Goal: Task Accomplishment & Management: Use online tool/utility

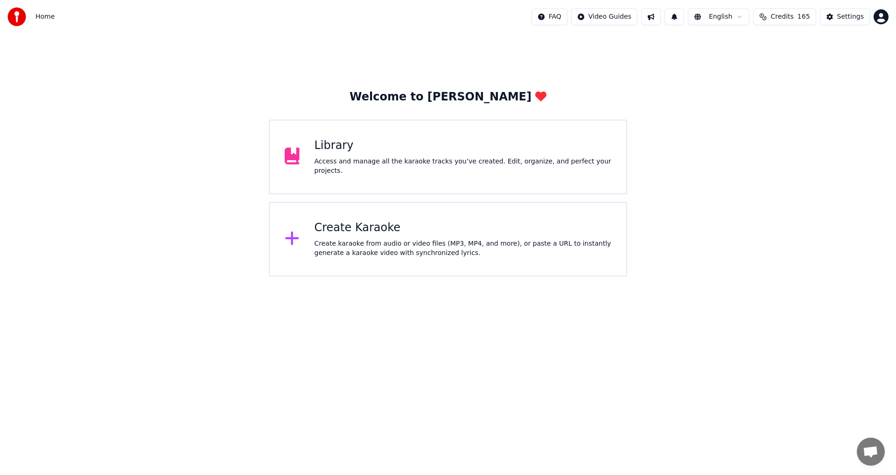
click at [432, 238] on div "Create Karaoke Create karaoke from audio or video files (MP3, MP4, and more), o…" at bounding box center [463, 238] width 297 height 37
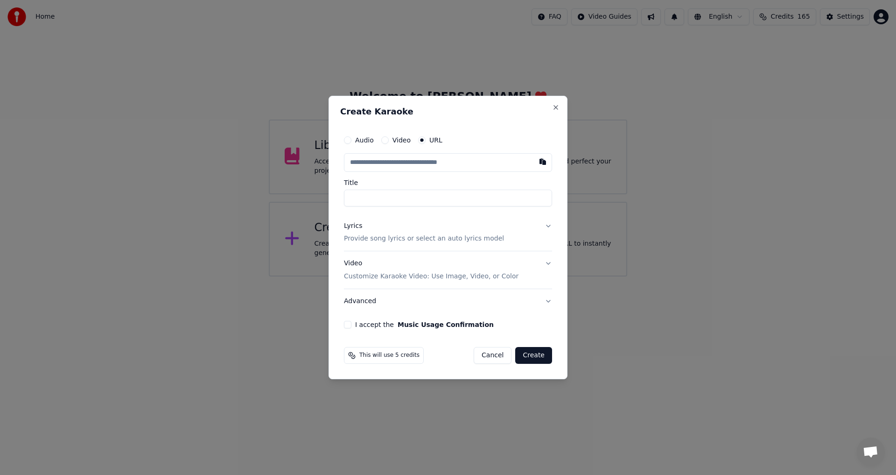
click at [496, 354] on button "Cancel" at bounding box center [493, 355] width 38 height 17
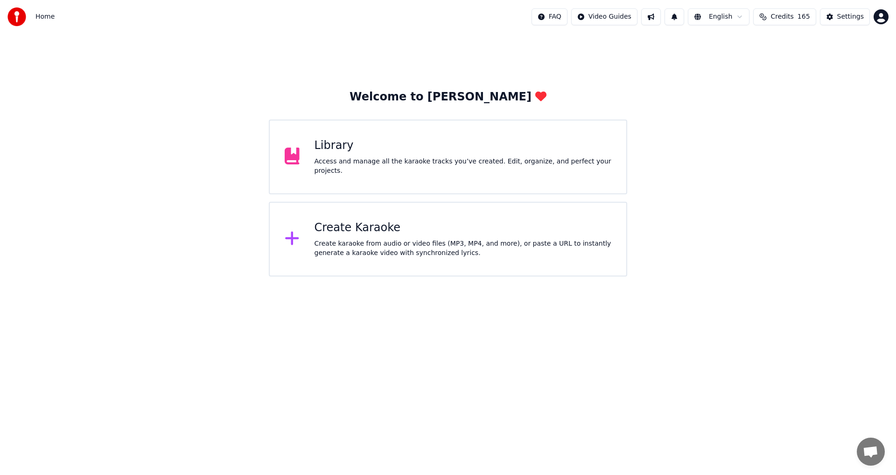
click at [479, 164] on div "Access and manage all the karaoke tracks you’ve created. Edit, organize, and pe…" at bounding box center [463, 166] width 297 height 19
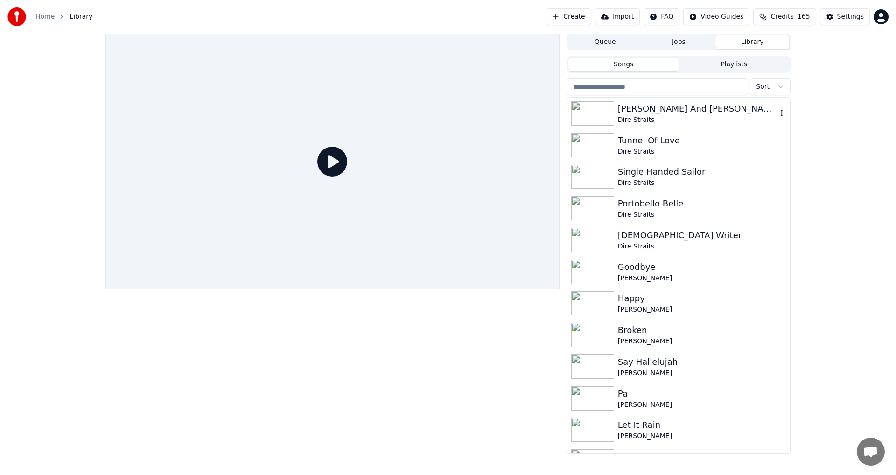
click at [641, 108] on div "[PERSON_NAME] And [PERSON_NAME]" at bounding box center [697, 108] width 159 height 13
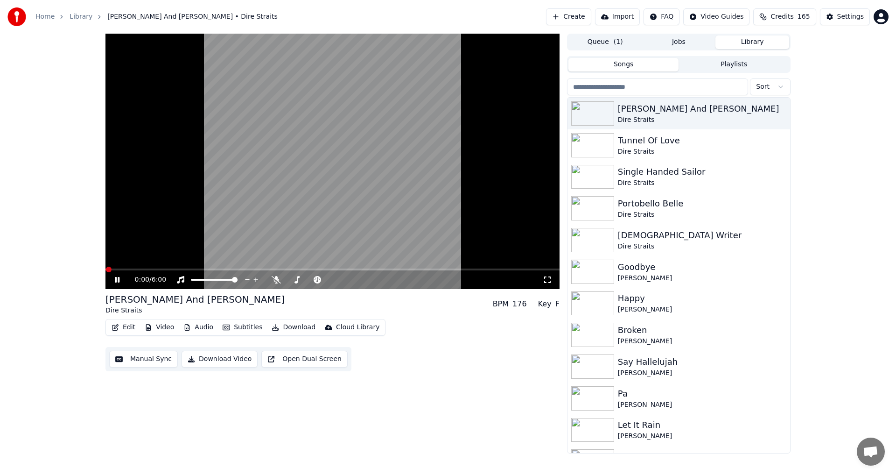
click at [116, 281] on icon at bounding box center [117, 280] width 5 height 6
click at [276, 279] on icon at bounding box center [276, 279] width 9 height 7
click at [122, 276] on icon at bounding box center [124, 279] width 22 height 7
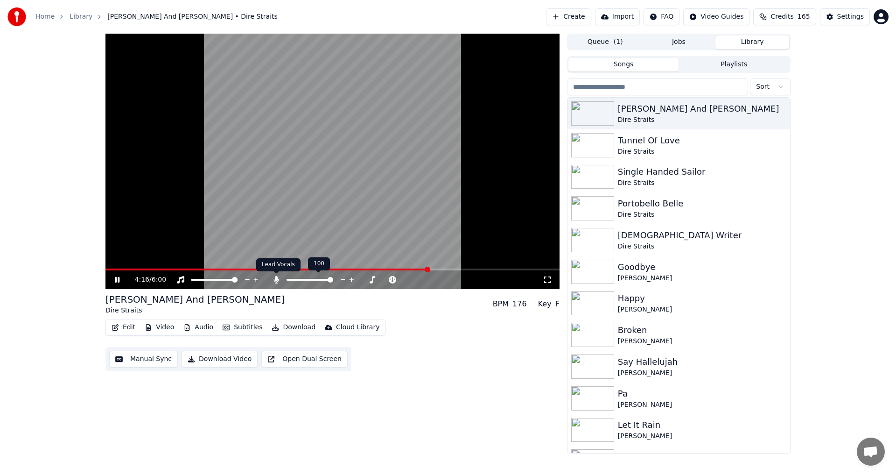
click at [277, 282] on icon at bounding box center [276, 279] width 5 height 7
click at [443, 269] on span at bounding box center [332, 269] width 454 height 2
click at [415, 267] on span at bounding box center [416, 270] width 6 height 6
click at [424, 269] on span at bounding box center [332, 269] width 454 height 2
click at [279, 281] on icon at bounding box center [276, 279] width 9 height 7
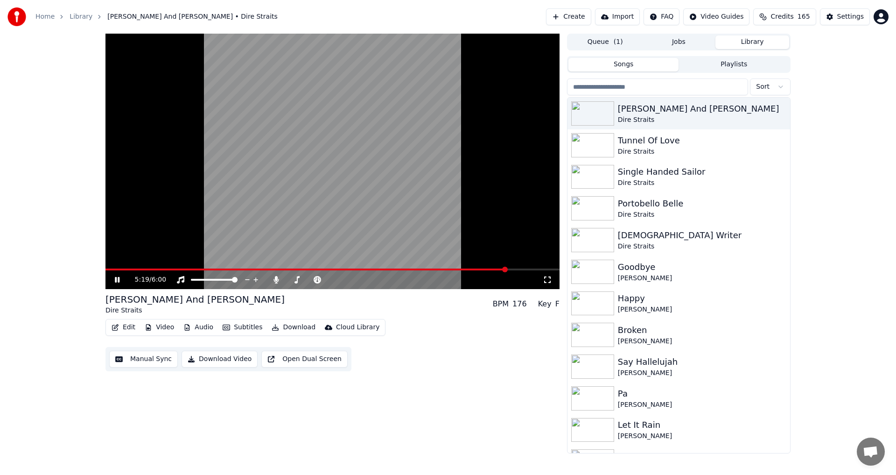
click at [507, 269] on span at bounding box center [332, 269] width 454 height 2
click at [515, 268] on video at bounding box center [332, 161] width 454 height 255
click at [522, 271] on div "5:20 / 6:00" at bounding box center [332, 279] width 454 height 19
click at [521, 270] on span at bounding box center [332, 269] width 454 height 2
click at [527, 269] on span at bounding box center [332, 269] width 454 height 2
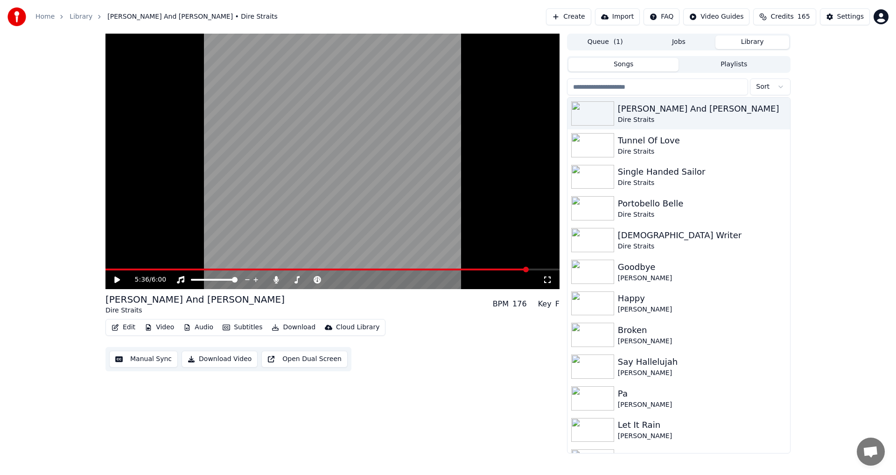
click at [528, 269] on span at bounding box center [332, 269] width 454 height 2
click at [534, 269] on span at bounding box center [332, 269] width 454 height 2
click at [538, 269] on span at bounding box center [332, 269] width 454 height 2
click at [541, 269] on span at bounding box center [332, 269] width 454 height 2
click at [119, 279] on icon at bounding box center [117, 279] width 6 height 7
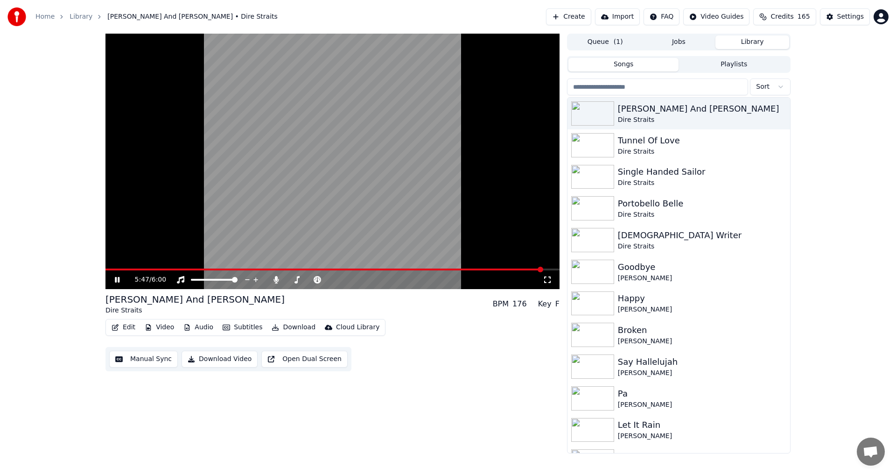
click at [547, 270] on span at bounding box center [332, 269] width 454 height 2
click at [118, 281] on icon at bounding box center [124, 279] width 22 height 7
click at [147, 363] on button "Manual Sync" at bounding box center [143, 359] width 69 height 17
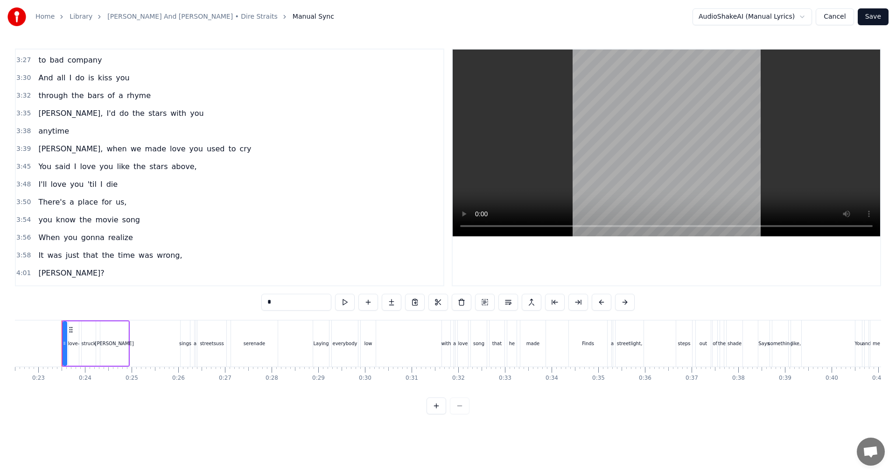
scroll to position [1183, 0]
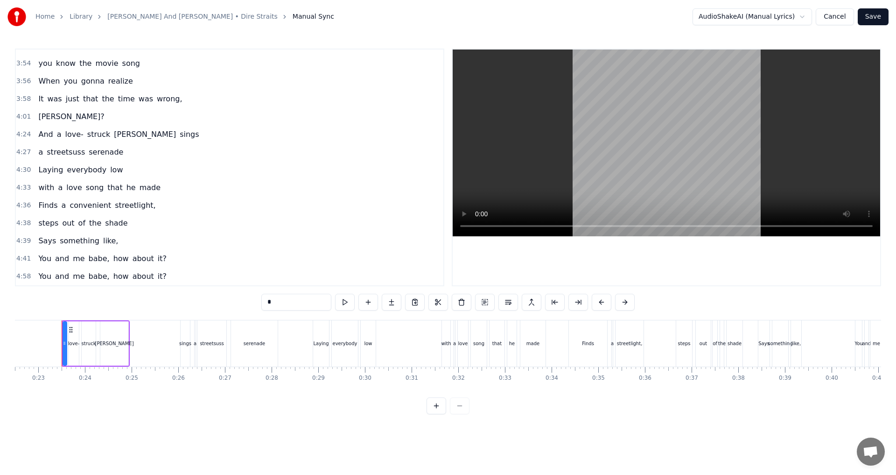
click at [40, 265] on div "You and me babe, how about it?" at bounding box center [103, 258] width 136 height 17
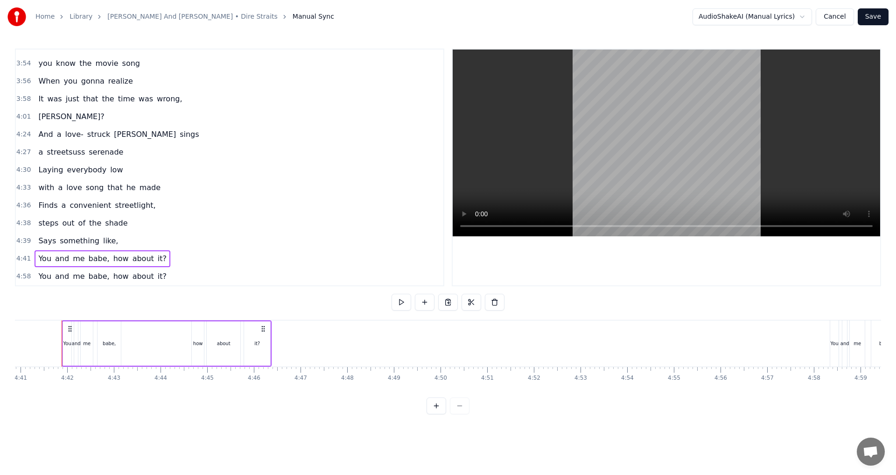
drag, startPoint x: 392, startPoint y: 311, endPoint x: 415, endPoint y: 303, distance: 23.8
click at [393, 311] on div at bounding box center [448, 303] width 113 height 19
click at [400, 299] on button at bounding box center [402, 302] width 20 height 17
click at [38, 282] on div "You and me babe, how about it?" at bounding box center [103, 276] width 136 height 17
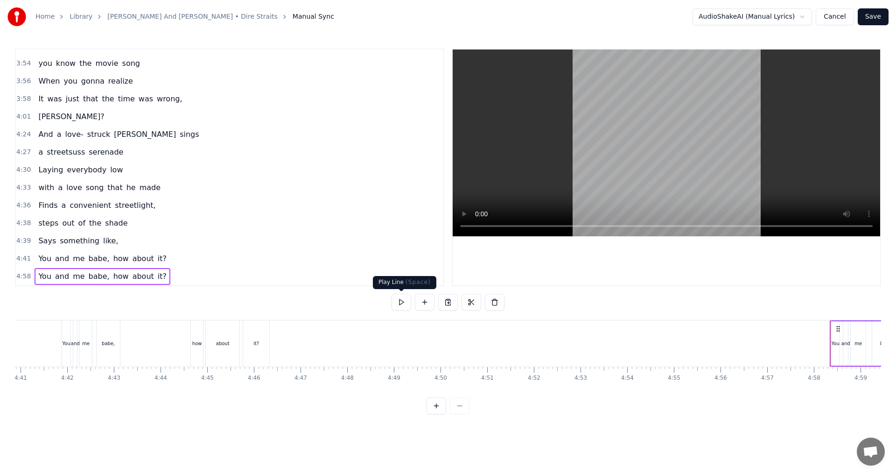
click at [398, 305] on button at bounding box center [402, 302] width 20 height 17
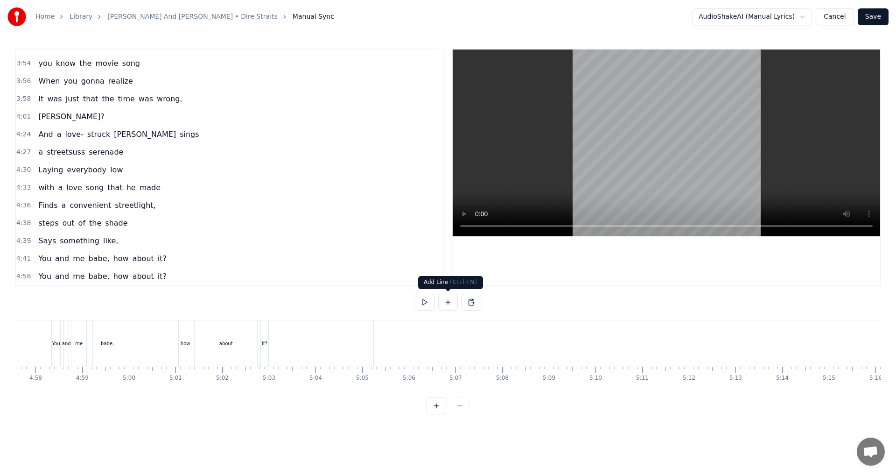
click at [446, 303] on button at bounding box center [448, 302] width 20 height 17
click at [400, 341] on div "<>" at bounding box center [398, 343] width 8 height 7
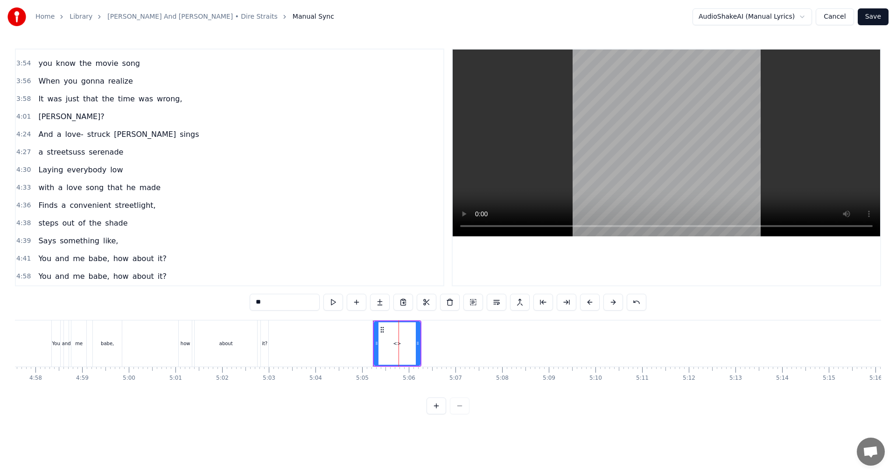
scroll to position [1201, 0]
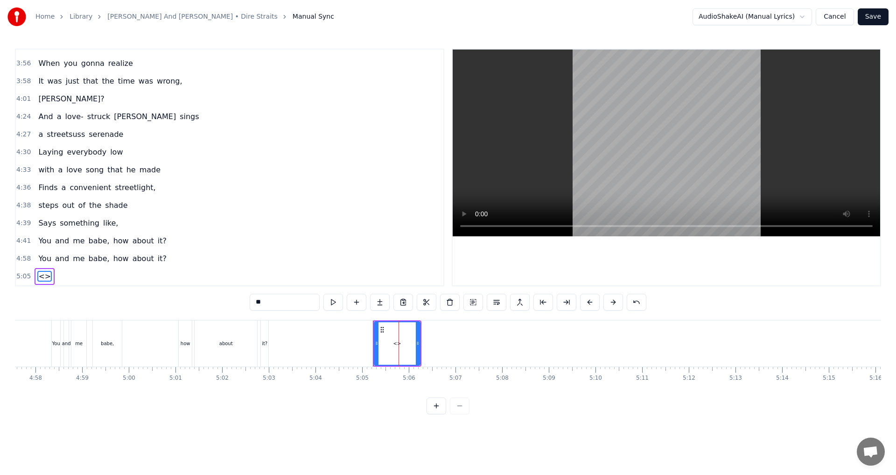
drag, startPoint x: 274, startPoint y: 302, endPoint x: 212, endPoint y: 301, distance: 61.6
click at [212, 301] on div "0:23 A love- struck [PERSON_NAME] 0:26 sings a streetsuss serenade 0:28 Laying …" at bounding box center [448, 232] width 866 height 366
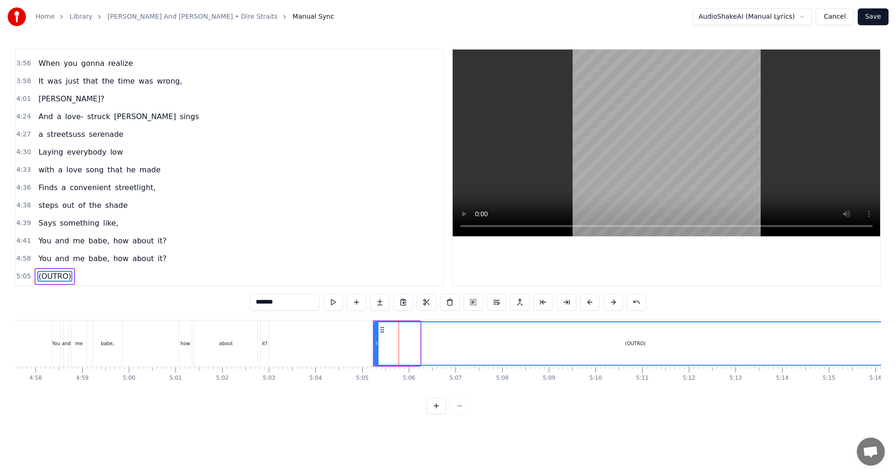
drag, startPoint x: 419, startPoint y: 345, endPoint x: 896, endPoint y: 358, distance: 476.8
click at [896, 358] on div "Home Library [PERSON_NAME] And [PERSON_NAME] • Dire Straits Manual Sync AudioSh…" at bounding box center [448, 207] width 896 height 414
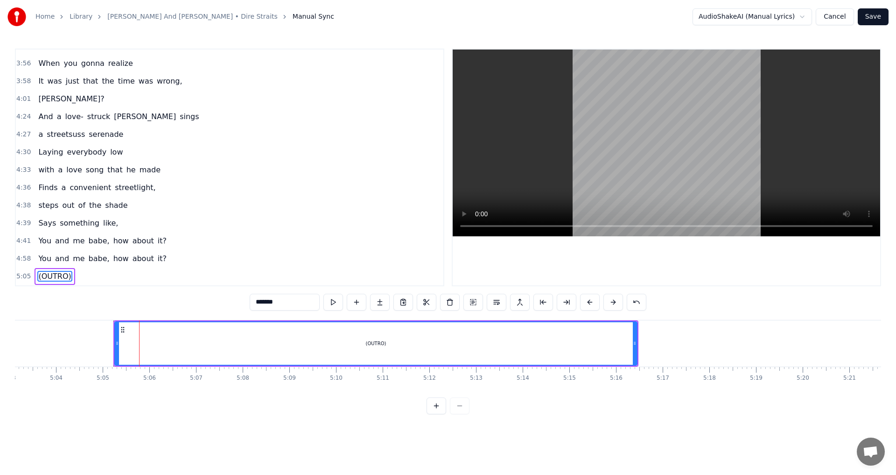
scroll to position [0, 14206]
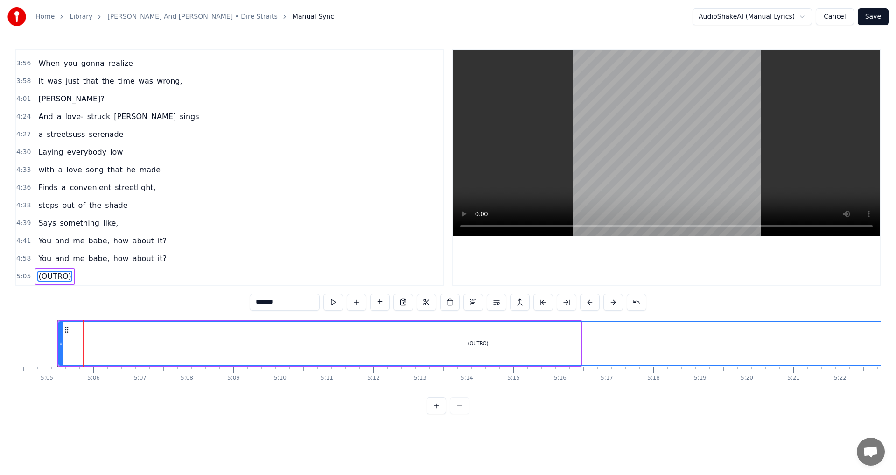
drag, startPoint x: 579, startPoint y: 340, endPoint x: 896, endPoint y: 342, distance: 316.5
click at [896, 342] on div "Home Library [PERSON_NAME] And [PERSON_NAME] • Dire Straits Manual Sync AudioSh…" at bounding box center [448, 207] width 896 height 414
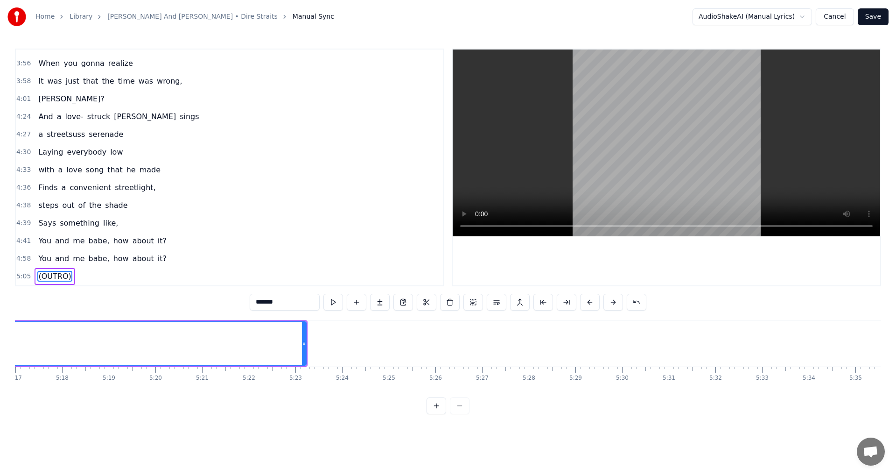
scroll to position [0, 14844]
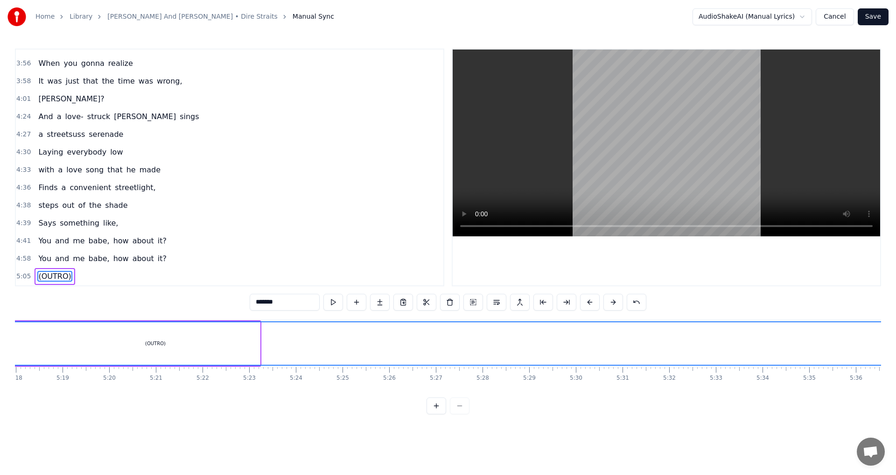
drag, startPoint x: 257, startPoint y: 340, endPoint x: 887, endPoint y: 342, distance: 629.7
click at [887, 342] on div "Home Library [PERSON_NAME] And [PERSON_NAME] • Dire Straits Manual Sync AudioSh…" at bounding box center [448, 207] width 896 height 414
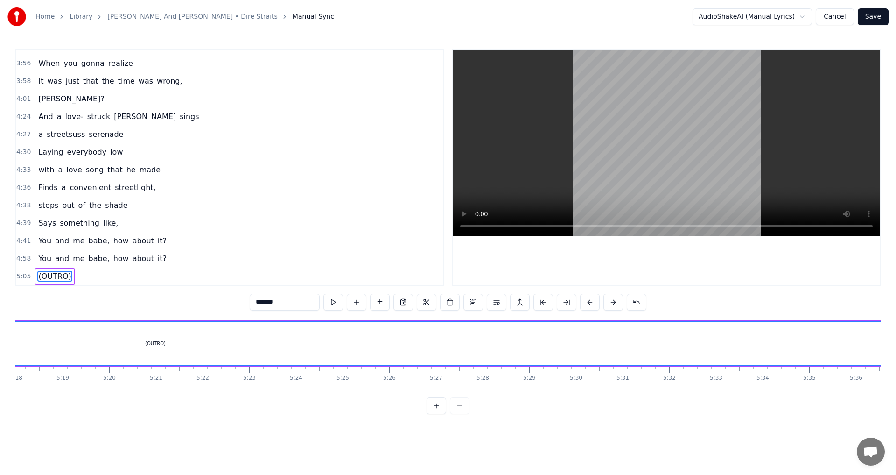
scroll to position [0, 15176]
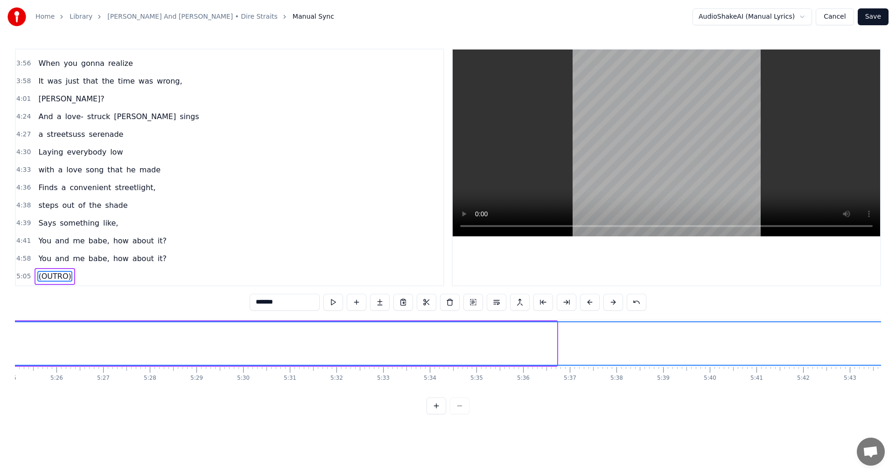
drag, startPoint x: 555, startPoint y: 340, endPoint x: 894, endPoint y: 335, distance: 339.4
click at [894, 335] on div "Home Library [PERSON_NAME] And [PERSON_NAME] • Dire Straits Manual Sync AudioSh…" at bounding box center [448, 207] width 896 height 414
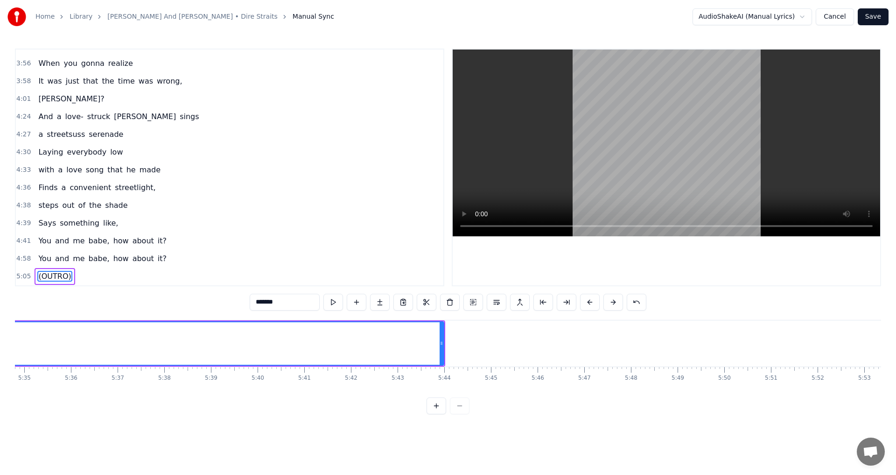
scroll to position [0, 15805]
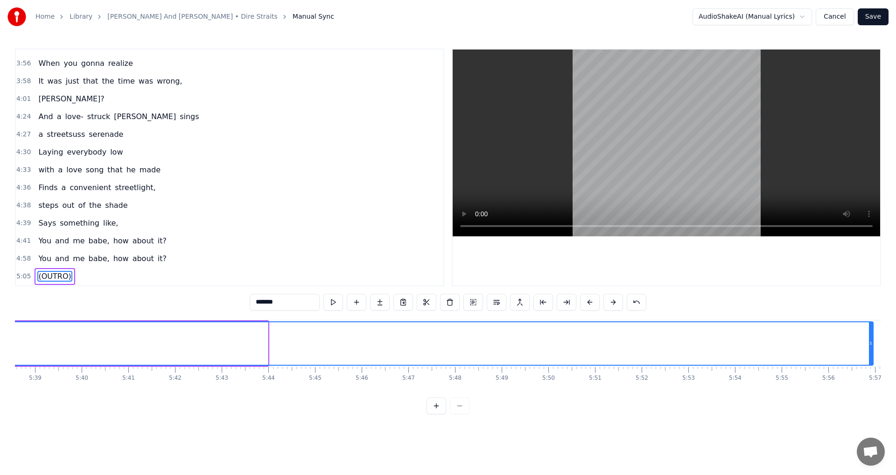
drag, startPoint x: 266, startPoint y: 341, endPoint x: 871, endPoint y: 335, distance: 605.5
click at [871, 335] on div at bounding box center [871, 343] width 4 height 42
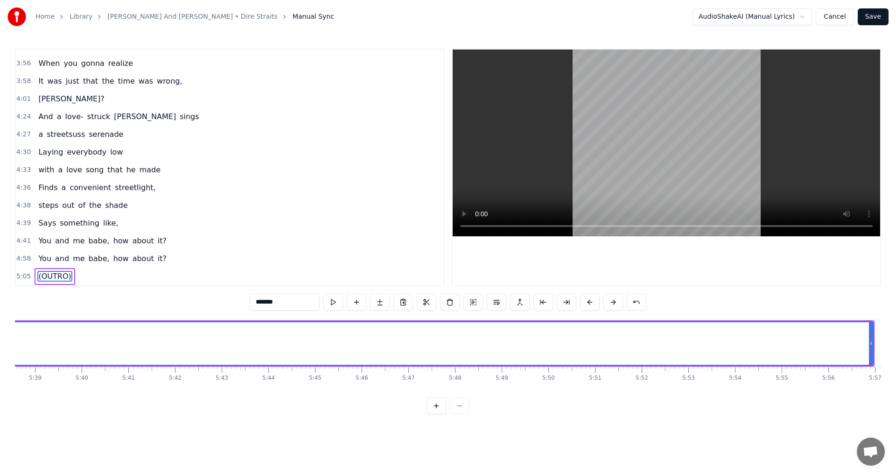
scroll to position [0, 15971]
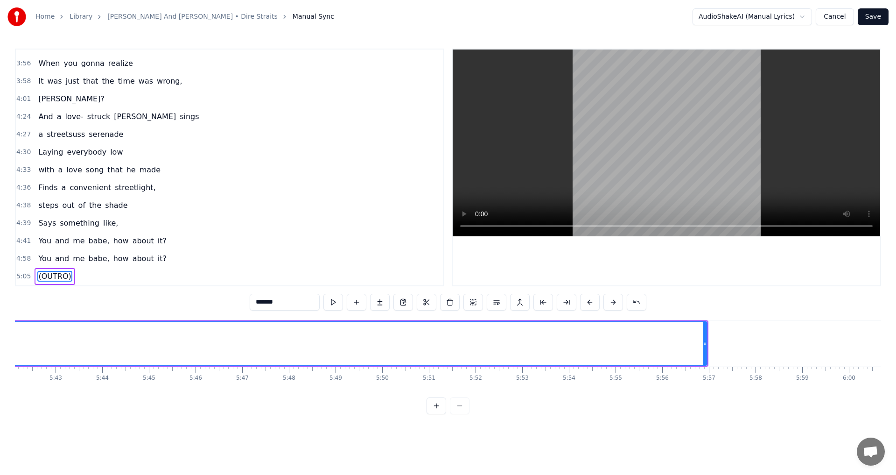
click at [736, 302] on div "0:23 A love- struck [PERSON_NAME] 0:26 sings a streetsuss serenade 0:28 Laying …" at bounding box center [448, 232] width 866 height 366
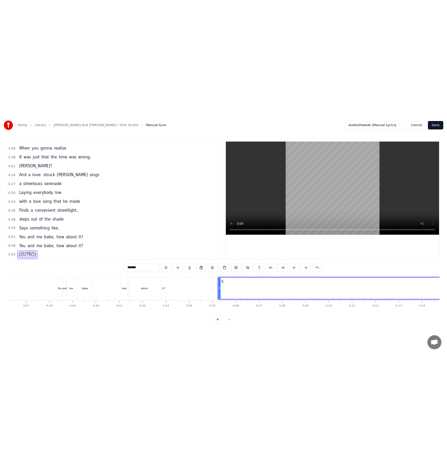
scroll to position [0, 13799]
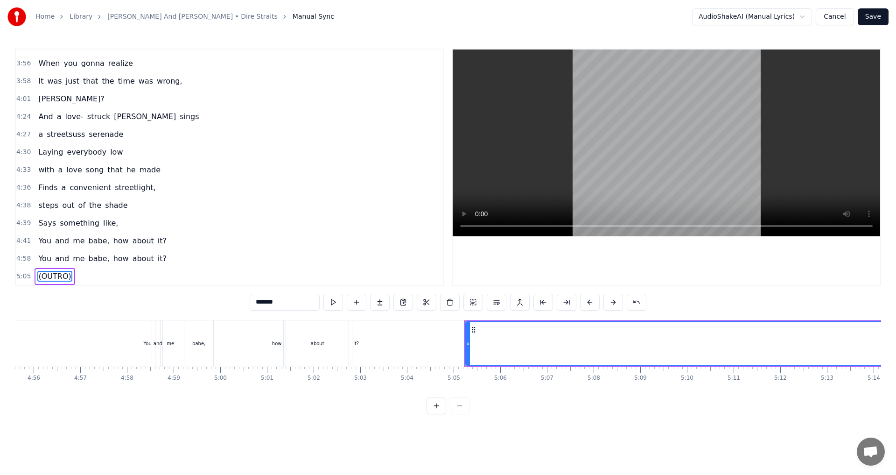
click at [326, 362] on div "about" at bounding box center [317, 343] width 63 height 46
type input "*****"
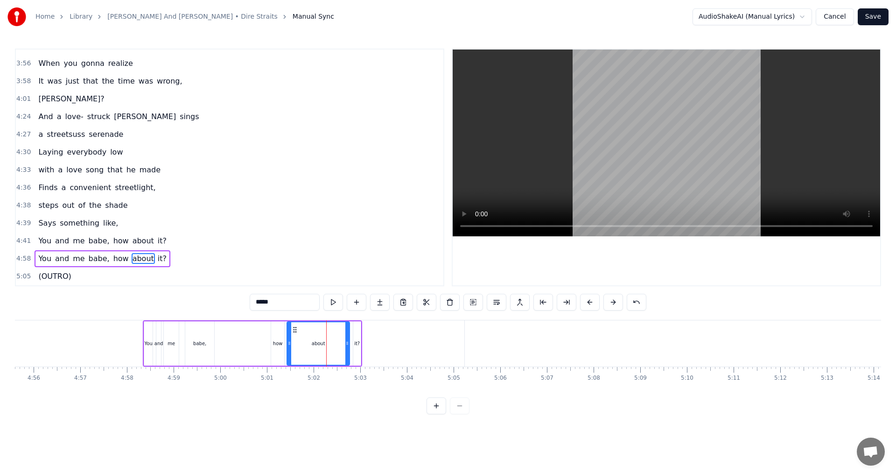
click at [266, 355] on div "You and me babe, how about it?" at bounding box center [252, 343] width 219 height 46
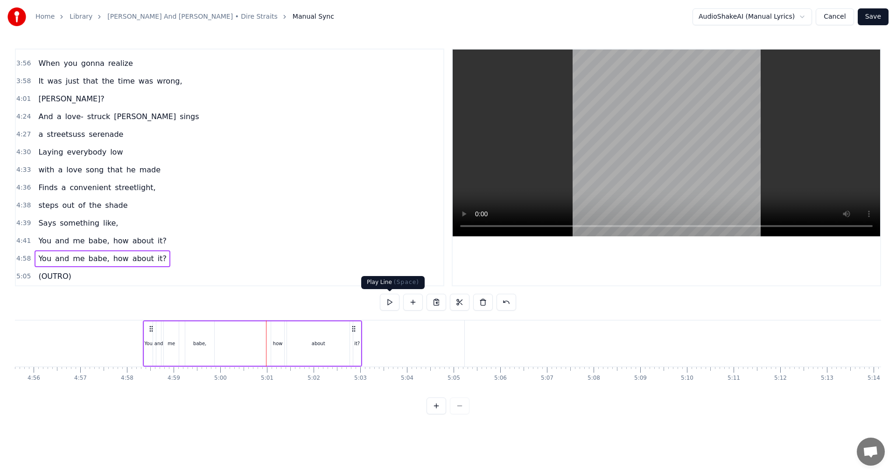
click at [392, 300] on button at bounding box center [390, 302] width 20 height 17
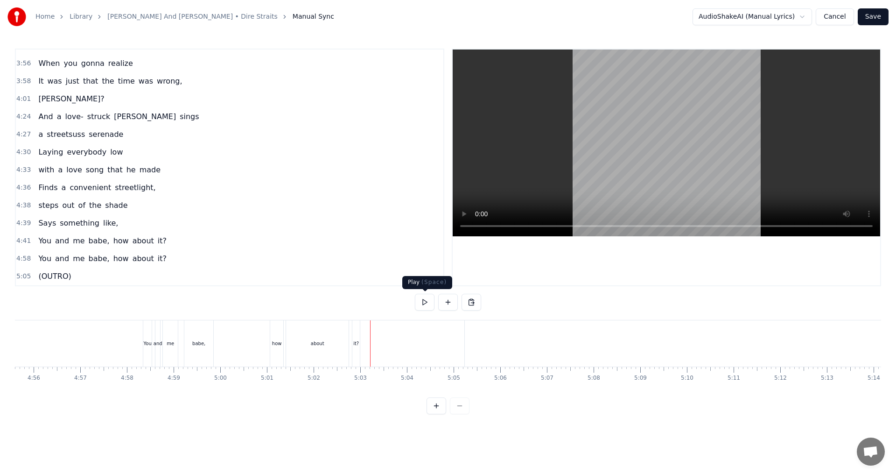
click at [422, 306] on button at bounding box center [425, 302] width 20 height 17
click at [881, 20] on button "Save" at bounding box center [873, 16] width 31 height 17
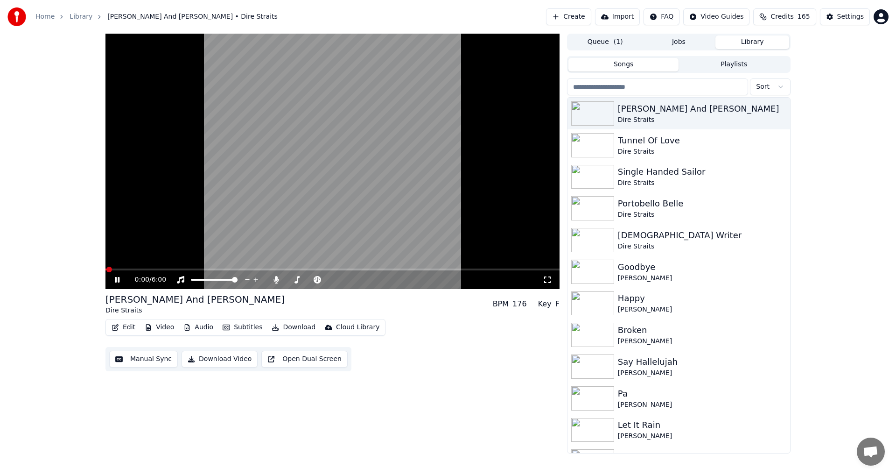
click at [118, 279] on icon at bounding box center [124, 279] width 22 height 7
click at [279, 278] on icon at bounding box center [276, 279] width 9 height 7
click at [160, 328] on button "Video" at bounding box center [159, 327] width 37 height 13
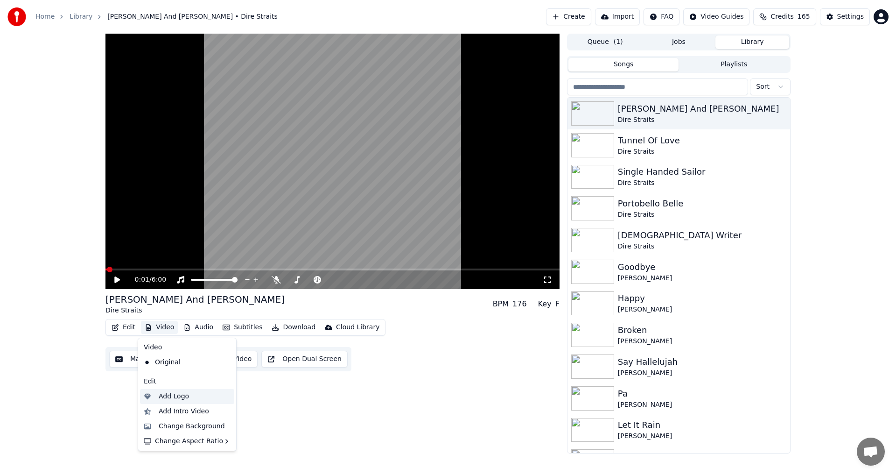
click at [162, 397] on div "Add Logo" at bounding box center [174, 396] width 30 height 9
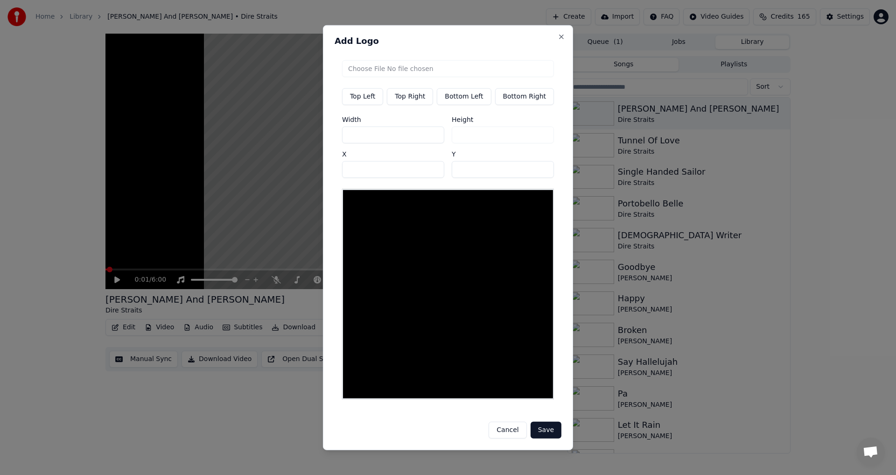
click at [407, 96] on button "Top Right" at bounding box center [410, 96] width 46 height 17
type input "***"
click at [422, 72] on input "file" at bounding box center [448, 68] width 212 height 17
type input "**********"
type input "***"
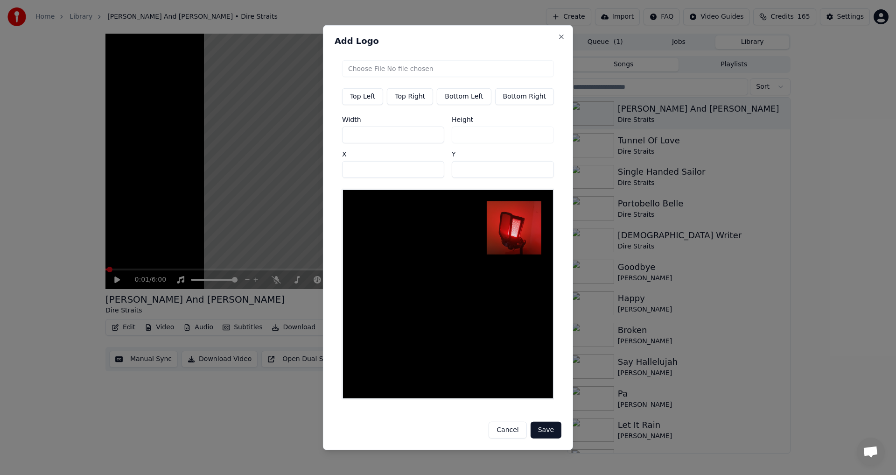
drag, startPoint x: 380, startPoint y: 138, endPoint x: 280, endPoint y: 141, distance: 100.4
click at [285, 140] on body "Home Library [PERSON_NAME] And [PERSON_NAME] • Dire Straits Create Import FAQ V…" at bounding box center [448, 237] width 896 height 475
type input "*"
type input "**"
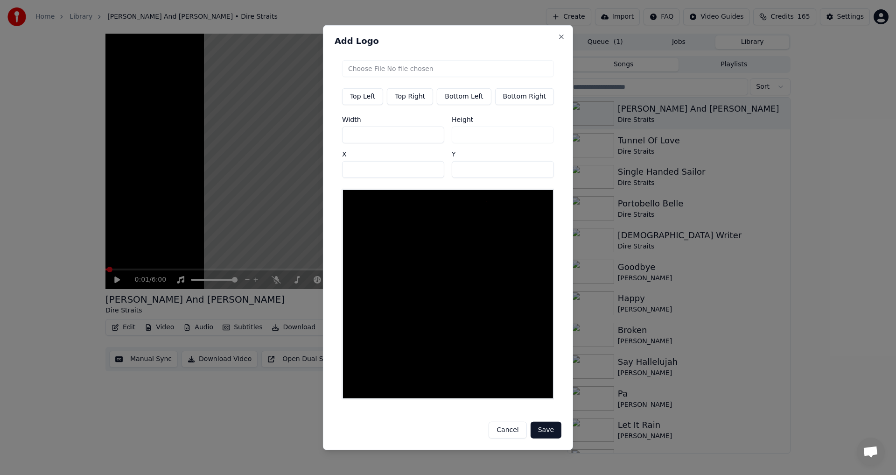
type input "**"
type input "***"
drag, startPoint x: 441, startPoint y: 173, endPoint x: 396, endPoint y: 173, distance: 44.8
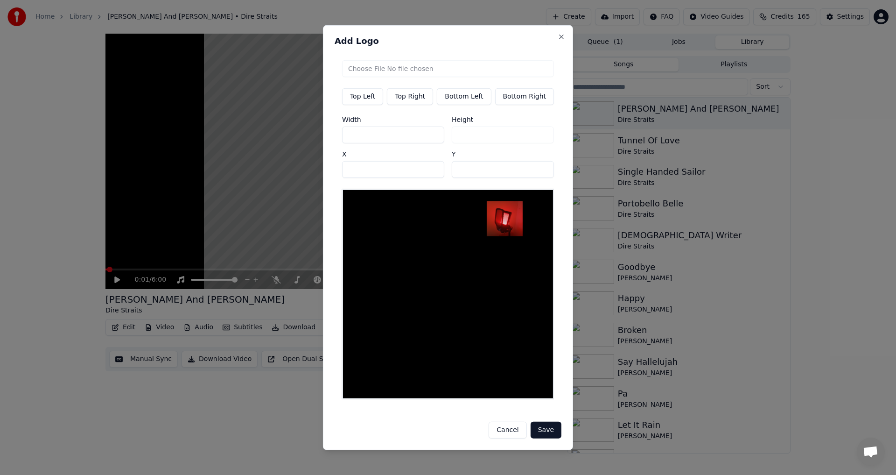
click at [396, 173] on div "Width *** Height *** X *** Y **" at bounding box center [448, 147] width 212 height 62
type input "**"
drag, startPoint x: 400, startPoint y: 175, endPoint x: 262, endPoint y: 174, distance: 138.2
click at [262, 174] on body "Home Library [PERSON_NAME] And [PERSON_NAME] • Dire Straits Create Import FAQ V…" at bounding box center [448, 237] width 896 height 475
type input "***"
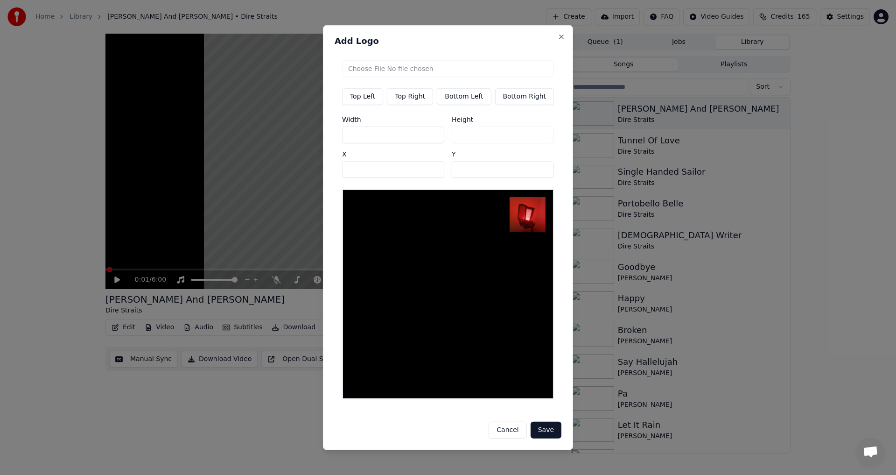
click at [543, 431] on button "Save" at bounding box center [546, 430] width 31 height 17
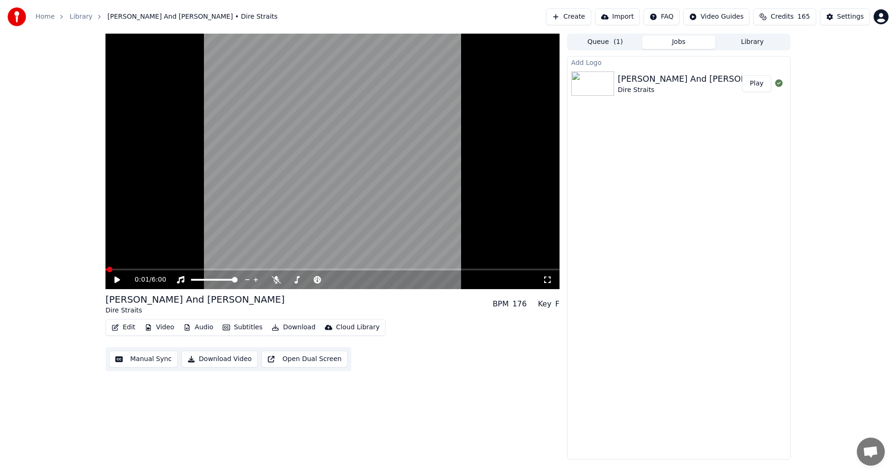
click at [759, 86] on button "Play" at bounding box center [756, 83] width 29 height 17
click at [118, 281] on icon at bounding box center [117, 280] width 5 height 6
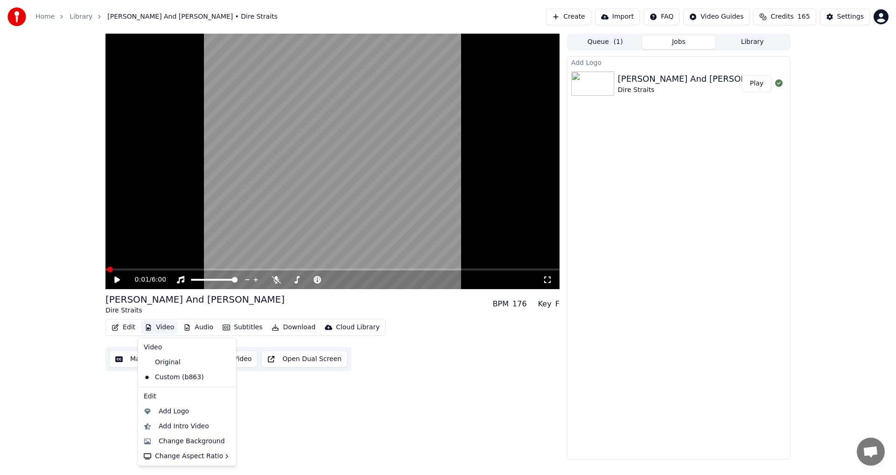
click at [169, 328] on button "Video" at bounding box center [159, 327] width 37 height 13
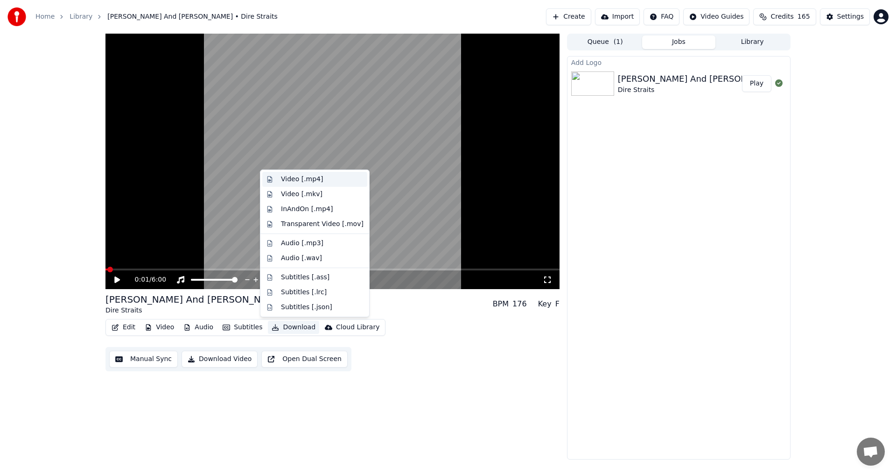
click at [308, 177] on div "Video [.mp4]" at bounding box center [302, 179] width 42 height 9
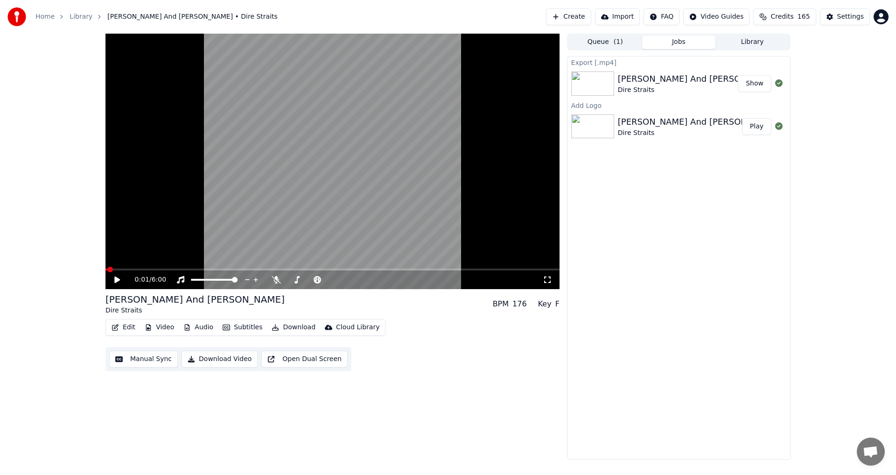
click at [384, 364] on div "Edit Video Audio Subtitles Download Cloud Library Manual Sync Download Video Op…" at bounding box center [332, 345] width 454 height 52
click at [591, 19] on button "Create" at bounding box center [568, 16] width 45 height 17
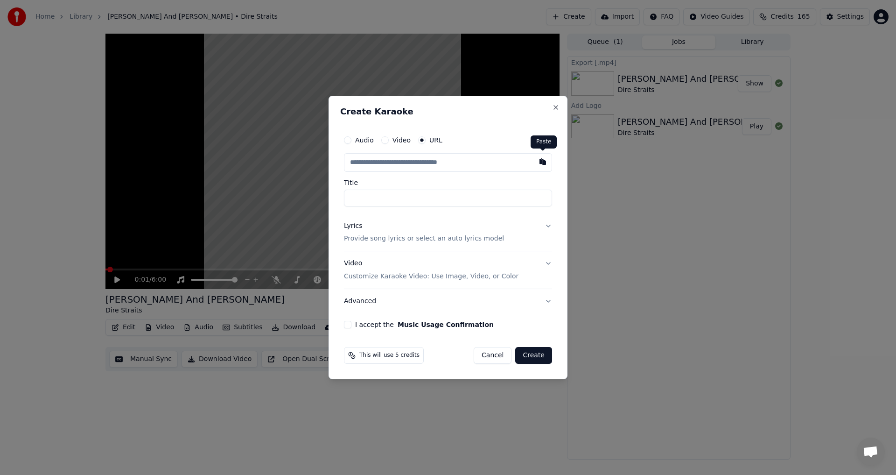
click at [543, 162] on button "button" at bounding box center [543, 161] width 19 height 17
type input "**********"
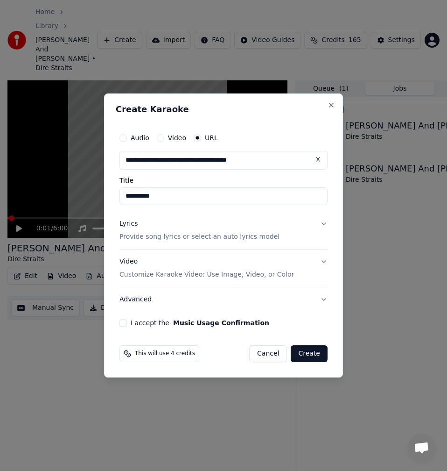
click at [125, 196] on input "**********" at bounding box center [224, 195] width 208 height 17
type input "**********"
click at [151, 228] on div "Lyrics Provide song lyrics or select an auto lyrics model" at bounding box center [200, 230] width 160 height 22
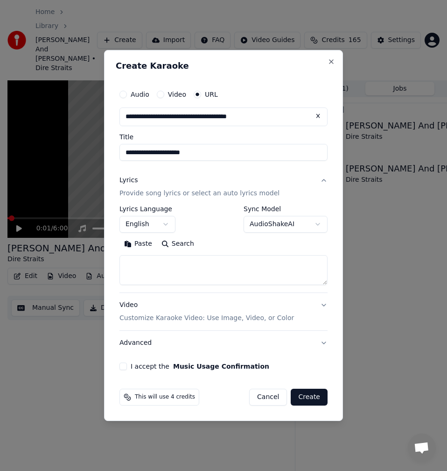
click at [183, 246] on button "Search" at bounding box center [178, 243] width 42 height 15
click at [222, 246] on button "Expand" at bounding box center [220, 243] width 44 height 15
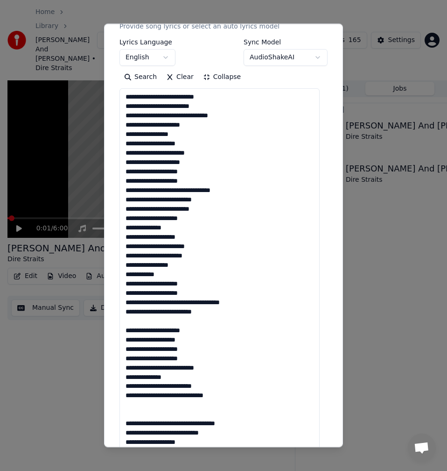
scroll to position [233, 0]
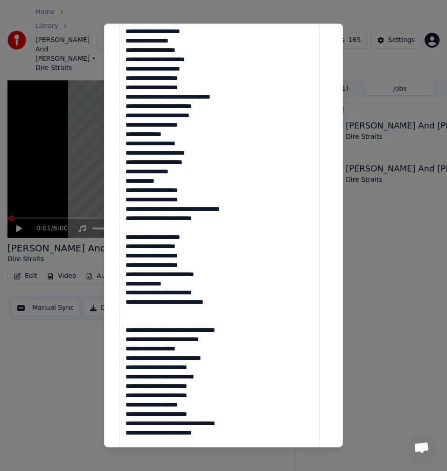
click at [144, 228] on textarea at bounding box center [220, 274] width 200 height 558
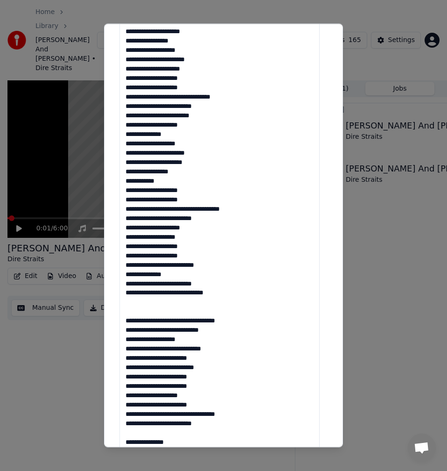
click at [151, 303] on textarea at bounding box center [220, 274] width 200 height 558
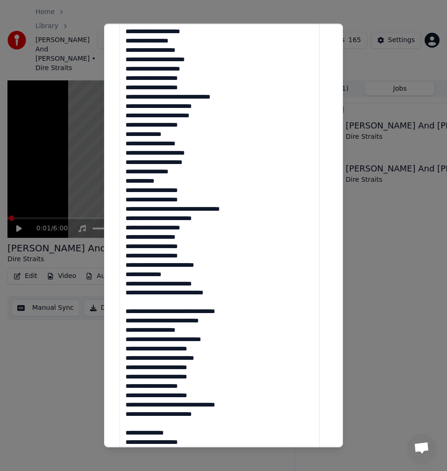
click at [133, 302] on textarea at bounding box center [220, 274] width 200 height 558
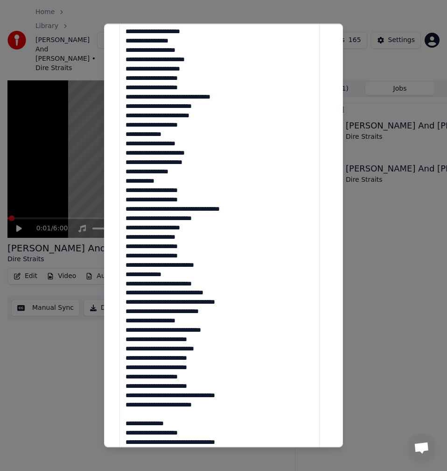
click at [139, 414] on textarea at bounding box center [220, 274] width 200 height 558
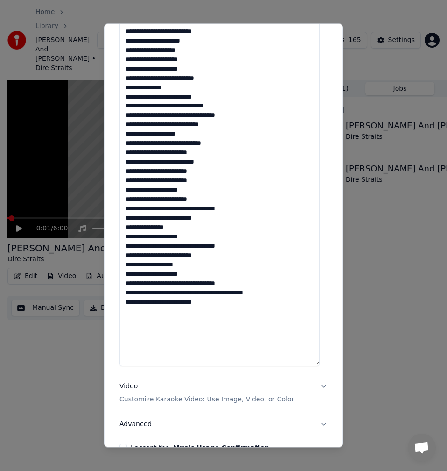
scroll to position [475, 0]
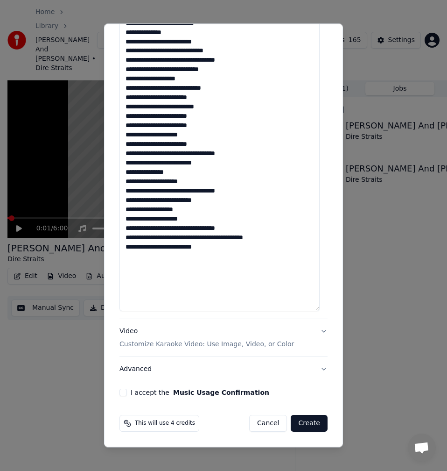
click at [125, 394] on button "I accept the Music Usage Confirmation" at bounding box center [123, 391] width 7 height 7
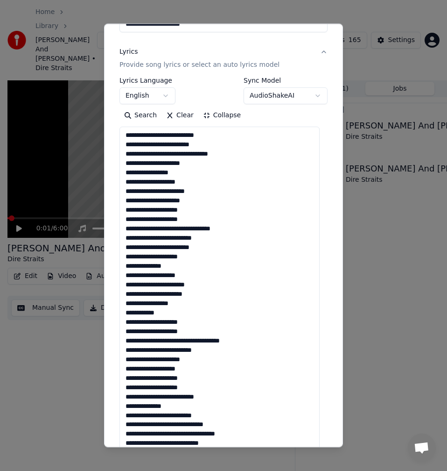
scroll to position [0, 0]
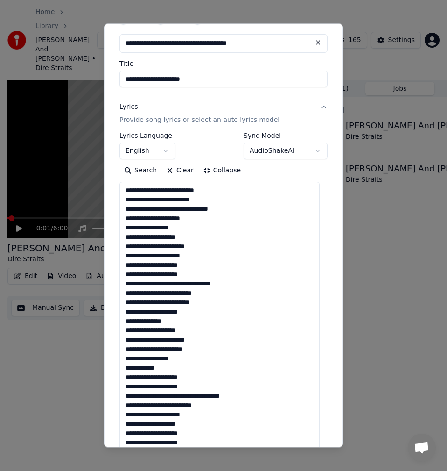
scroll to position [93, 0]
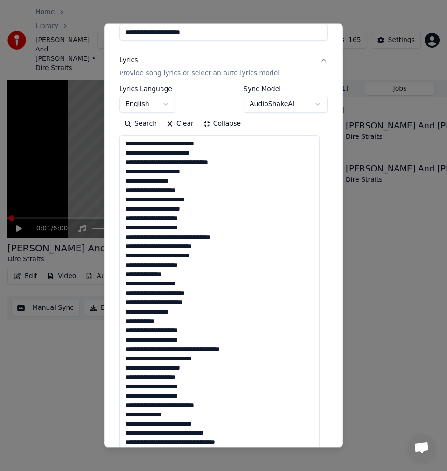
click at [194, 220] on textarea at bounding box center [220, 414] width 200 height 558
click at [188, 228] on textarea at bounding box center [220, 414] width 200 height 558
click at [161, 235] on textarea at bounding box center [220, 414] width 200 height 558
click at [163, 237] on textarea at bounding box center [220, 414] width 200 height 558
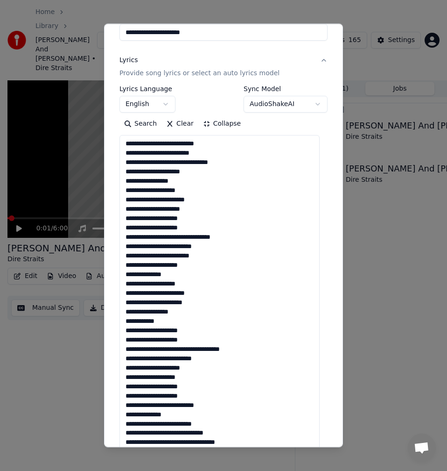
click at [162, 239] on textarea at bounding box center [220, 414] width 200 height 558
click at [217, 247] on textarea at bounding box center [220, 414] width 200 height 558
click at [216, 255] on textarea at bounding box center [220, 414] width 200 height 558
click at [191, 264] on textarea at bounding box center [220, 414] width 200 height 558
click at [178, 271] on textarea at bounding box center [220, 414] width 200 height 558
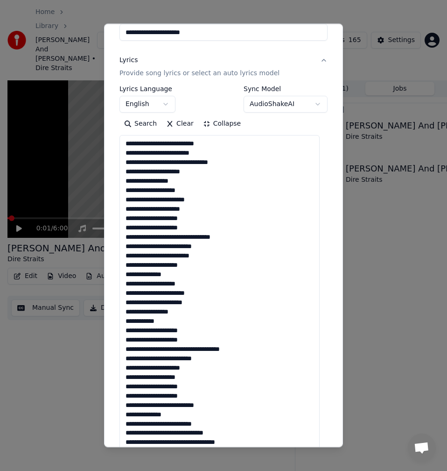
click at [123, 283] on textarea at bounding box center [220, 414] width 200 height 558
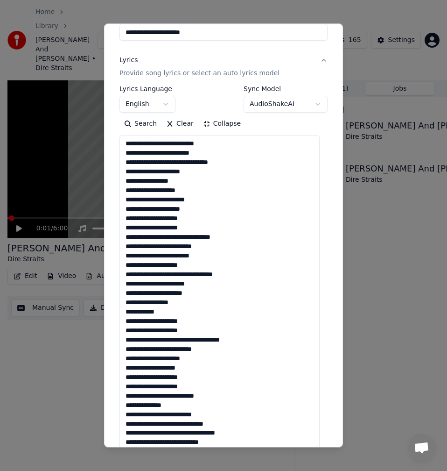
click at [195, 274] on textarea at bounding box center [220, 414] width 200 height 558
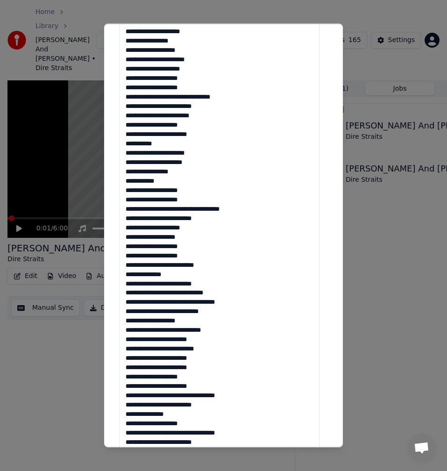
scroll to position [280, 0]
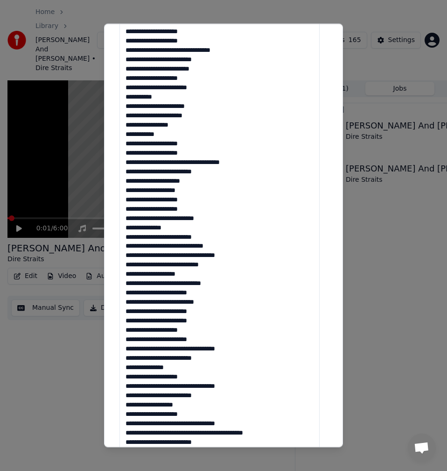
click at [228, 245] on textarea at bounding box center [220, 227] width 200 height 558
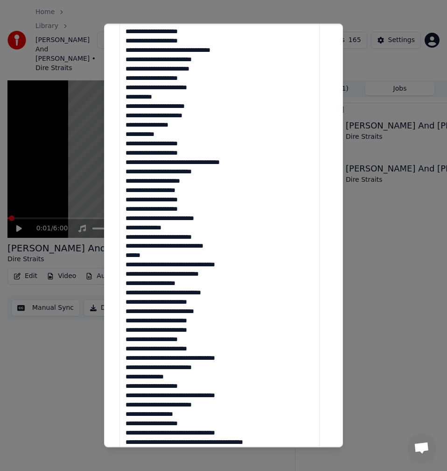
click at [221, 295] on textarea at bounding box center [220, 227] width 200 height 558
click at [216, 308] on textarea at bounding box center [220, 227] width 200 height 558
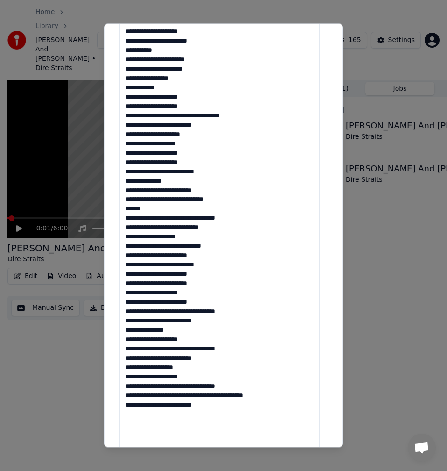
scroll to position [373, 0]
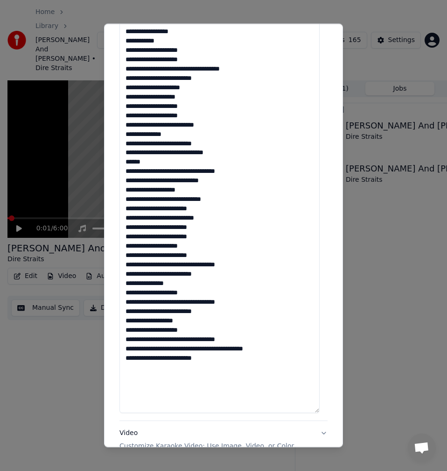
click at [211, 230] on textarea at bounding box center [220, 134] width 200 height 558
click at [195, 247] on textarea at bounding box center [220, 134] width 200 height 558
click at [199, 253] on textarea at bounding box center [220, 134] width 200 height 558
click at [165, 262] on textarea at bounding box center [220, 134] width 200 height 558
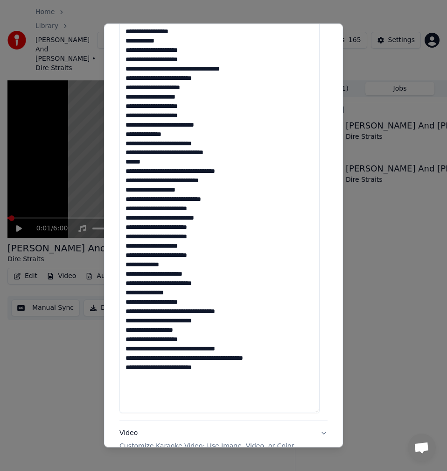
click at [173, 290] on textarea at bounding box center [220, 134] width 200 height 558
click at [191, 301] on textarea at bounding box center [220, 134] width 200 height 558
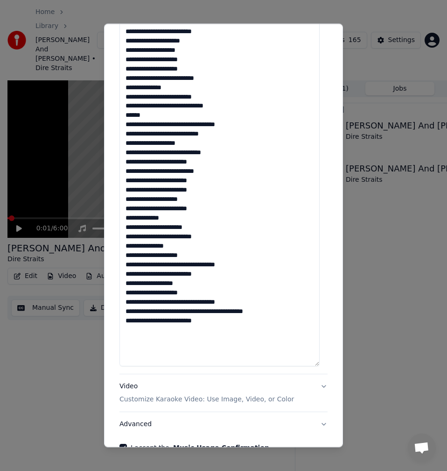
click at [163, 266] on textarea at bounding box center [220, 87] width 200 height 558
click at [165, 267] on textarea at bounding box center [220, 87] width 200 height 558
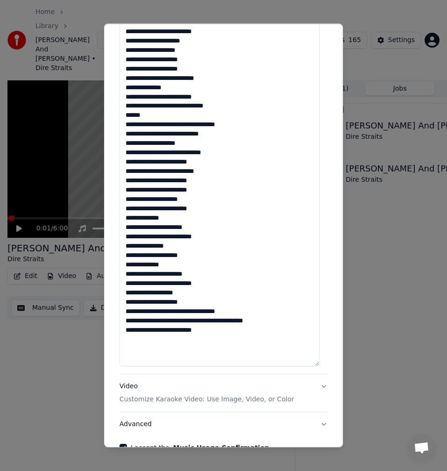
click at [165, 311] on textarea at bounding box center [220, 87] width 200 height 558
click at [195, 322] on textarea at bounding box center [220, 87] width 200 height 558
click at [208, 336] on textarea at bounding box center [220, 87] width 200 height 558
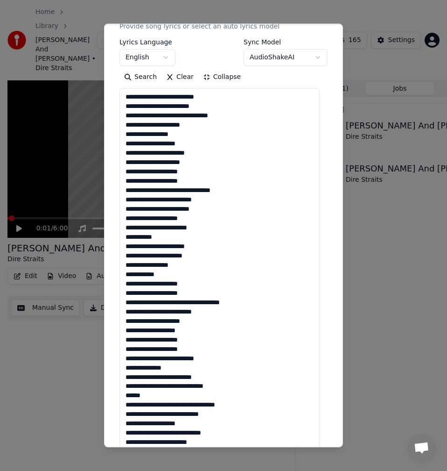
click at [159, 303] on textarea at bounding box center [220, 367] width 200 height 558
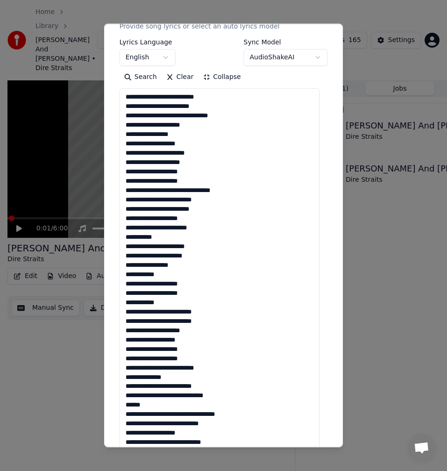
click at [163, 195] on textarea at bounding box center [220, 367] width 200 height 558
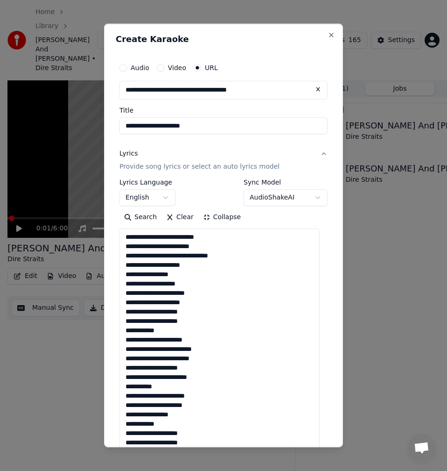
scroll to position [280, 0]
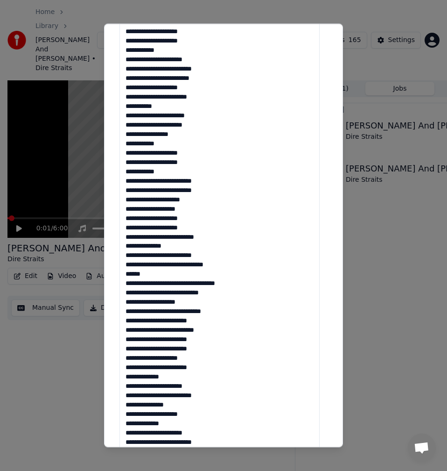
type textarea "**********"
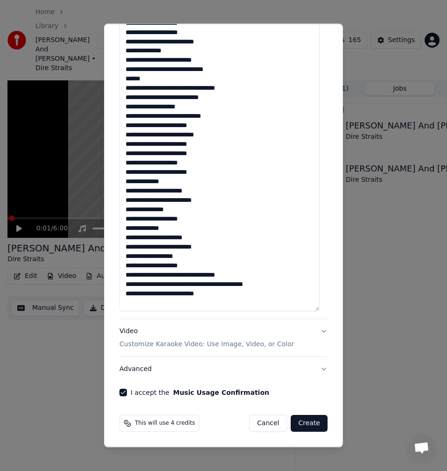
click at [144, 370] on button "Advanced" at bounding box center [224, 369] width 208 height 24
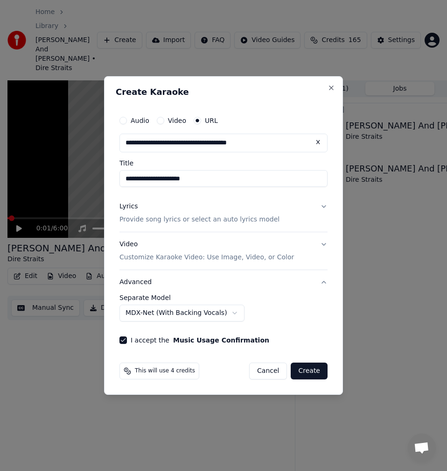
click at [150, 214] on div "Lyrics Provide song lyrics or select an auto lyrics model" at bounding box center [200, 213] width 160 height 22
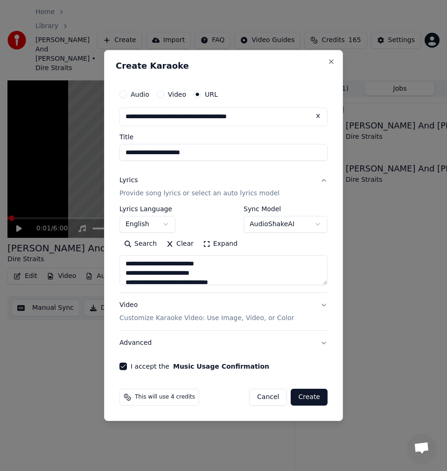
click at [220, 243] on button "Expand" at bounding box center [220, 243] width 44 height 15
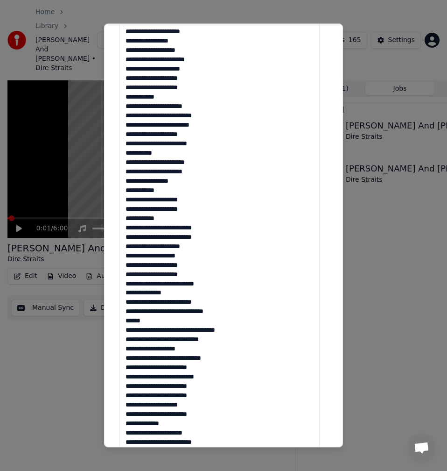
scroll to position [475, 0]
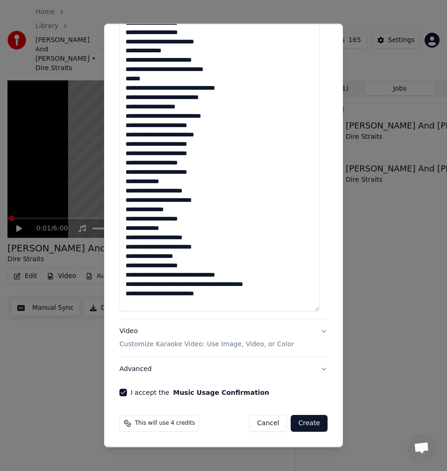
click at [204, 288] on textarea at bounding box center [220, 32] width 200 height 558
click at [277, 284] on textarea at bounding box center [220, 32] width 200 height 558
click at [217, 295] on textarea at bounding box center [220, 32] width 200 height 558
type textarea "**********"
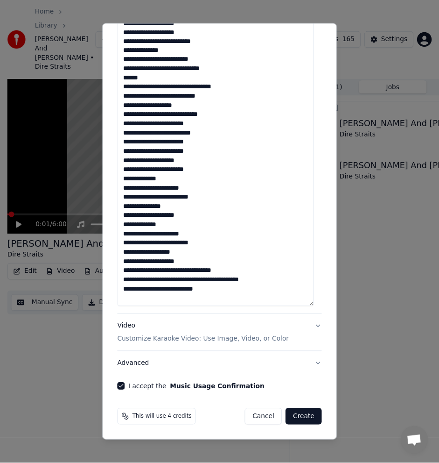
scroll to position [10, 0]
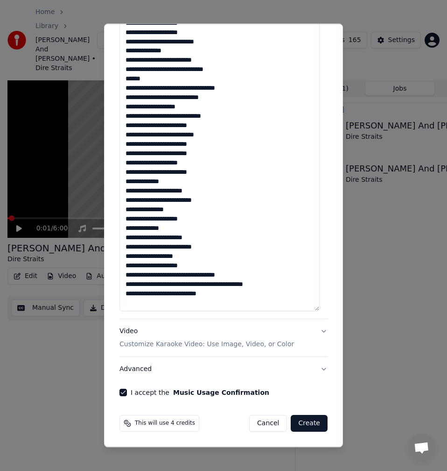
click at [302, 424] on button "Create" at bounding box center [309, 423] width 37 height 17
select select
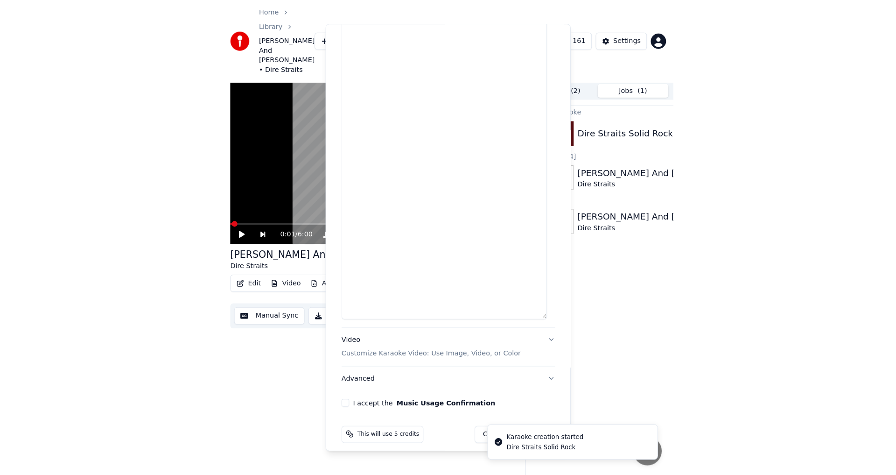
scroll to position [0, 0]
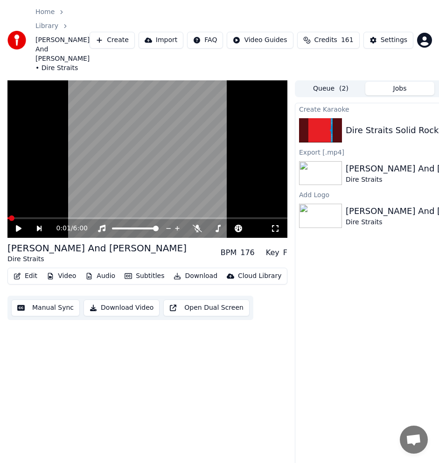
click at [263, 372] on div "0:01 / 6:00 [PERSON_NAME] And [PERSON_NAME] Dire Straits BPM 176 Key F Edit Vid…" at bounding box center [147, 287] width 280 height 415
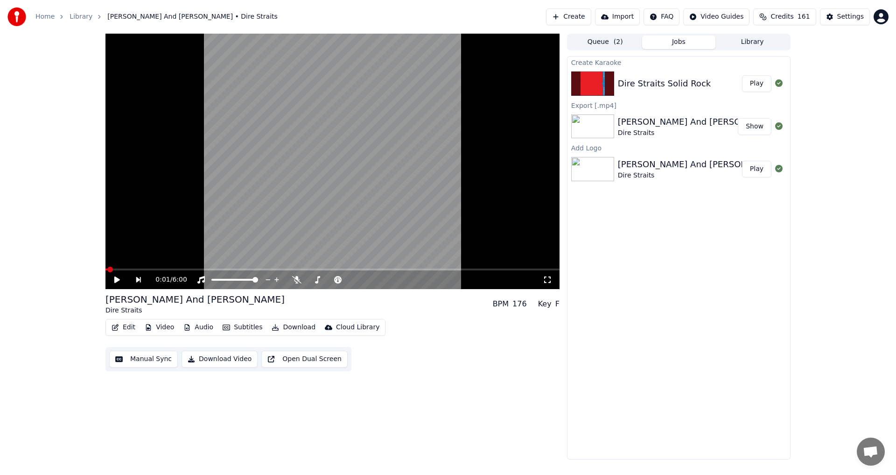
click at [758, 84] on button "Play" at bounding box center [756, 83] width 29 height 17
click at [116, 280] on icon at bounding box center [117, 280] width 5 height 6
click at [108, 267] on span at bounding box center [111, 270] width 6 height 6
click at [120, 279] on icon at bounding box center [124, 279] width 22 height 7
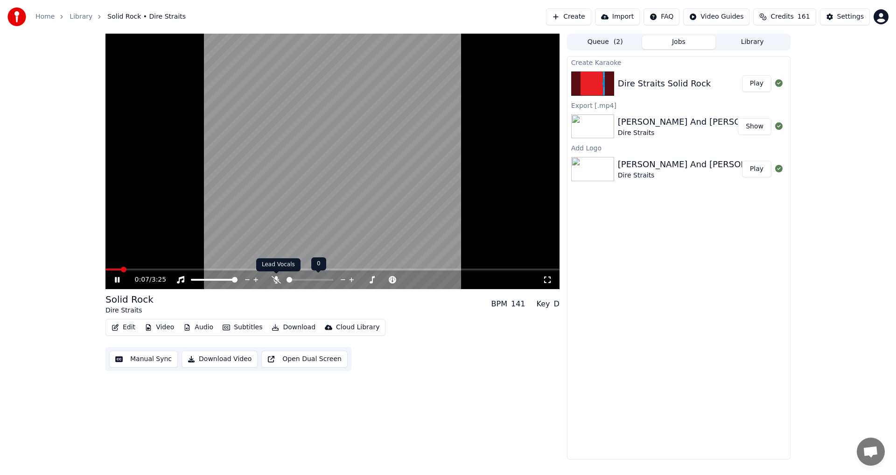
click at [277, 278] on icon at bounding box center [276, 279] width 9 height 7
click at [117, 279] on icon at bounding box center [117, 280] width 5 height 6
click at [152, 359] on button "Manual Sync" at bounding box center [143, 359] width 69 height 17
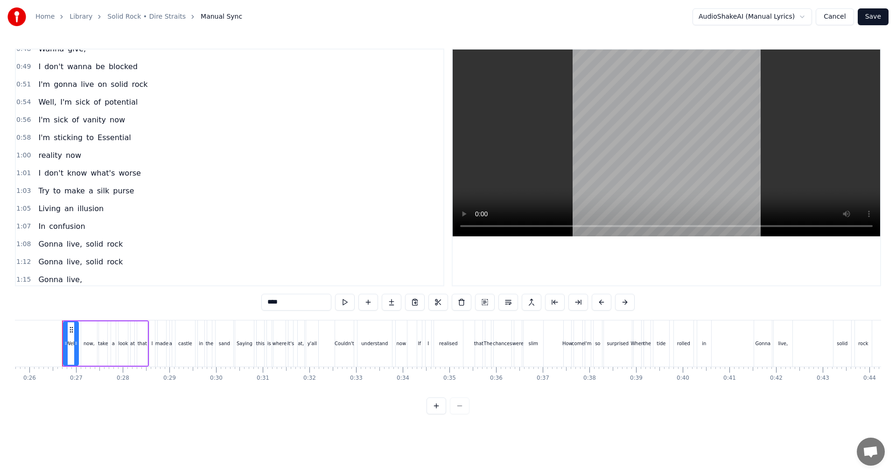
scroll to position [233, 0]
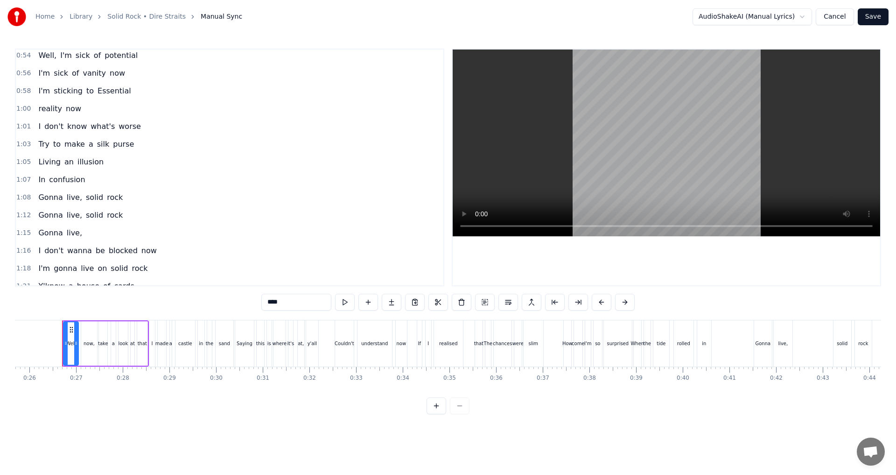
click at [37, 96] on span "I'm" at bounding box center [44, 90] width 14 height 11
type input "***"
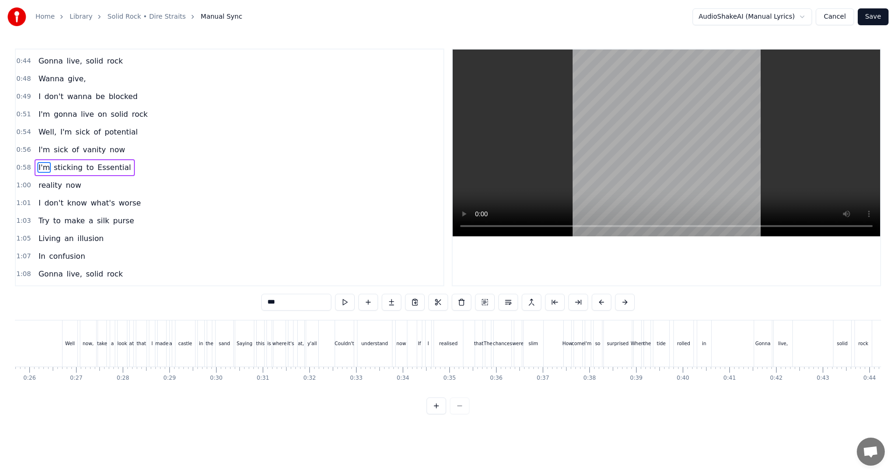
scroll to position [0, 2662]
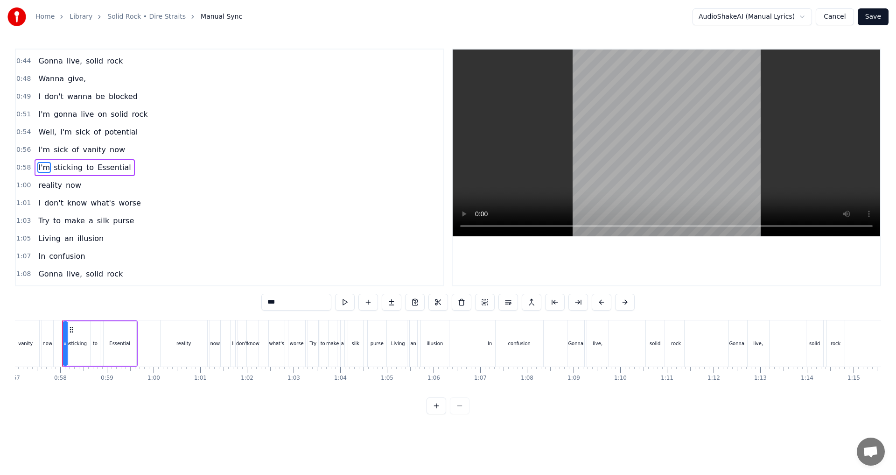
click at [339, 304] on button at bounding box center [345, 302] width 20 height 17
click at [33, 176] on div "0:58 I'm sticking to Essential" at bounding box center [230, 168] width 428 height 18
click at [400, 306] on button at bounding box center [402, 302] width 20 height 17
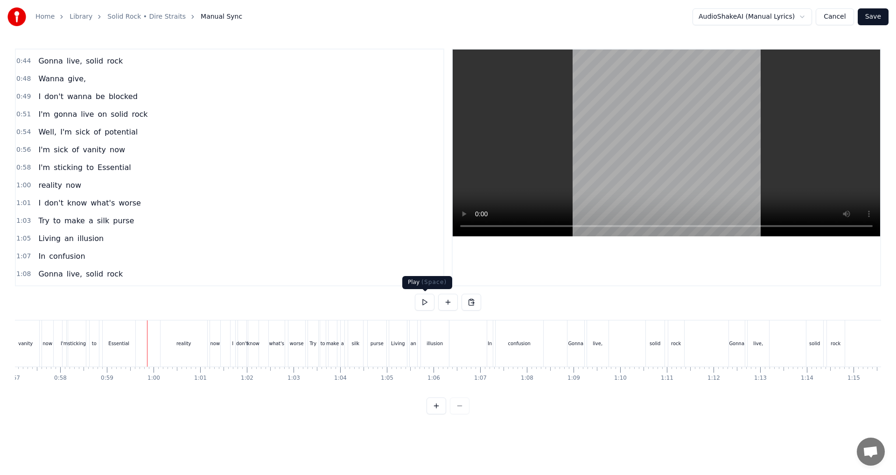
click at [429, 302] on button at bounding box center [425, 302] width 20 height 17
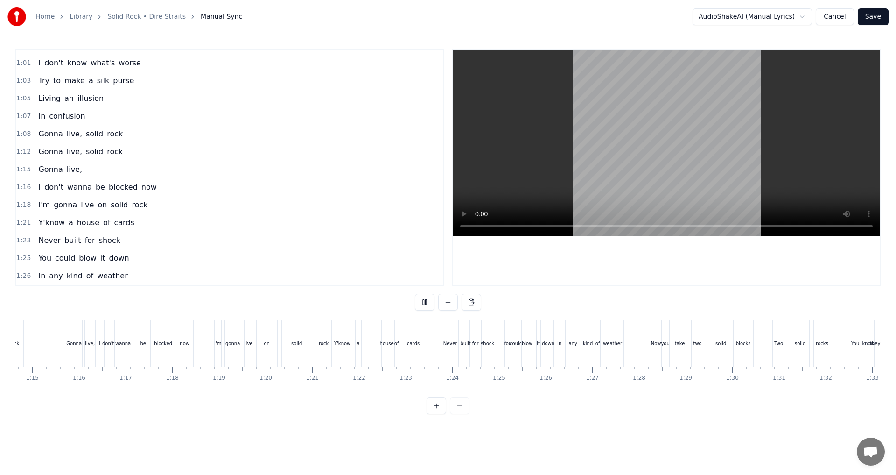
scroll to position [0, 4268]
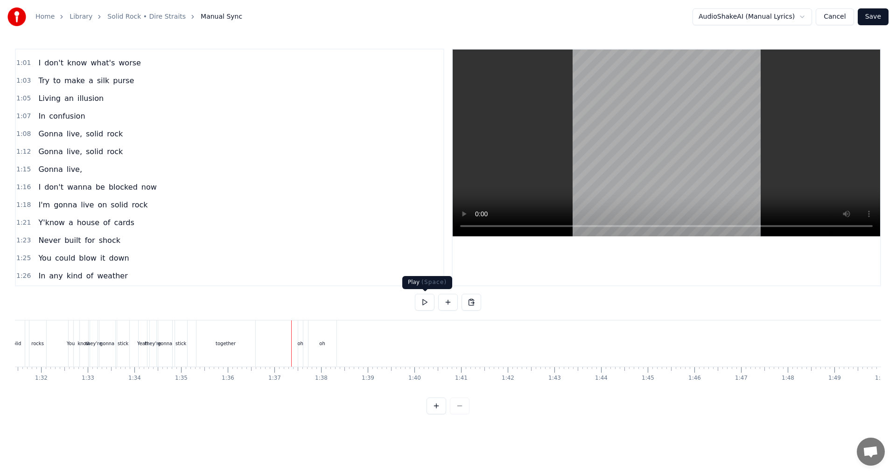
click at [423, 300] on button at bounding box center [425, 302] width 20 height 17
click at [289, 352] on div at bounding box center [550, 343] width 9608 height 46
click at [423, 302] on button at bounding box center [425, 302] width 20 height 17
click at [424, 302] on button at bounding box center [425, 302] width 20 height 17
click at [345, 344] on div "Well now, take a look at that I made a castle in the sand Saying this is where …" at bounding box center [550, 343] width 9608 height 47
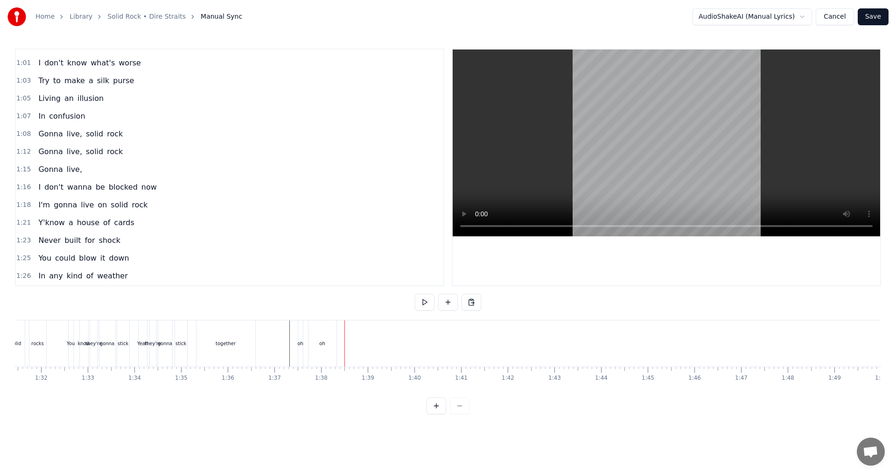
click at [329, 343] on div "oh" at bounding box center [323, 343] width 28 height 46
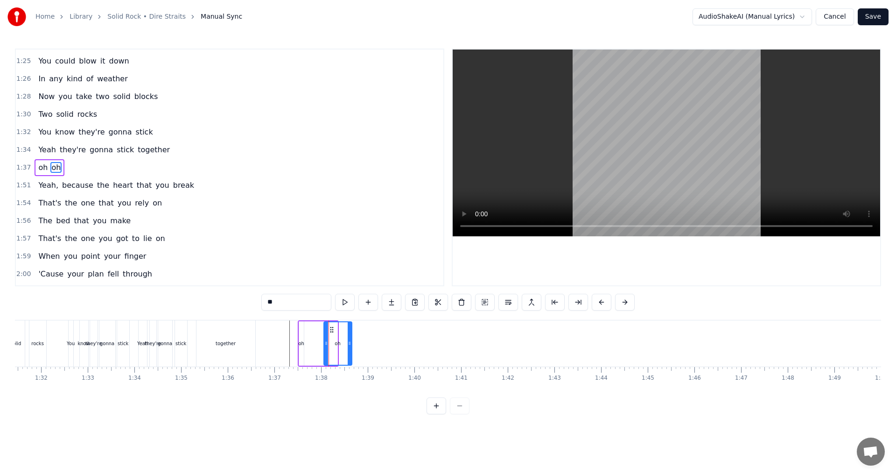
drag, startPoint x: 318, startPoint y: 329, endPoint x: 332, endPoint y: 329, distance: 14.5
click at [332, 329] on icon at bounding box center [331, 329] width 7 height 7
click at [303, 326] on div "oh" at bounding box center [301, 343] width 5 height 44
drag, startPoint x: 303, startPoint y: 326, endPoint x: 319, endPoint y: 326, distance: 16.3
click at [319, 326] on div at bounding box center [318, 343] width 4 height 42
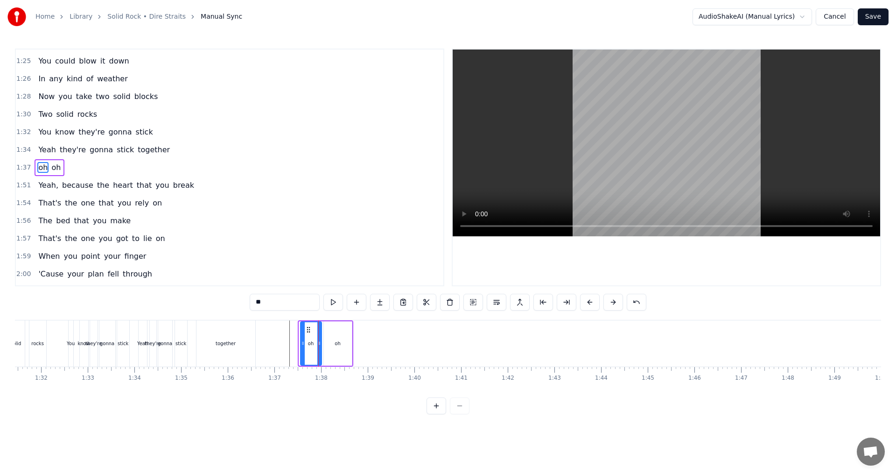
click at [310, 329] on icon at bounding box center [308, 329] width 7 height 7
click at [286, 346] on div at bounding box center [550, 343] width 9608 height 46
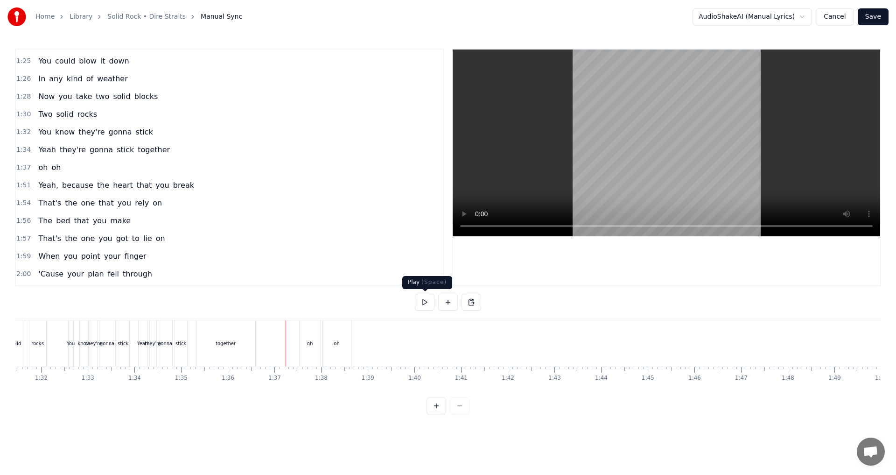
click at [431, 303] on button at bounding box center [425, 302] width 20 height 17
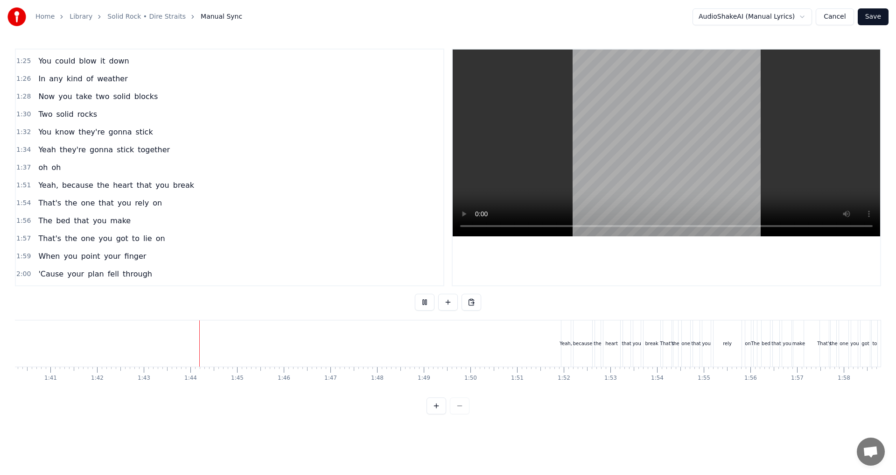
scroll to position [0, 4698]
click at [423, 309] on button at bounding box center [425, 302] width 20 height 17
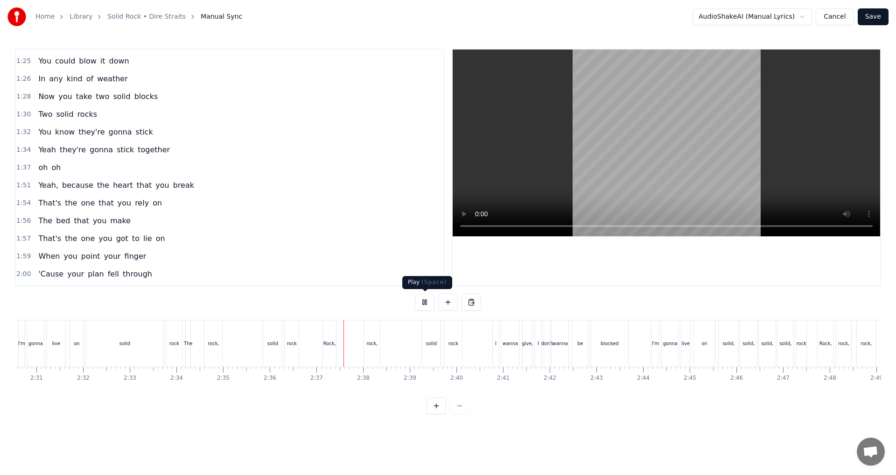
click at [426, 306] on button at bounding box center [425, 302] width 20 height 17
click at [165, 363] on div "I'm gonna live on solid rock" at bounding box center [101, 343] width 166 height 46
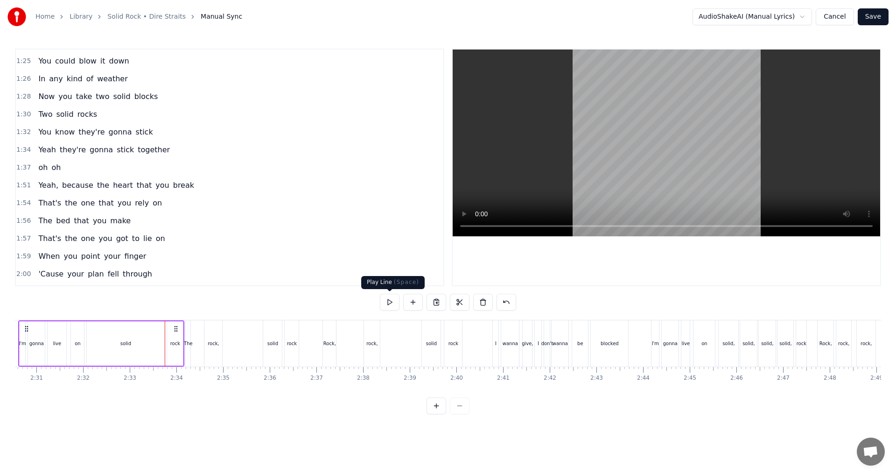
click at [389, 305] on button at bounding box center [390, 302] width 20 height 17
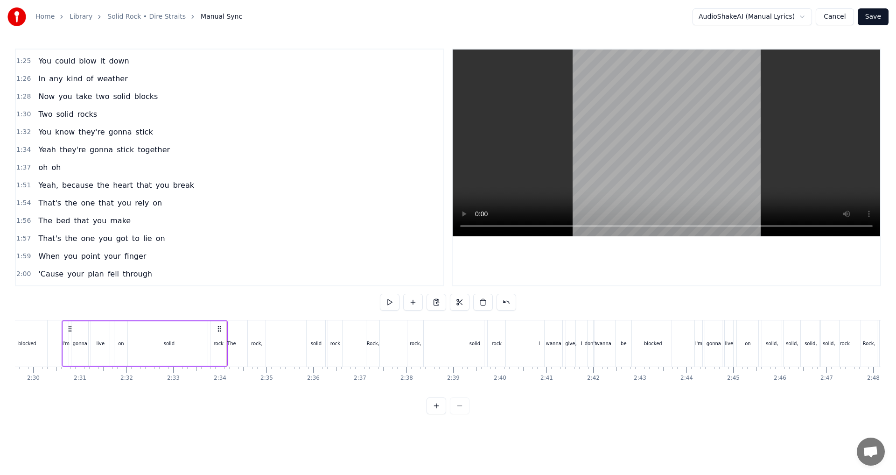
click at [441, 411] on button at bounding box center [437, 405] width 20 height 17
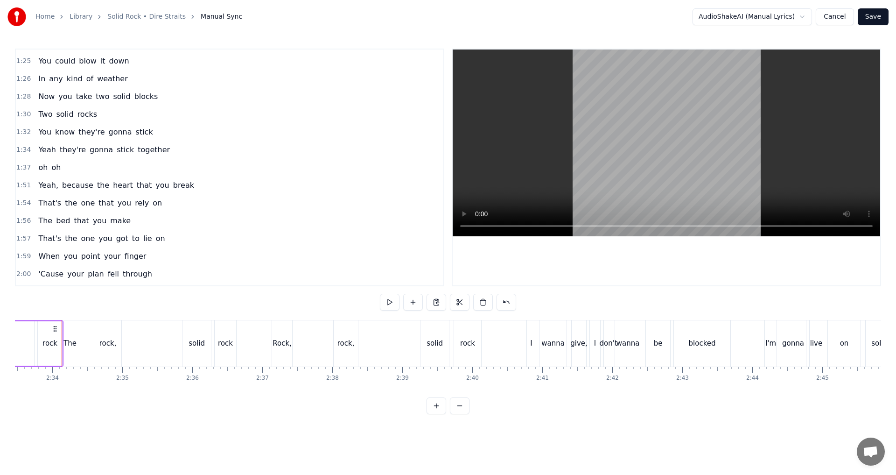
click at [441, 411] on button at bounding box center [437, 405] width 20 height 17
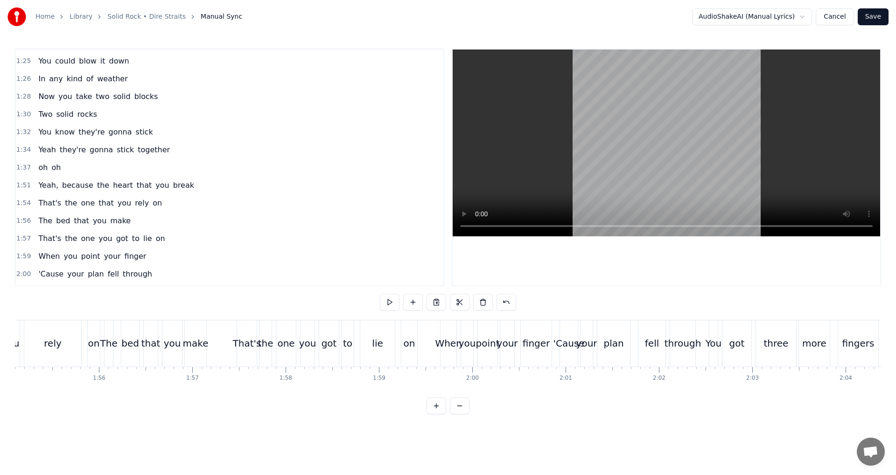
scroll to position [0, 14343]
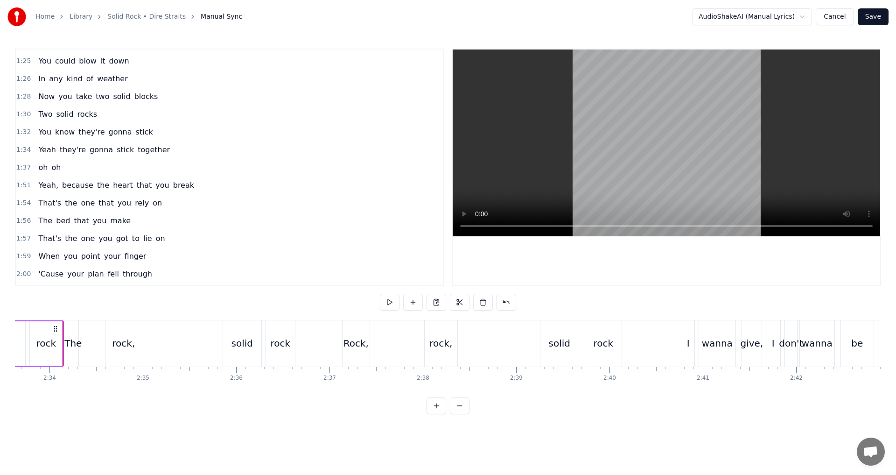
click at [71, 343] on div "The" at bounding box center [72, 343] width 17 height 14
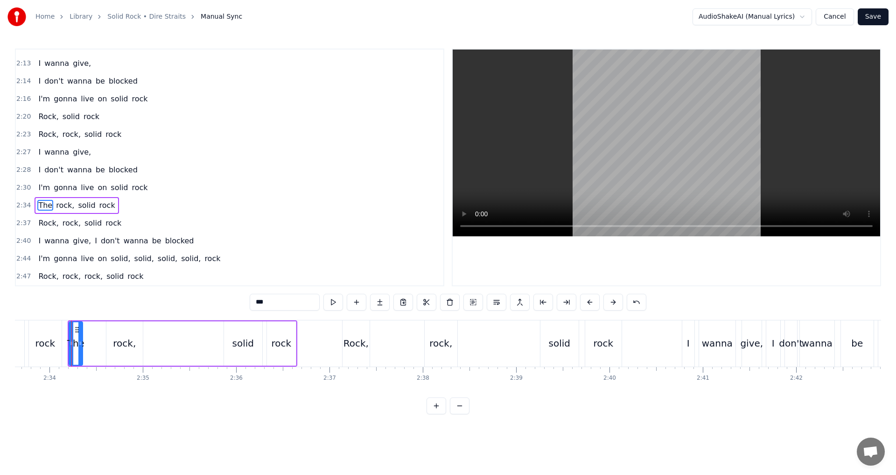
click at [78, 335] on div at bounding box center [80, 343] width 4 height 42
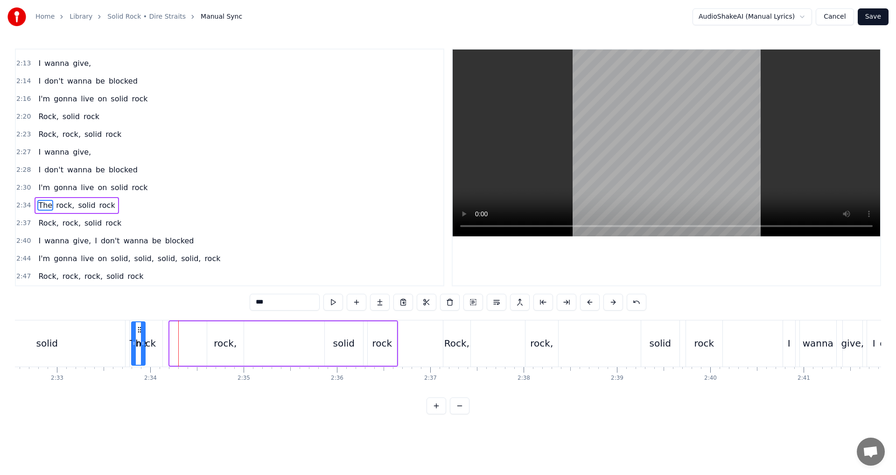
drag, startPoint x: 77, startPoint y: 331, endPoint x: 89, endPoint y: 331, distance: 12.2
click at [136, 331] on icon at bounding box center [139, 329] width 7 height 7
drag, startPoint x: 89, startPoint y: 328, endPoint x: 422, endPoint y: 358, distance: 333.7
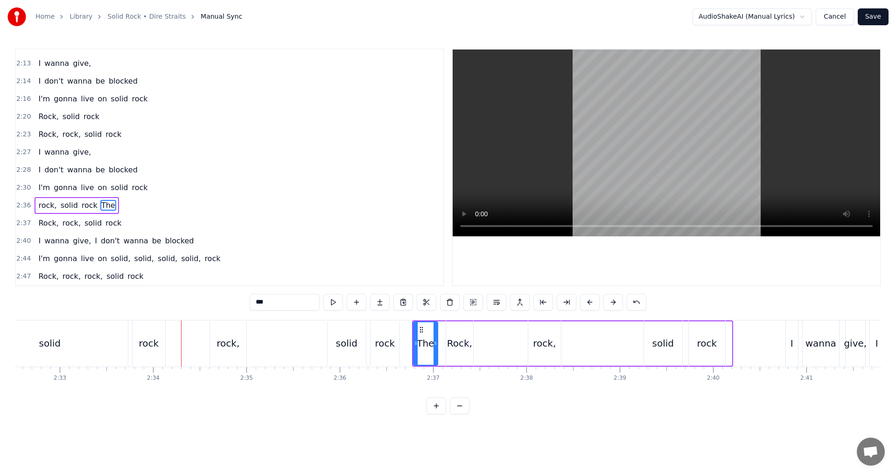
drag, startPoint x: 424, startPoint y: 345, endPoint x: 435, endPoint y: 345, distance: 10.7
click at [435, 345] on icon at bounding box center [436, 342] width 4 height 7
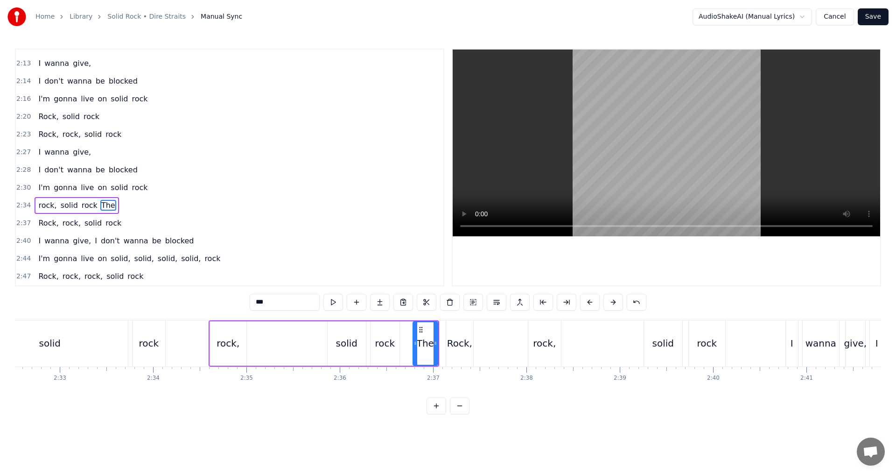
click at [415, 344] on icon at bounding box center [416, 342] width 4 height 7
click at [640, 304] on button at bounding box center [637, 302] width 20 height 17
click at [640, 304] on button at bounding box center [649, 302] width 20 height 17
click at [640, 304] on button at bounding box center [637, 302] width 20 height 17
click at [627, 304] on button at bounding box center [625, 302] width 20 height 17
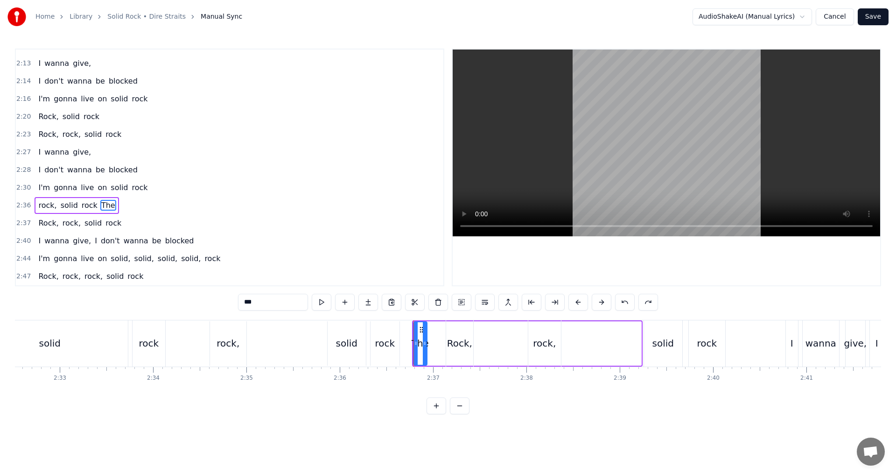
click at [627, 304] on button at bounding box center [625, 302] width 20 height 17
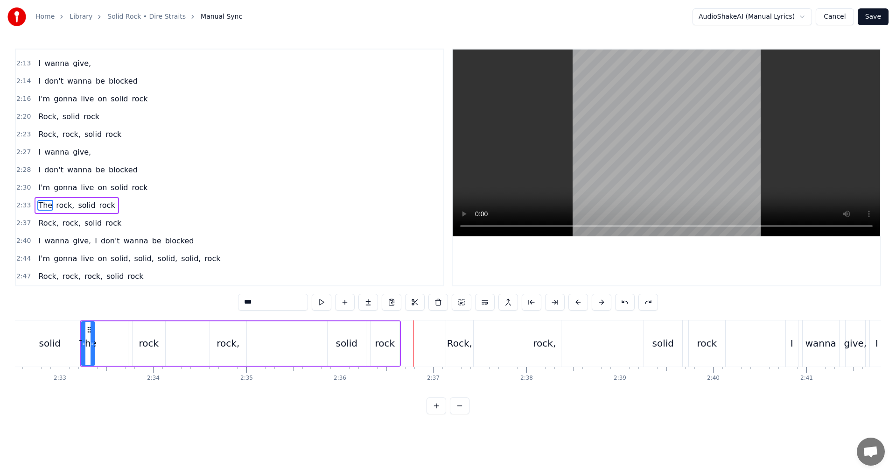
click at [627, 304] on button at bounding box center [625, 302] width 20 height 17
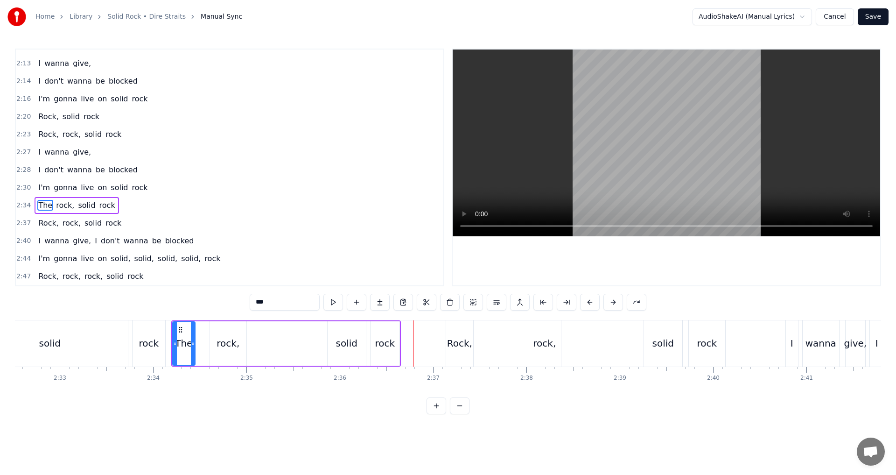
drag, startPoint x: 179, startPoint y: 340, endPoint x: 191, endPoint y: 340, distance: 12.1
click at [191, 340] on icon at bounding box center [193, 342] width 4 height 7
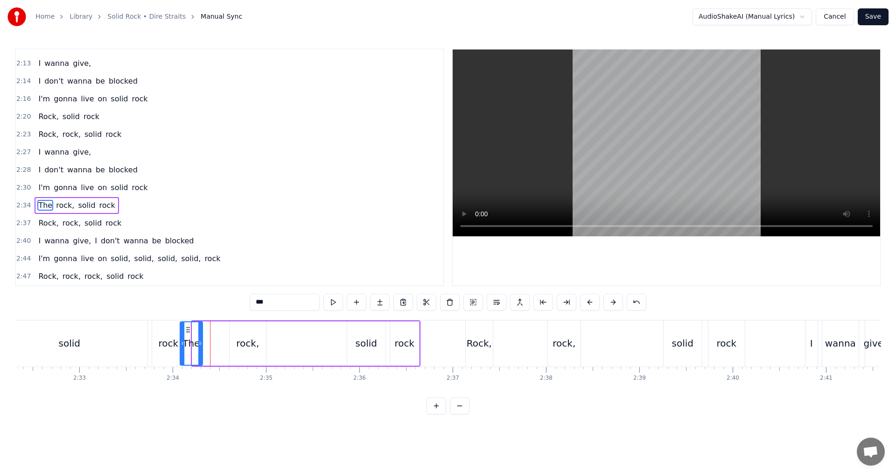
scroll to position [0, 14219]
drag, startPoint x: 180, startPoint y: 326, endPoint x: 210, endPoint y: 331, distance: 30.3
click at [210, 331] on icon at bounding box center [210, 329] width 7 height 7
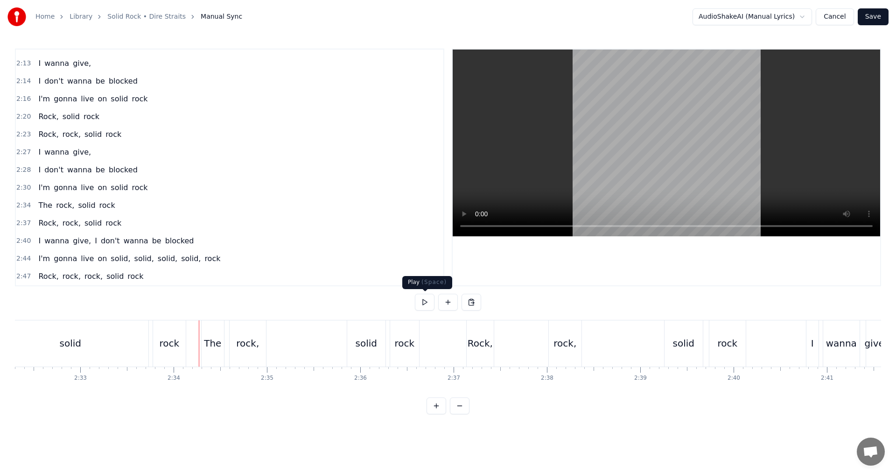
click at [427, 304] on button at bounding box center [425, 302] width 20 height 17
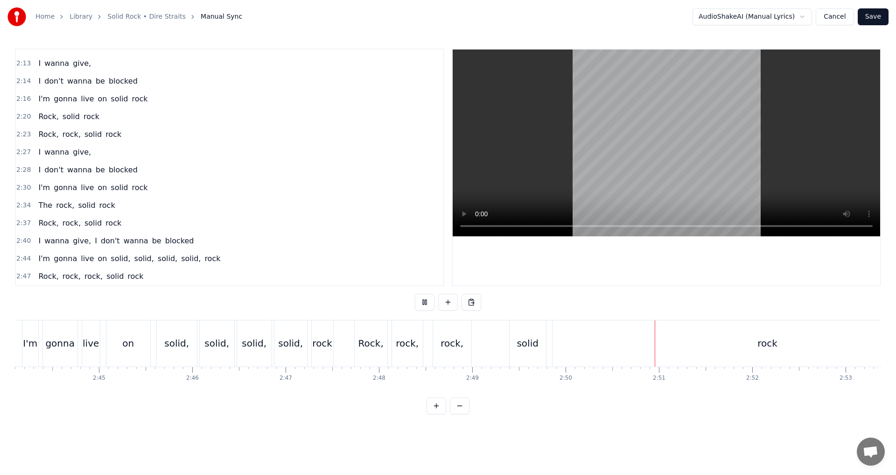
scroll to position [0, 15358]
click at [422, 301] on button at bounding box center [425, 302] width 20 height 17
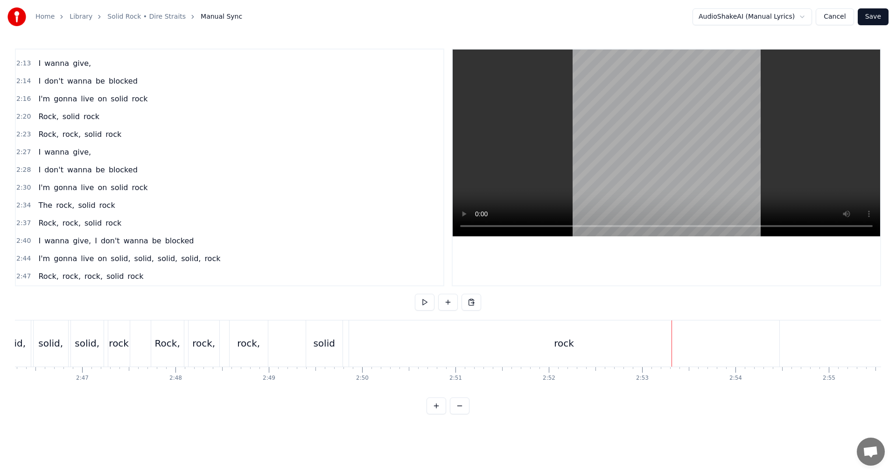
scroll to position [0, 15482]
click at [580, 352] on div "rock" at bounding box center [607, 343] width 430 height 46
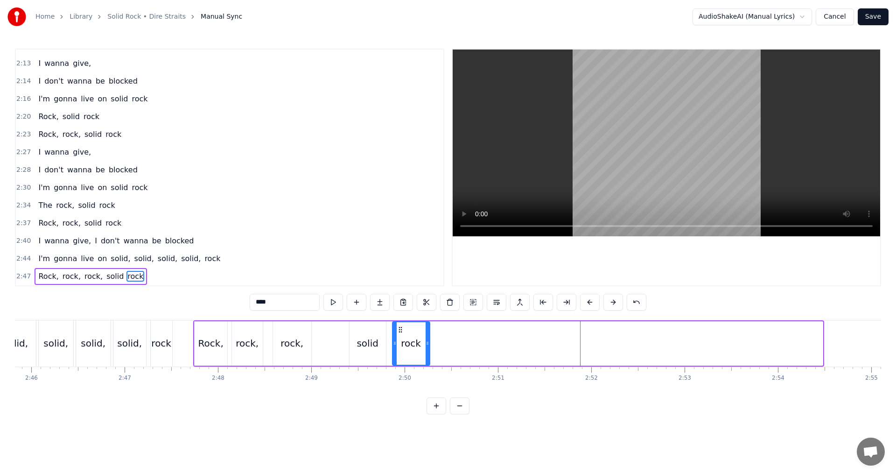
drag, startPoint x: 822, startPoint y: 341, endPoint x: 429, endPoint y: 349, distance: 393.1
click at [429, 349] on div at bounding box center [428, 343] width 4 height 42
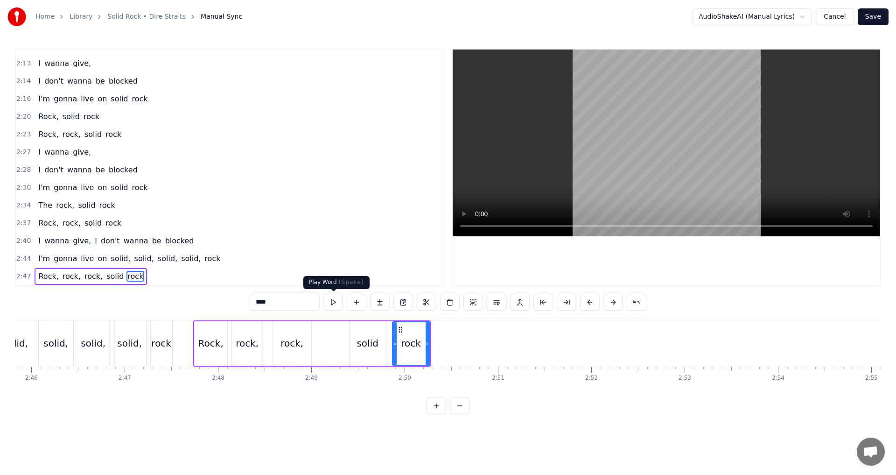
click at [336, 304] on button at bounding box center [333, 302] width 20 height 17
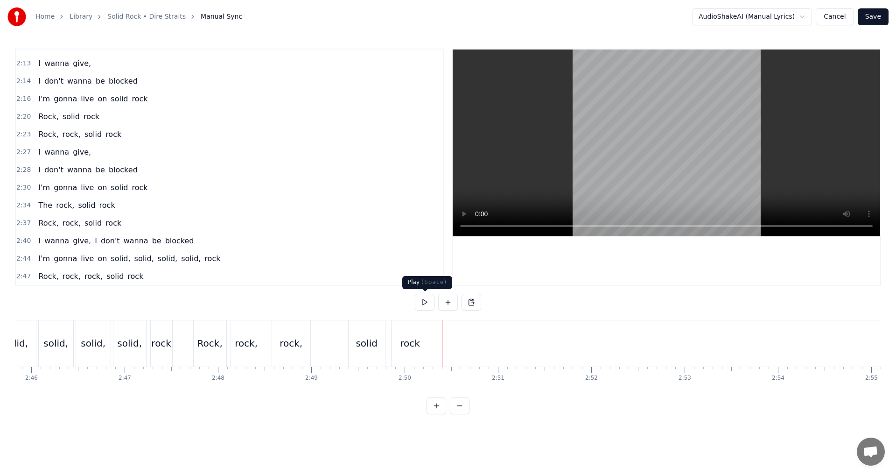
click at [424, 308] on button at bounding box center [425, 302] width 20 height 17
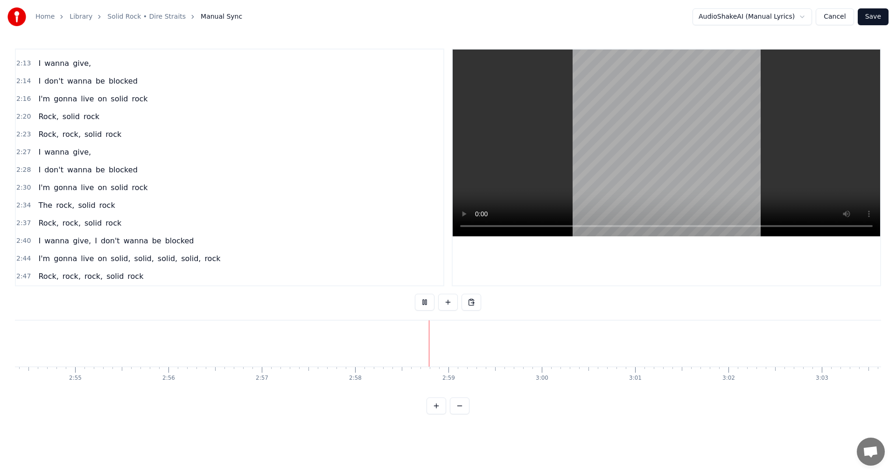
click at [426, 306] on button at bounding box center [425, 302] width 20 height 17
click at [447, 302] on button at bounding box center [448, 302] width 20 height 17
click at [423, 340] on div "<>" at bounding box center [427, 343] width 16 height 14
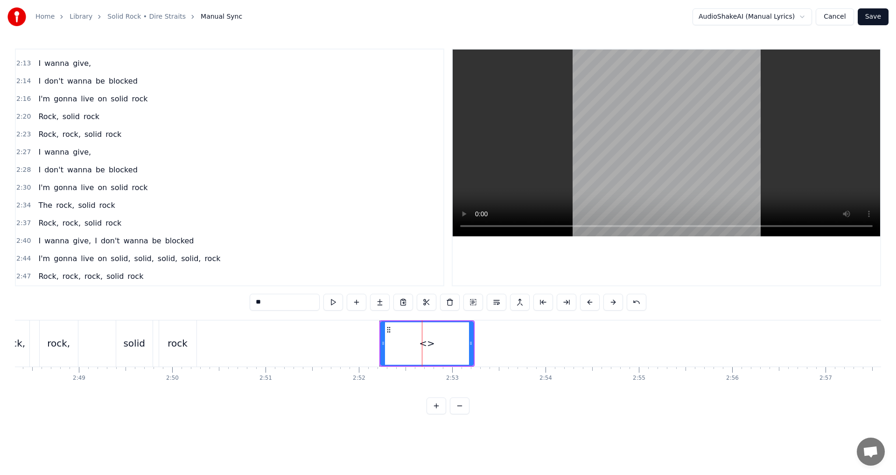
scroll to position [811, 0]
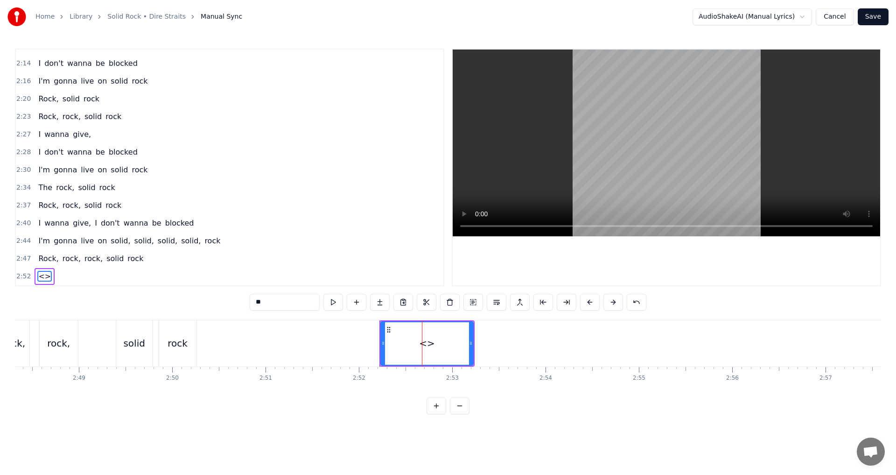
drag, startPoint x: 220, startPoint y: 301, endPoint x: 185, endPoint y: 301, distance: 35.0
click at [185, 301] on div "0:26 Well now, take a look at that 0:28 I made a castle in the sand 0:30 Saying…" at bounding box center [448, 232] width 866 height 366
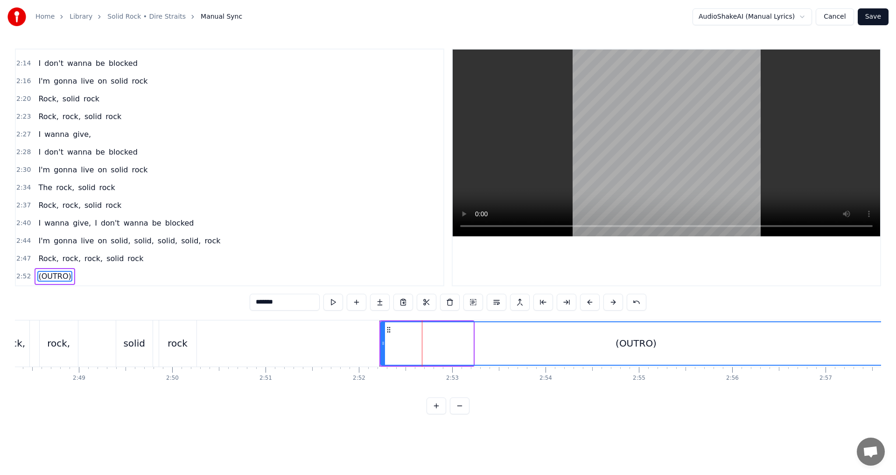
drag, startPoint x: 471, startPoint y: 341, endPoint x: 890, endPoint y: 347, distance: 418.3
click at [890, 347] on div "Home Library Solid Rock • Dire Straits Manual Sync AudioShakeAI (Manual Lyrics)…" at bounding box center [448, 207] width 896 height 414
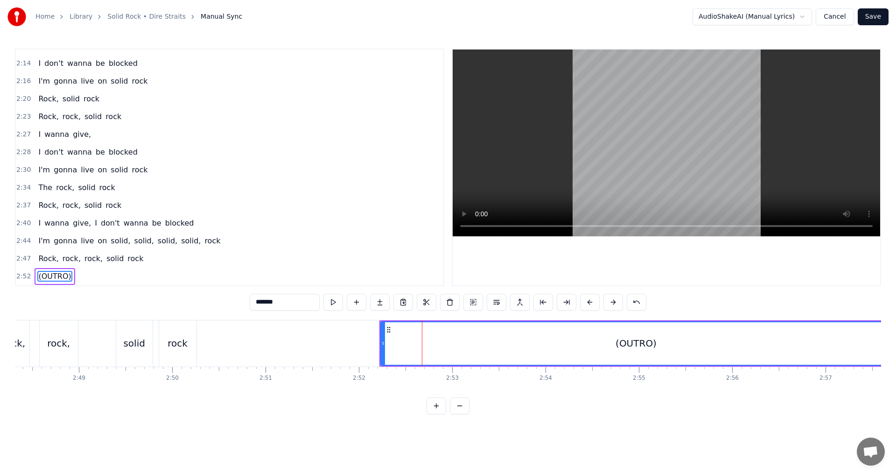
type input "*******"
click at [457, 414] on button at bounding box center [460, 405] width 20 height 17
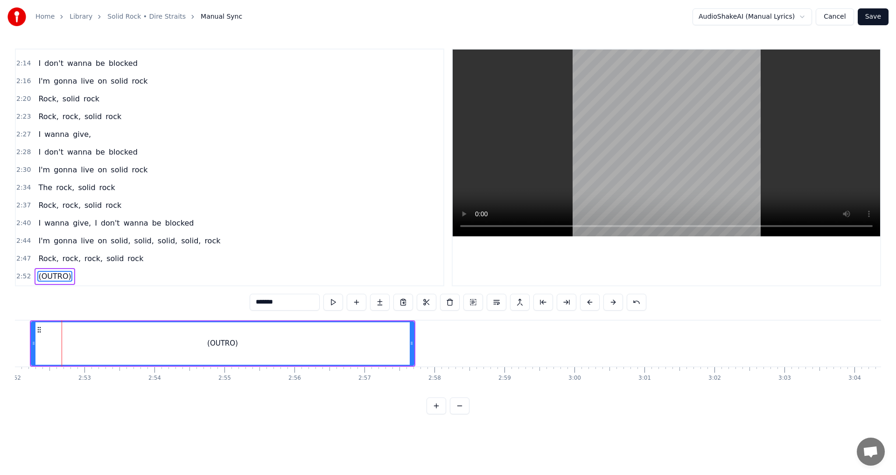
click at [457, 414] on button at bounding box center [460, 405] width 20 height 17
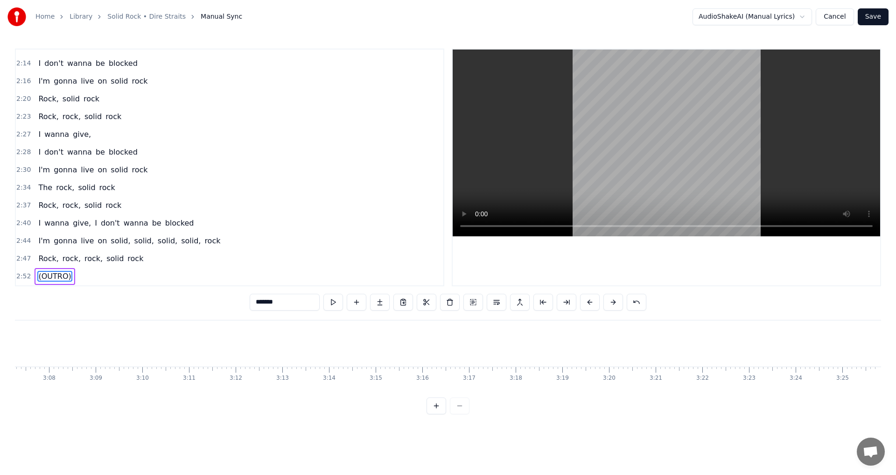
scroll to position [0, 8014]
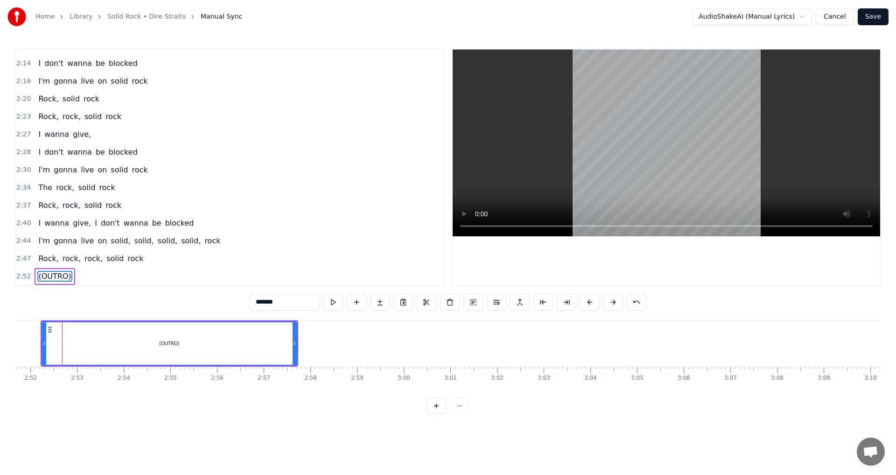
click at [457, 414] on div at bounding box center [448, 405] width 43 height 17
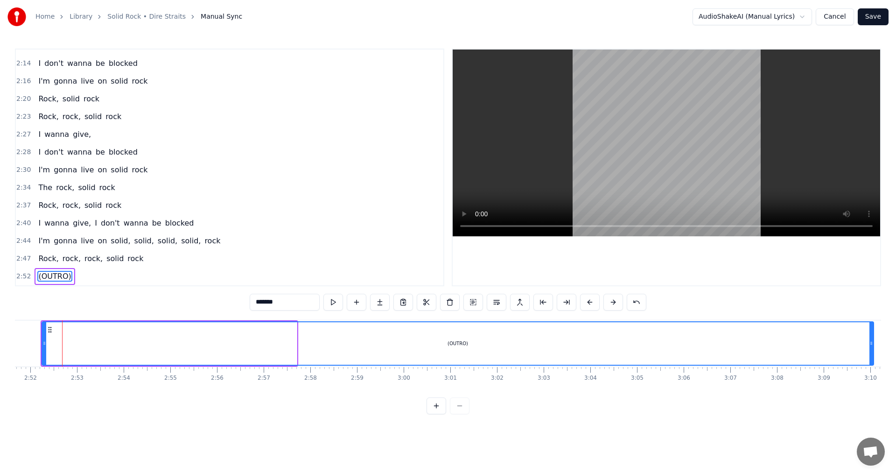
drag, startPoint x: 294, startPoint y: 342, endPoint x: 871, endPoint y: 336, distance: 577.0
click at [871, 336] on div at bounding box center [872, 343] width 4 height 42
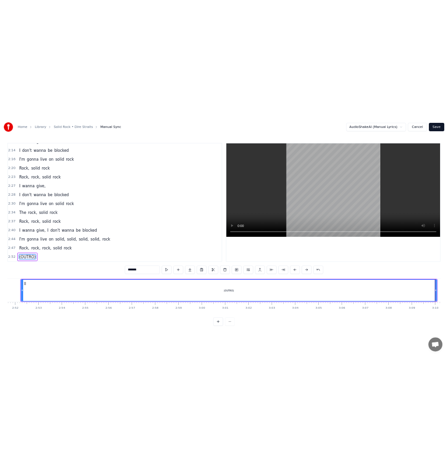
scroll to position [0, 8742]
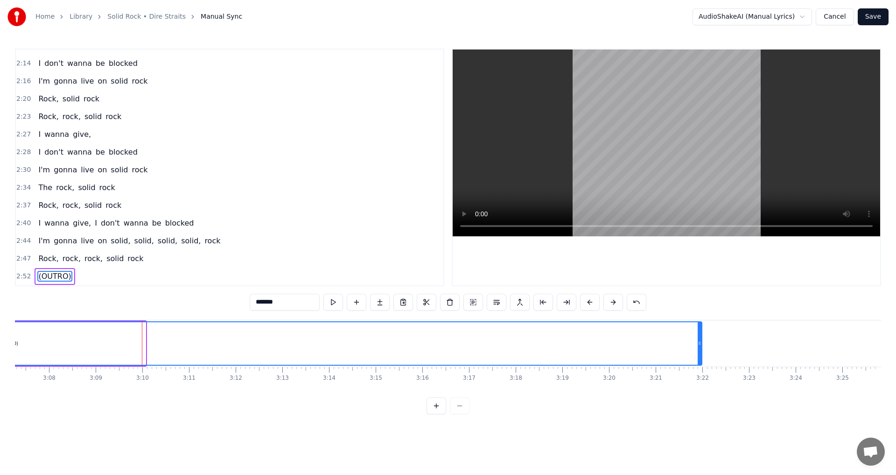
drag, startPoint x: 144, startPoint y: 339, endPoint x: 701, endPoint y: 363, distance: 556.9
click at [701, 363] on div at bounding box center [700, 343] width 4 height 42
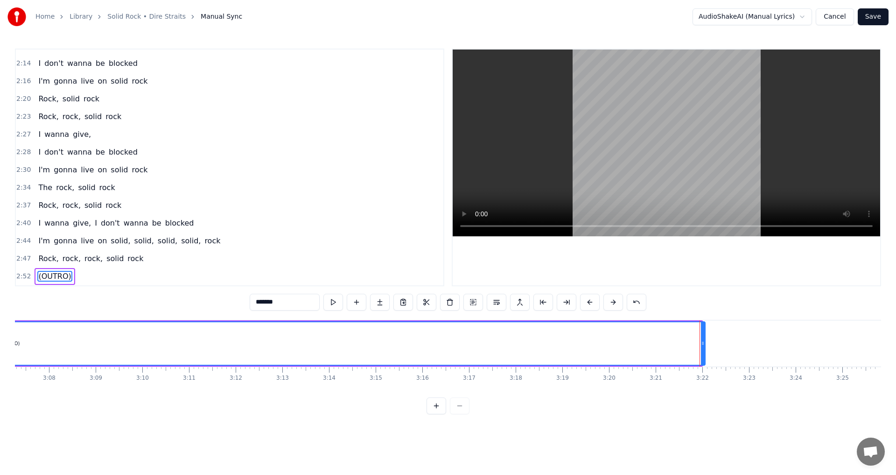
click at [704, 345] on icon at bounding box center [703, 342] width 4 height 7
click at [880, 21] on button "Save" at bounding box center [873, 16] width 31 height 17
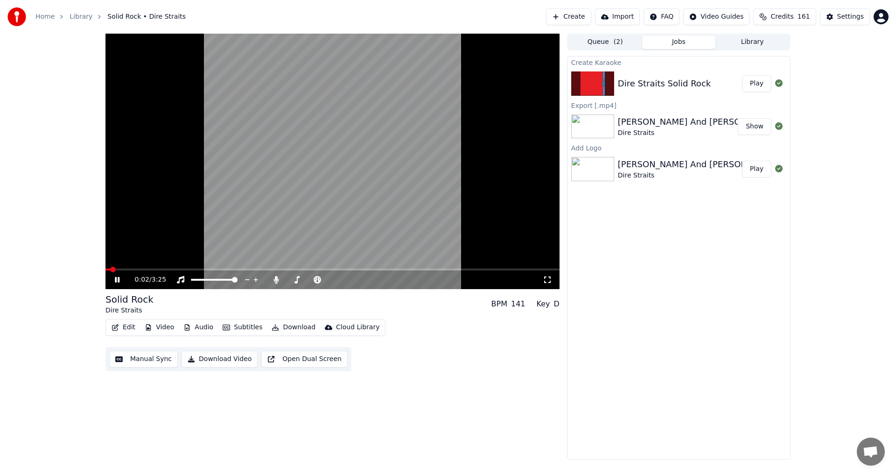
click at [115, 281] on icon at bounding box center [117, 280] width 5 height 6
click at [276, 276] on icon at bounding box center [276, 279] width 5 height 7
click at [110, 278] on div "0:02 / 3:25" at bounding box center [332, 279] width 447 height 9
click at [116, 280] on icon at bounding box center [117, 279] width 6 height 7
click at [118, 281] on icon at bounding box center [124, 279] width 22 height 7
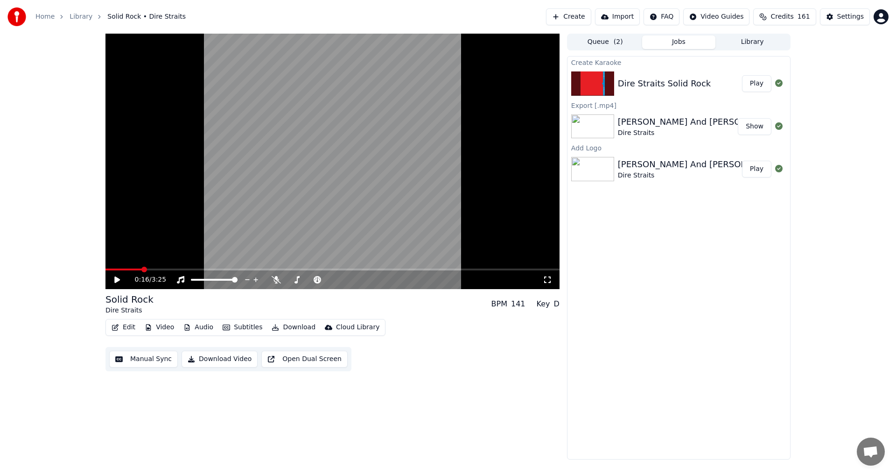
click at [165, 328] on button "Video" at bounding box center [159, 327] width 37 height 13
click at [363, 414] on div "0:16 / 3:25 Solid Rock Dire Straits BPM 141 Key D Edit Video Audio Subtitles Do…" at bounding box center [332, 247] width 454 height 426
click at [196, 326] on button "Audio" at bounding box center [198, 327] width 37 height 13
click at [202, 331] on button "Audio" at bounding box center [198, 327] width 37 height 13
click at [198, 330] on button "Audio" at bounding box center [198, 327] width 37 height 13
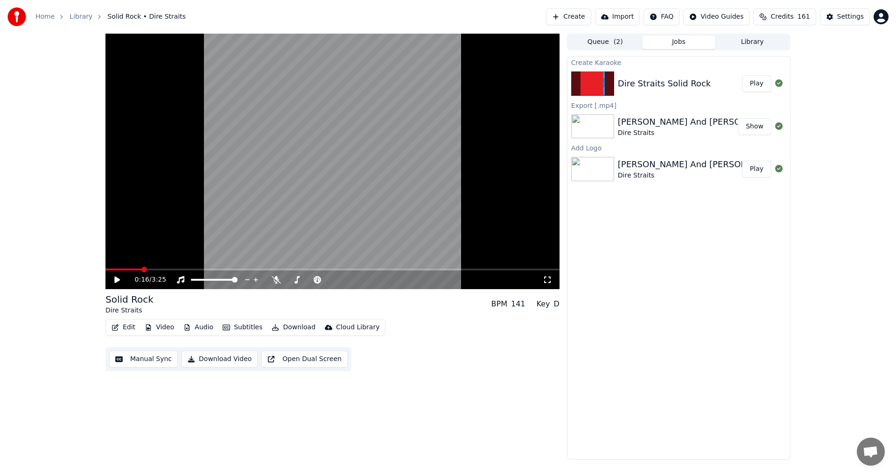
click at [446, 359] on div "Edit Video Audio Subtitles Download Cloud Library Manual Sync Download Video Op…" at bounding box center [332, 345] width 454 height 52
click at [437, 269] on span at bounding box center [332, 269] width 454 height 2
click at [118, 276] on icon at bounding box center [124, 279] width 22 height 7
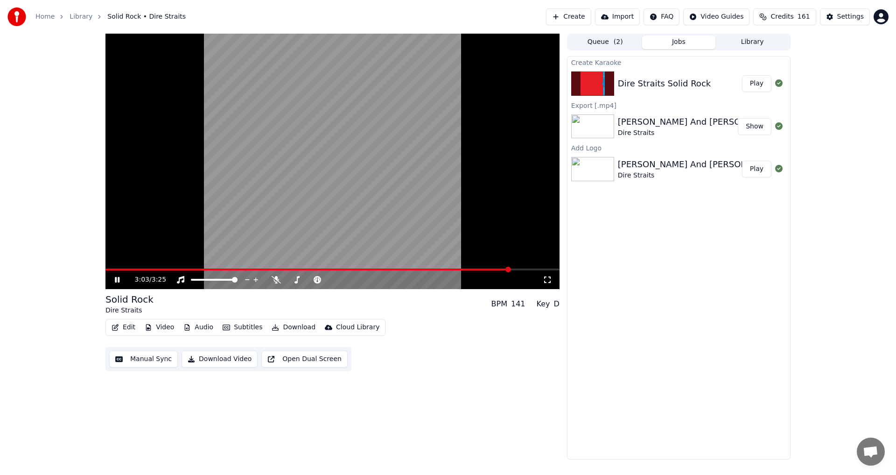
click at [118, 283] on icon at bounding box center [124, 279] width 22 height 7
click at [169, 327] on button "Video" at bounding box center [159, 327] width 37 height 13
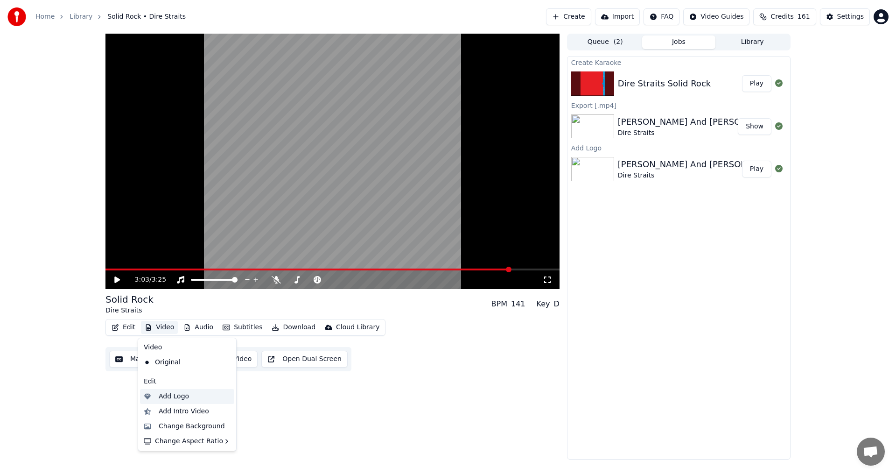
click at [184, 400] on div "Add Logo" at bounding box center [174, 396] width 30 height 9
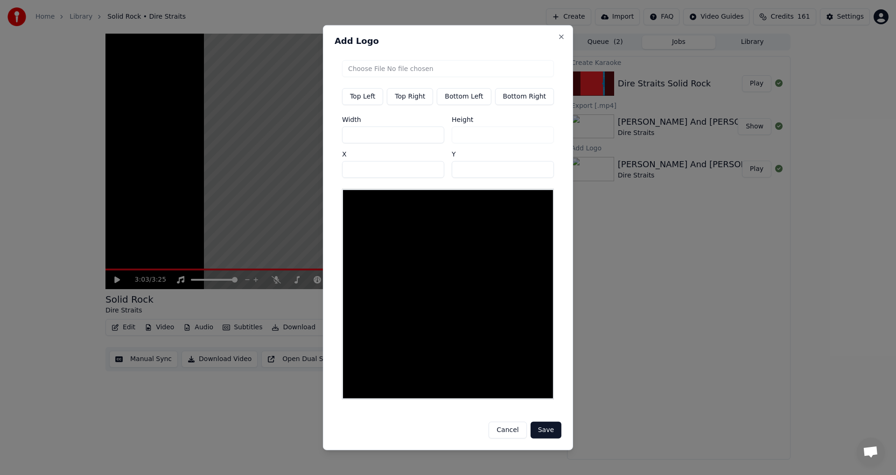
click at [413, 97] on button "Top Right" at bounding box center [410, 96] width 46 height 17
type input "***"
click at [425, 72] on input "file" at bounding box center [448, 68] width 212 height 17
type input "**********"
type input "***"
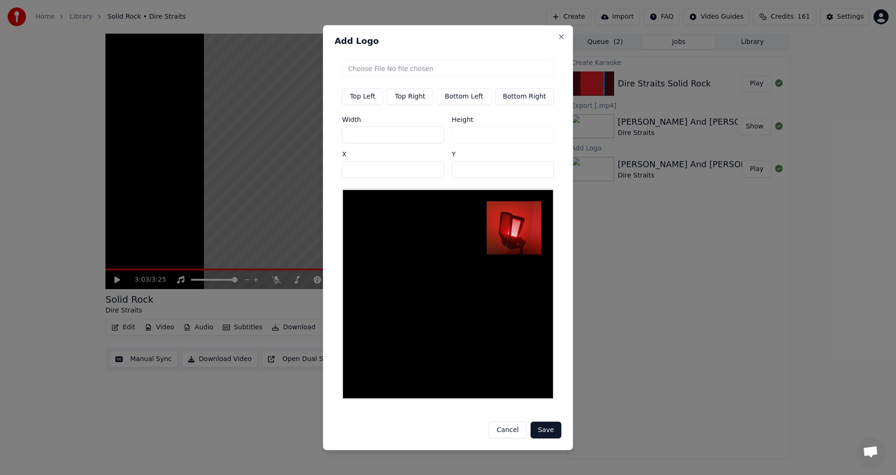
drag, startPoint x: 369, startPoint y: 141, endPoint x: 329, endPoint y: 142, distance: 40.6
click at [329, 142] on div "Add Logo Top Left Top Right Bottom Left Bottom Right Width *** Height *** X ***…" at bounding box center [448, 237] width 250 height 425
type input "*"
type input "**"
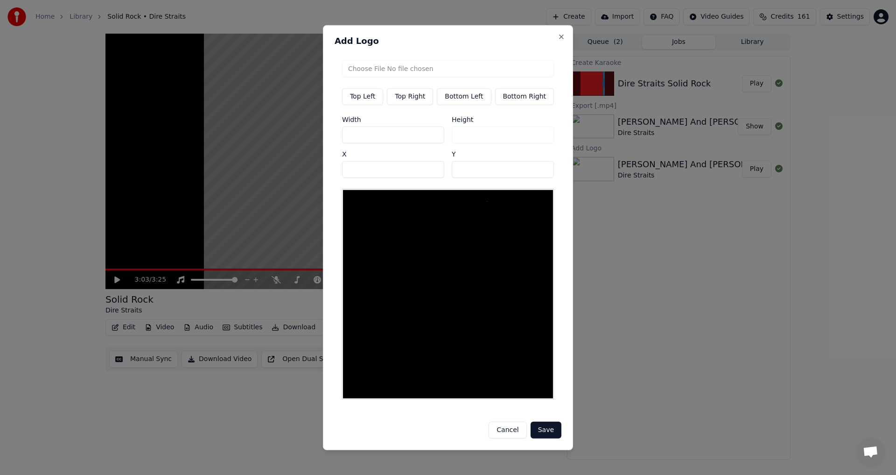
type input "**"
type input "***"
type input "**"
type input "***"
drag, startPoint x: 469, startPoint y: 175, endPoint x: 415, endPoint y: 173, distance: 54.2
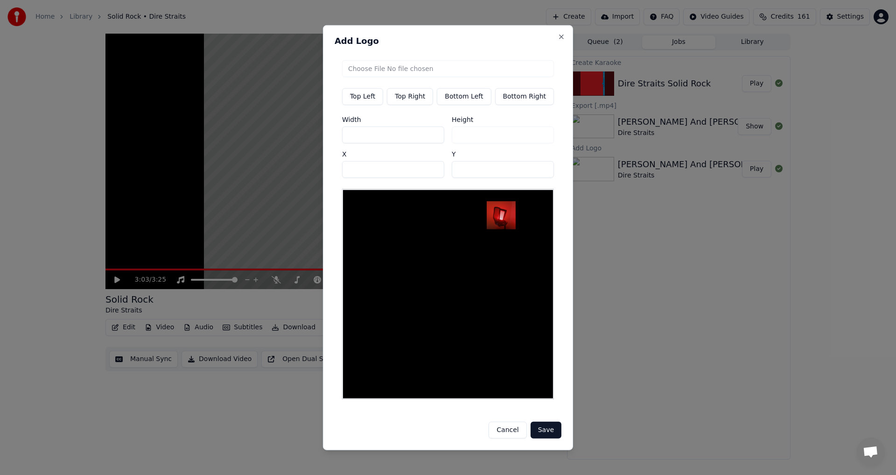
click at [415, 173] on div "Width *** Height ** X *** Y **" at bounding box center [448, 147] width 212 height 62
type input "**"
drag, startPoint x: 379, startPoint y: 137, endPoint x: 356, endPoint y: 137, distance: 22.4
click at [356, 137] on input "***" at bounding box center [393, 134] width 102 height 17
type input "**"
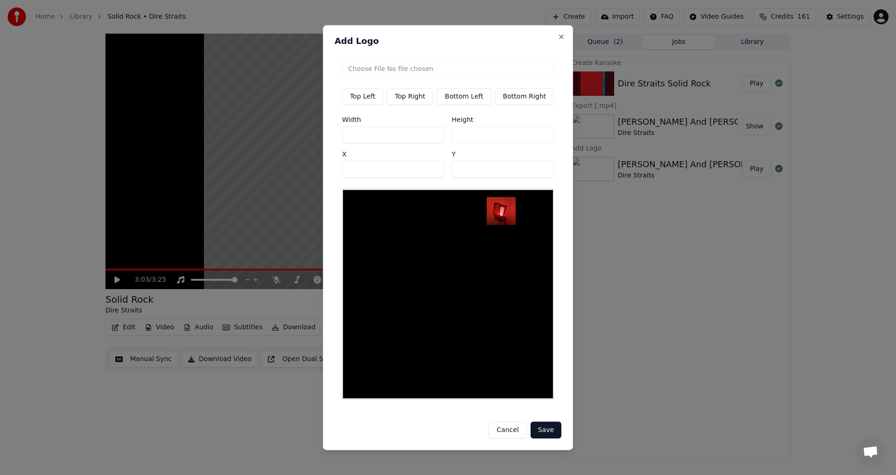
type input "**"
type input "***"
drag, startPoint x: 374, startPoint y: 174, endPoint x: 323, endPoint y: 172, distance: 51.4
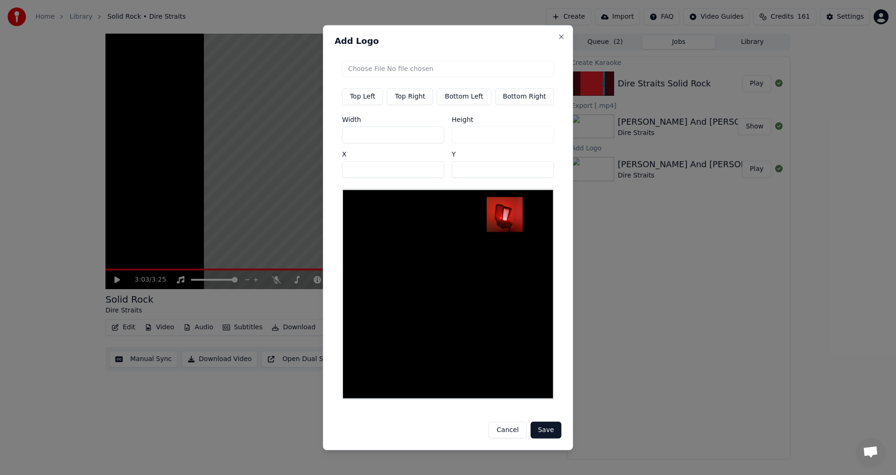
click at [323, 172] on body "Home Library Solid Rock • Dire Straits Create Import FAQ Video Guides Credits 1…" at bounding box center [448, 237] width 896 height 475
type input "***"
click at [551, 422] on button "Save" at bounding box center [546, 430] width 31 height 17
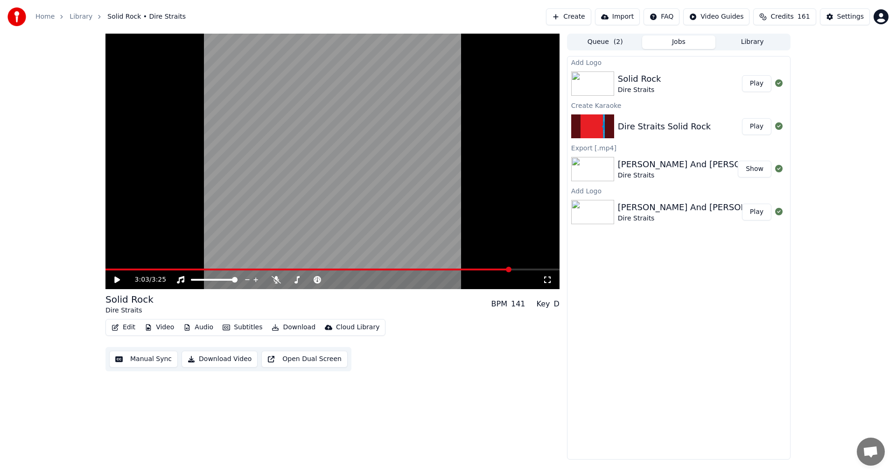
click at [764, 87] on button "Play" at bounding box center [756, 83] width 29 height 17
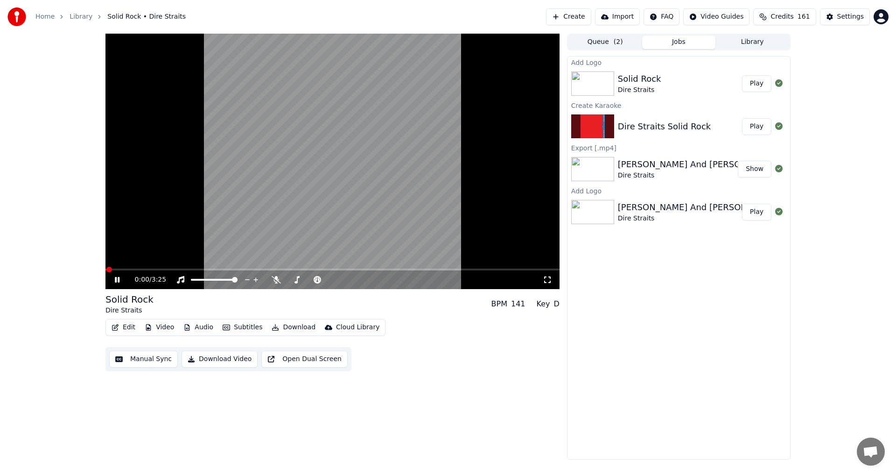
click at [120, 281] on icon at bounding box center [124, 279] width 22 height 7
click at [296, 329] on button "Download" at bounding box center [293, 327] width 51 height 13
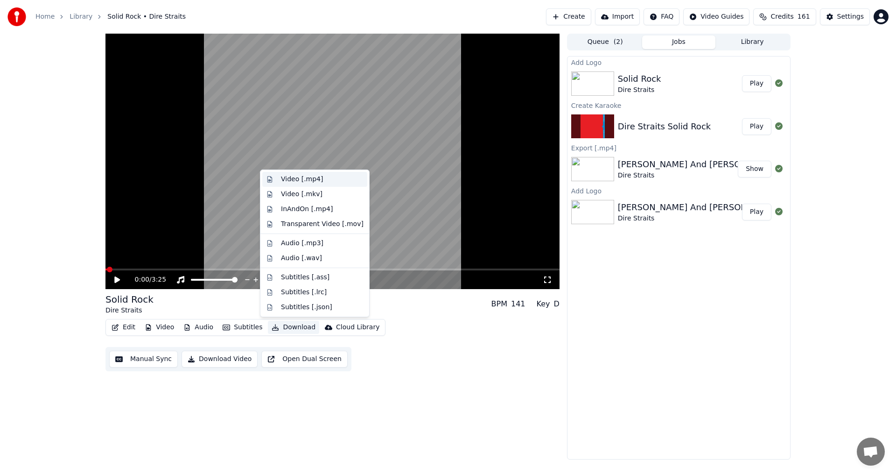
click at [309, 179] on div "Video [.mp4]" at bounding box center [302, 179] width 42 height 9
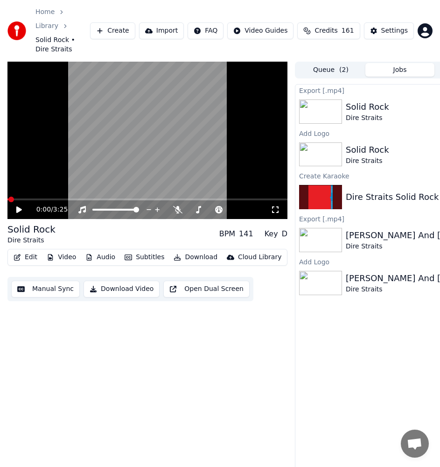
click at [130, 22] on button "Create" at bounding box center [112, 30] width 45 height 17
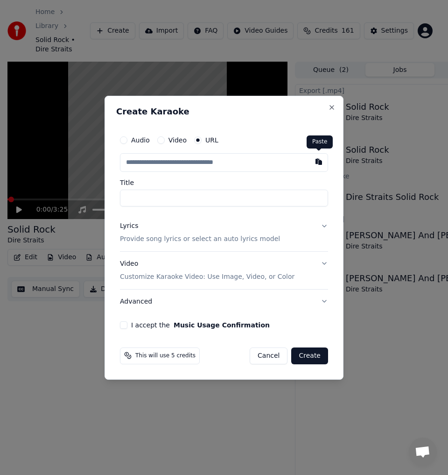
click at [321, 162] on button "button" at bounding box center [318, 161] width 19 height 17
type input "**********"
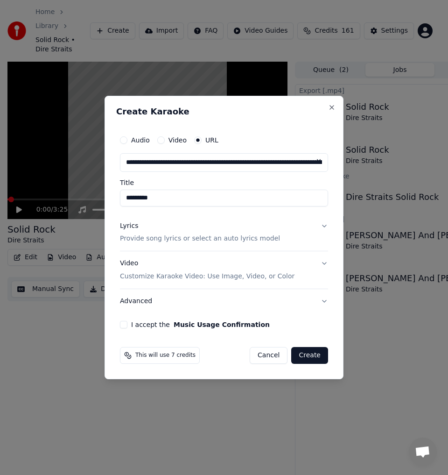
click at [124, 196] on input "*********" at bounding box center [224, 198] width 208 height 17
type input "**********"
click at [125, 327] on button "I accept the Music Usage Confirmation" at bounding box center [123, 324] width 7 height 7
click at [119, 327] on div "**********" at bounding box center [224, 229] width 216 height 205
click at [125, 324] on button "I accept the Music Usage Confirmation" at bounding box center [123, 324] width 7 height 7
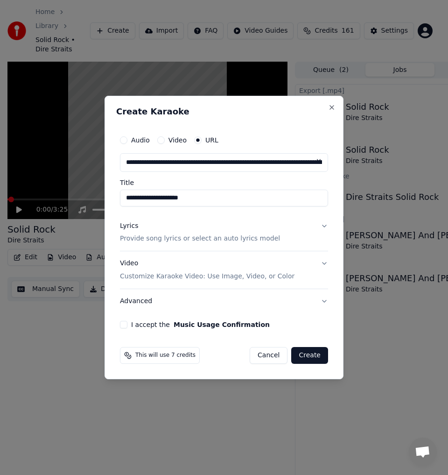
click at [161, 232] on div "Lyrics Provide song lyrics or select an auto lyrics model" at bounding box center [200, 232] width 160 height 22
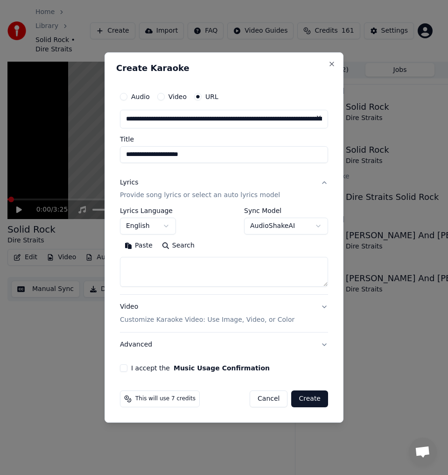
click at [189, 247] on button "Search" at bounding box center [178, 246] width 42 height 15
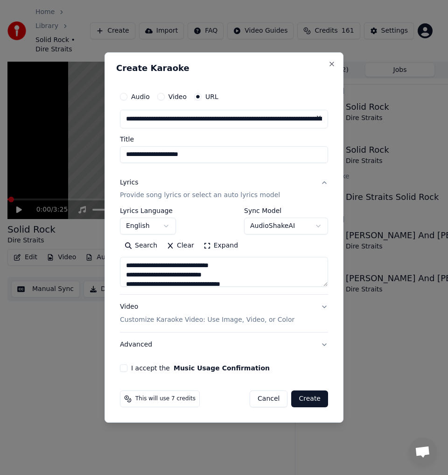
click at [215, 249] on button "Expand" at bounding box center [221, 246] width 44 height 15
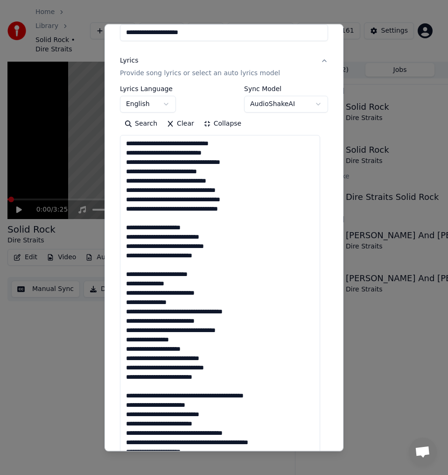
scroll to position [47, 0]
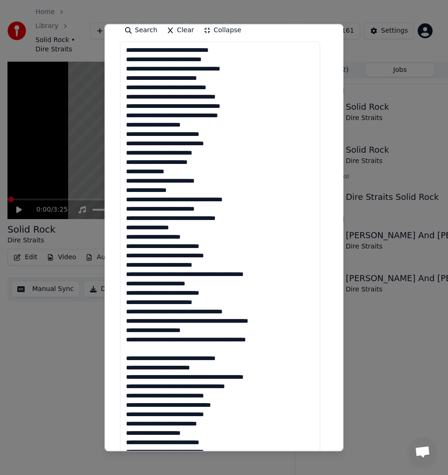
click at [143, 344] on textarea at bounding box center [220, 358] width 200 height 633
click at [148, 350] on textarea at bounding box center [220, 358] width 200 height 633
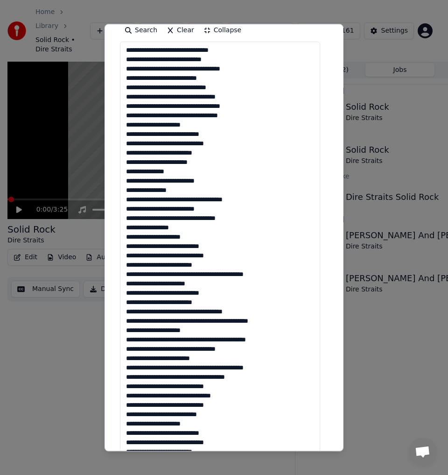
scroll to position [373, 0]
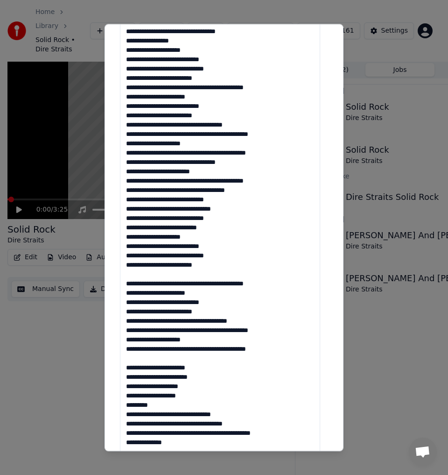
click at [147, 273] on textarea at bounding box center [220, 171] width 200 height 633
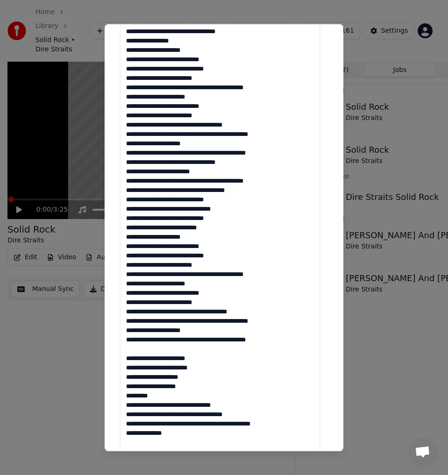
click at [152, 349] on textarea at bounding box center [220, 171] width 200 height 633
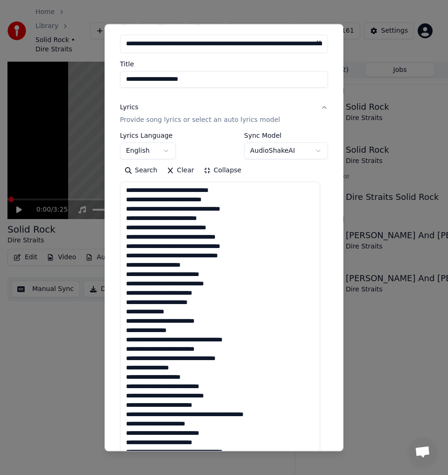
scroll to position [0, 0]
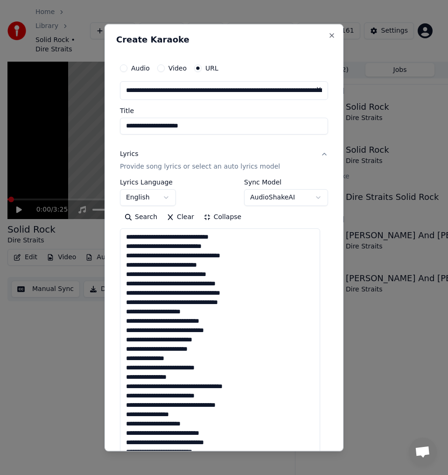
drag, startPoint x: 210, startPoint y: 285, endPoint x: 197, endPoint y: 285, distance: 12.1
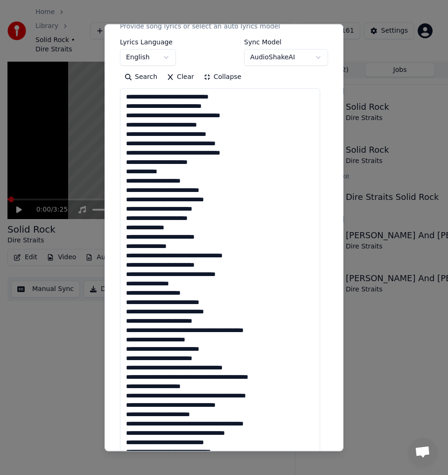
click at [157, 218] on textarea at bounding box center [220, 405] width 200 height 633
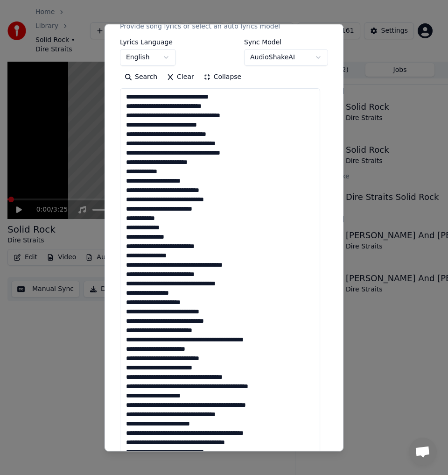
click at [170, 246] on textarea at bounding box center [220, 405] width 200 height 633
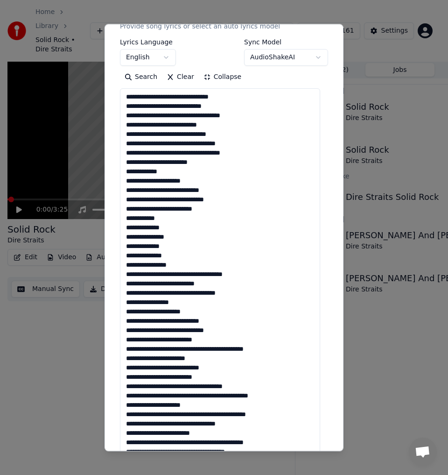
scroll to position [187, 0]
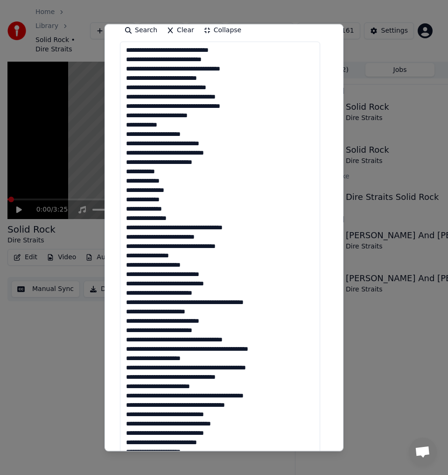
click at [177, 219] on textarea at bounding box center [220, 358] width 200 height 633
click at [158, 229] on textarea at bounding box center [220, 358] width 200 height 633
click at [216, 236] on textarea at bounding box center [220, 358] width 200 height 633
click at [189, 246] on textarea at bounding box center [220, 358] width 200 height 633
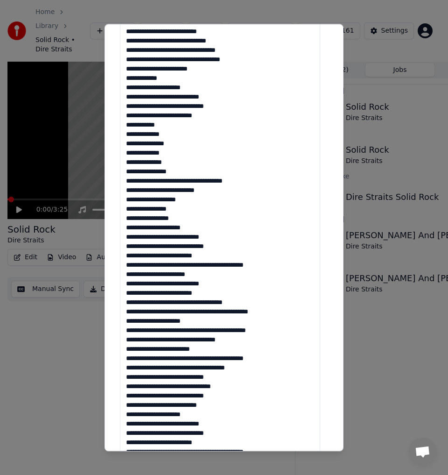
scroll to position [280, 0]
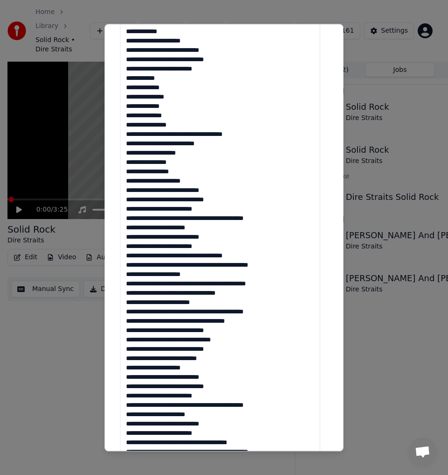
click at [168, 171] on textarea at bounding box center [220, 265] width 200 height 633
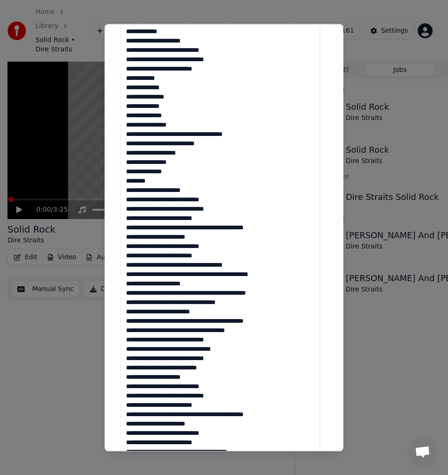
click at [216, 221] on textarea at bounding box center [220, 265] width 200 height 633
click at [192, 228] on textarea at bounding box center [220, 265] width 200 height 633
click at [192, 229] on textarea at bounding box center [220, 265] width 200 height 633
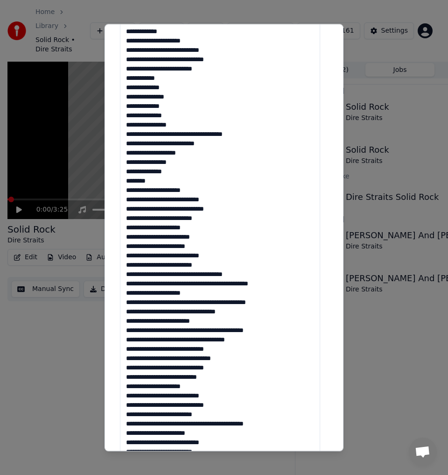
click at [216, 237] on textarea at bounding box center [220, 265] width 200 height 633
click at [203, 246] on textarea at bounding box center [220, 265] width 200 height 633
click at [190, 256] on textarea at bounding box center [220, 265] width 200 height 633
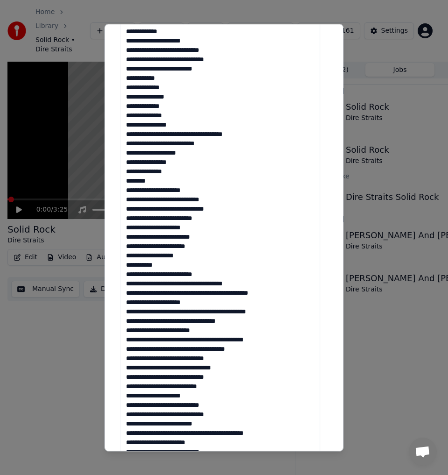
click at [221, 273] on textarea at bounding box center [220, 265] width 200 height 633
click at [251, 293] on textarea at bounding box center [220, 265] width 200 height 633
click at [185, 313] on textarea at bounding box center [220, 265] width 200 height 633
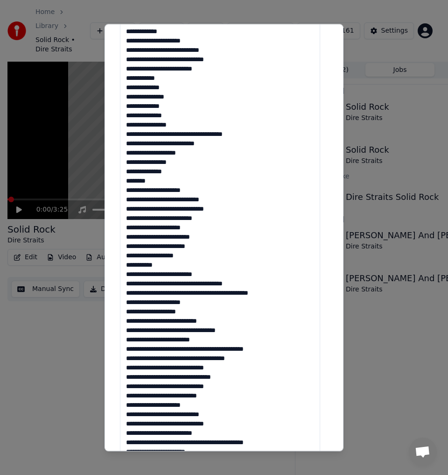
click at [167, 323] on textarea at bounding box center [220, 265] width 200 height 633
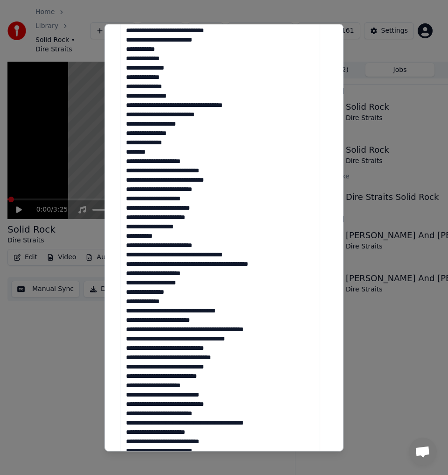
scroll to position [420, 0]
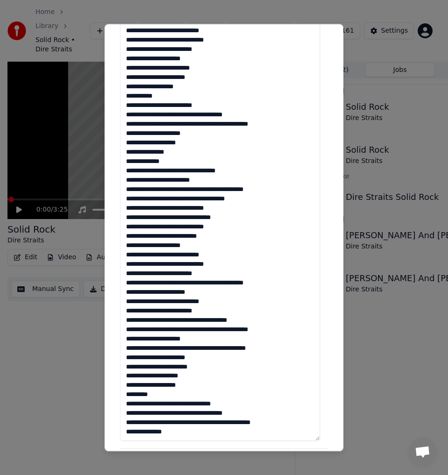
click at [196, 173] on textarea at bounding box center [220, 125] width 200 height 633
click at [203, 183] on textarea at bounding box center [220, 125] width 200 height 633
click at [194, 188] on textarea at bounding box center [220, 125] width 200 height 633
click at [189, 189] on textarea at bounding box center [220, 125] width 200 height 633
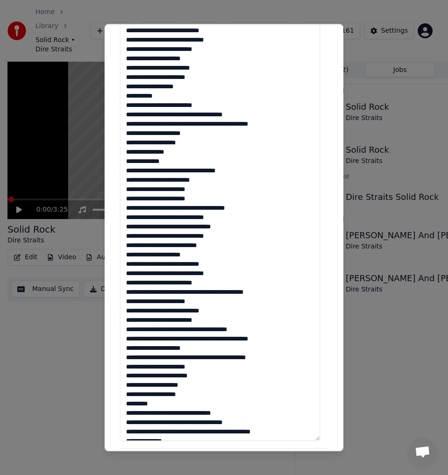
click at [146, 186] on textarea at bounding box center [220, 125] width 200 height 633
click at [208, 199] on textarea at bounding box center [220, 125] width 200 height 633
click at [231, 215] on textarea at bounding box center [220, 125] width 200 height 633
click at [216, 247] on textarea at bounding box center [220, 125] width 200 height 633
click at [211, 257] on textarea at bounding box center [220, 125] width 200 height 633
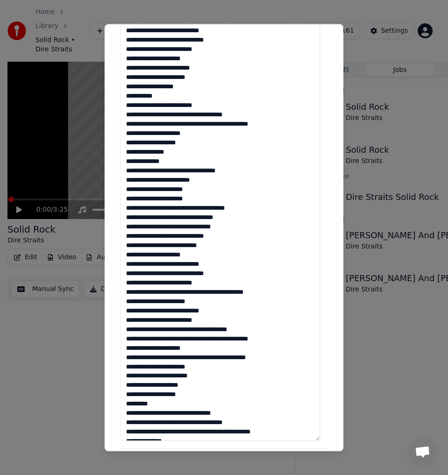
click at [233, 264] on textarea at bounding box center [220, 125] width 200 height 633
click at [197, 255] on textarea at bounding box center [220, 125] width 200 height 633
click at [225, 265] on textarea at bounding box center [220, 125] width 200 height 633
click at [190, 291] on textarea at bounding box center [220, 125] width 200 height 633
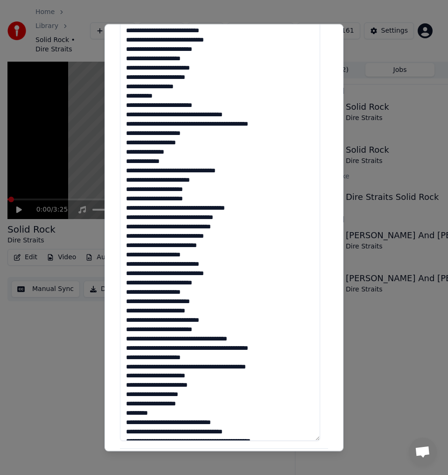
click at [205, 303] on textarea at bounding box center [220, 125] width 200 height 633
click at [206, 311] on textarea at bounding box center [220, 125] width 200 height 633
click at [227, 320] on textarea at bounding box center [220, 125] width 200 height 633
click at [188, 324] on textarea at bounding box center [220, 125] width 200 height 633
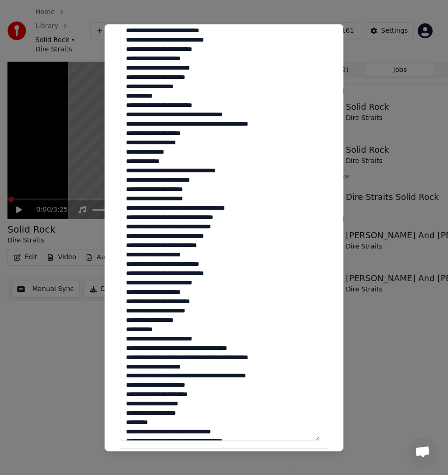
click at [220, 337] on textarea at bounding box center [220, 125] width 200 height 633
click at [249, 356] on textarea at bounding box center [220, 125] width 200 height 633
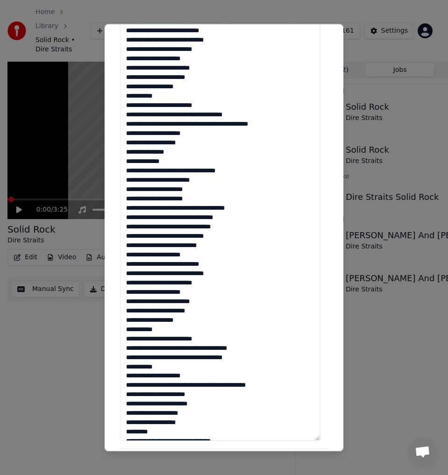
scroll to position [66, 0]
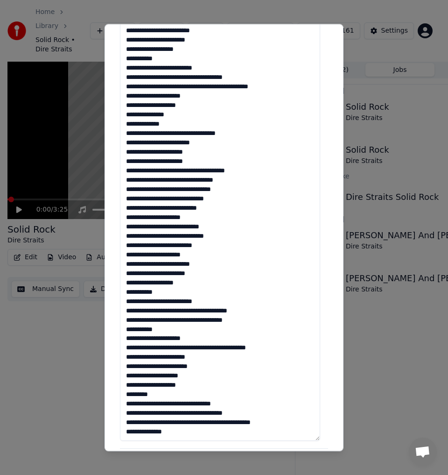
click at [156, 341] on textarea at bounding box center [220, 125] width 200 height 633
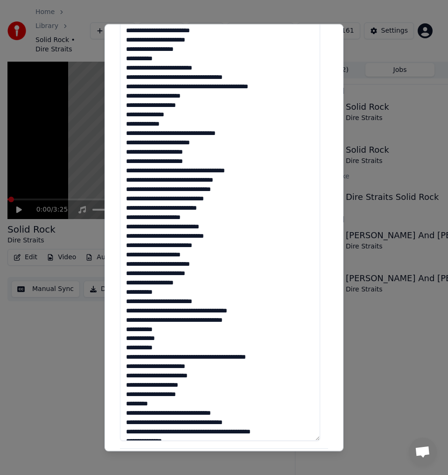
click at [185, 356] on textarea at bounding box center [220, 125] width 200 height 633
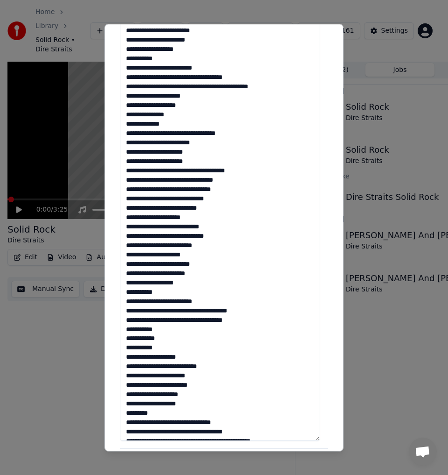
click at [168, 366] on textarea at bounding box center [220, 125] width 200 height 633
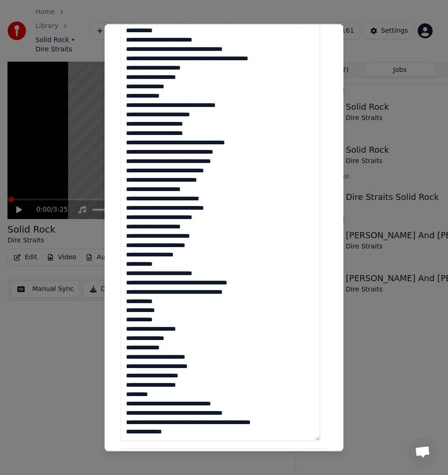
scroll to position [467, 0]
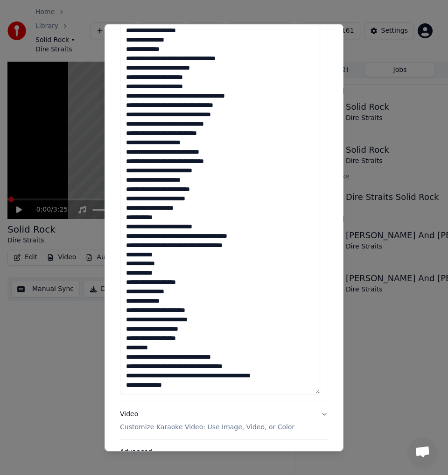
click at [170, 309] on textarea at bounding box center [220, 78] width 200 height 633
click at [144, 311] on textarea at bounding box center [220, 78] width 200 height 633
drag, startPoint x: 147, startPoint y: 311, endPoint x: 125, endPoint y: 309, distance: 22.0
click at [125, 309] on textarea at bounding box center [220, 78] width 200 height 633
click at [219, 310] on textarea at bounding box center [220, 78] width 200 height 633
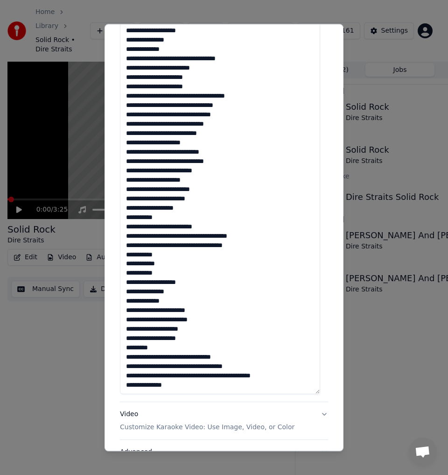
click at [188, 336] on textarea at bounding box center [220, 78] width 200 height 633
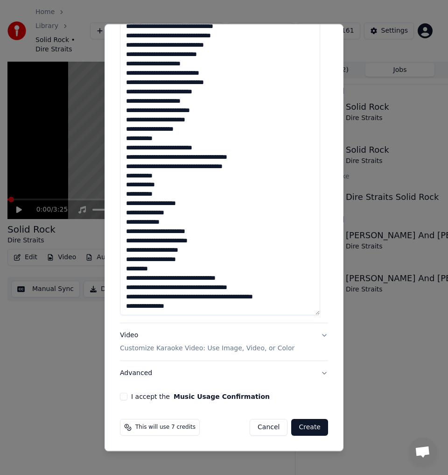
type textarea "**********"
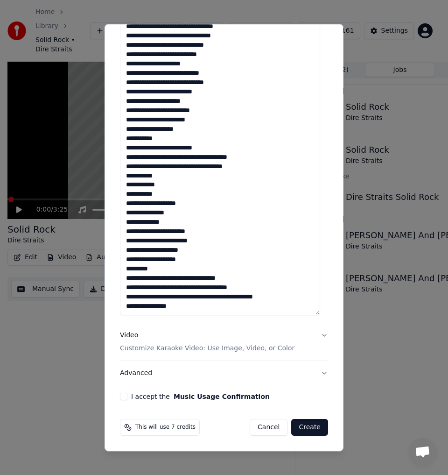
click at [126, 397] on button "I accept the Music Usage Confirmation" at bounding box center [123, 396] width 7 height 7
click at [315, 370] on button "Advanced" at bounding box center [224, 373] width 208 height 24
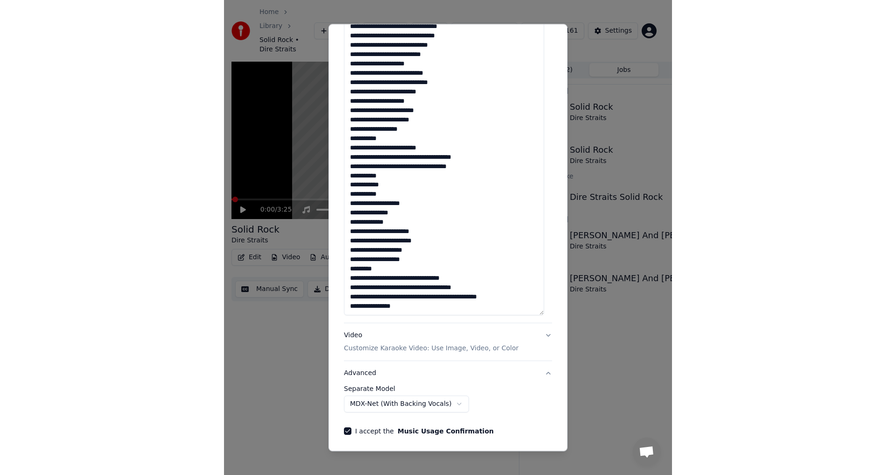
scroll to position [0, 0]
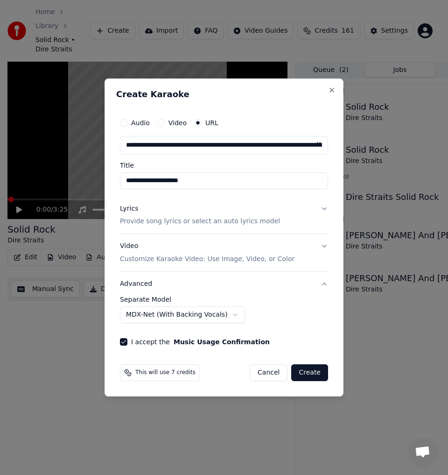
click at [310, 371] on button "Create" at bounding box center [309, 372] width 37 height 17
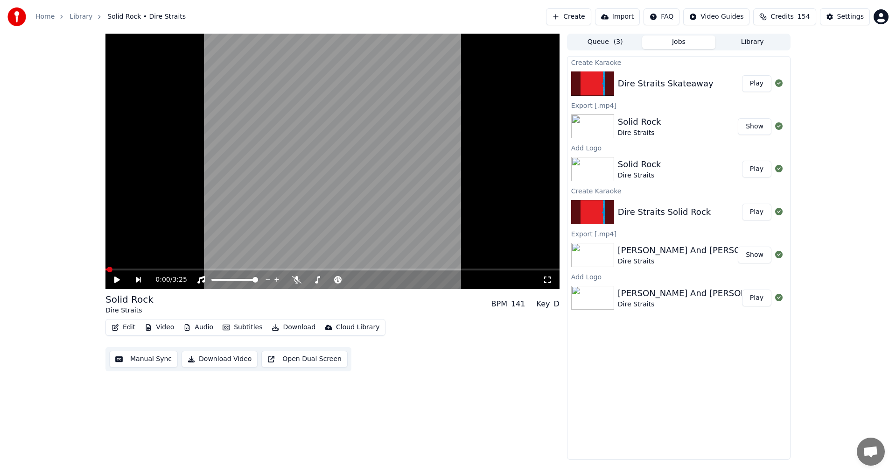
click at [755, 82] on button "Play" at bounding box center [756, 83] width 29 height 17
click at [274, 281] on icon at bounding box center [276, 279] width 9 height 7
click at [119, 277] on icon at bounding box center [117, 280] width 5 height 6
click at [139, 352] on button "Manual Sync" at bounding box center [143, 359] width 69 height 17
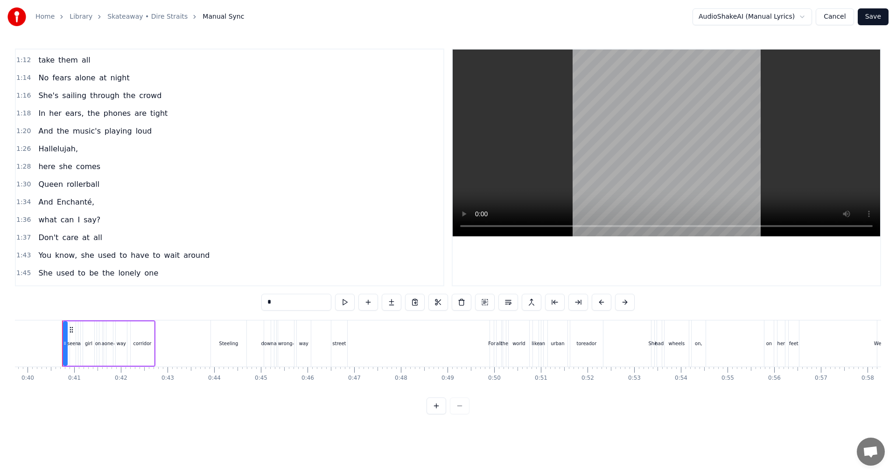
scroll to position [187, 0]
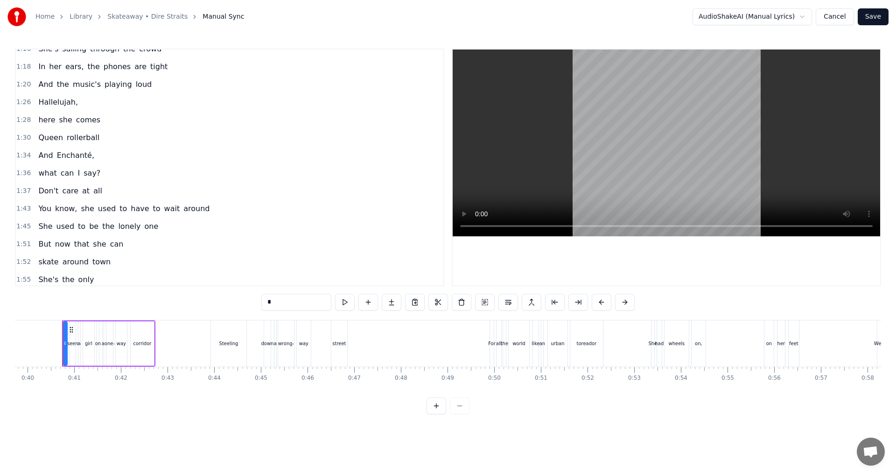
click at [41, 195] on span "Don't" at bounding box center [48, 190] width 22 height 11
type input "*****"
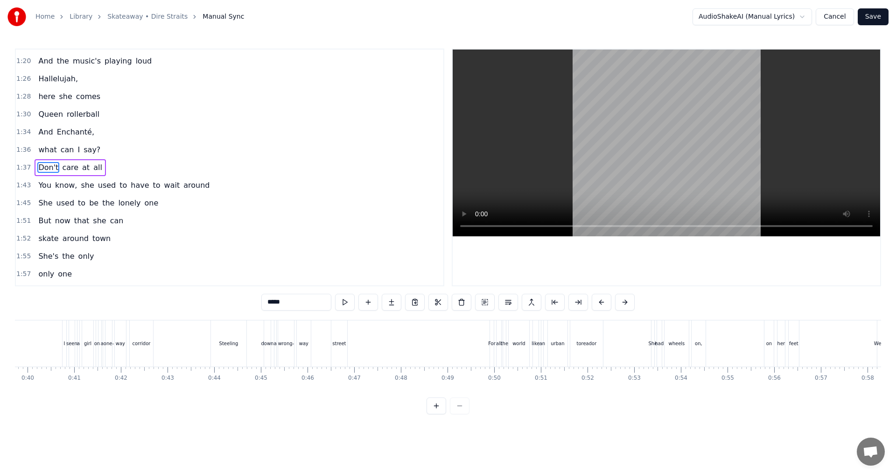
scroll to position [0, 4506]
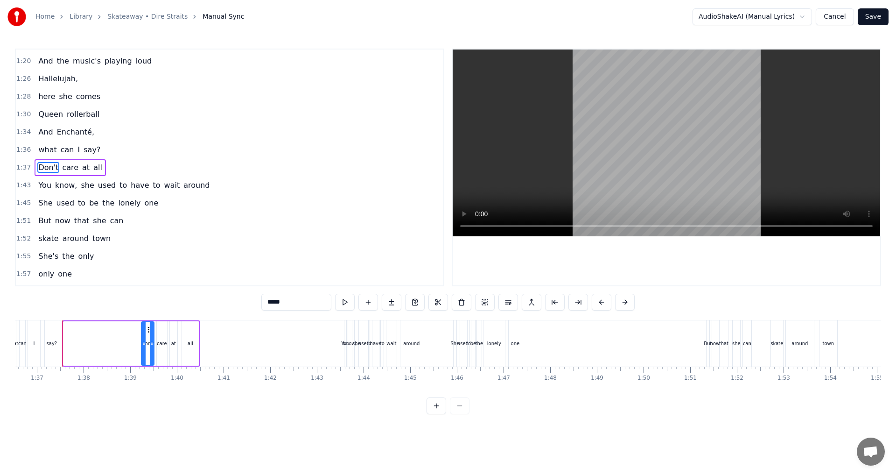
drag, startPoint x: 67, startPoint y: 343, endPoint x: 145, endPoint y: 342, distance: 78.0
click at [145, 342] on icon at bounding box center [144, 342] width 4 height 7
click at [433, 414] on button at bounding box center [437, 405] width 20 height 17
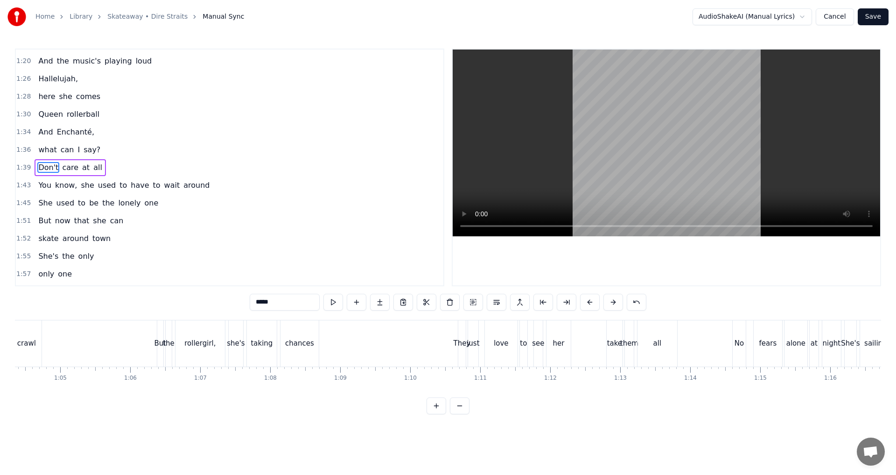
click at [436, 414] on button at bounding box center [437, 405] width 20 height 17
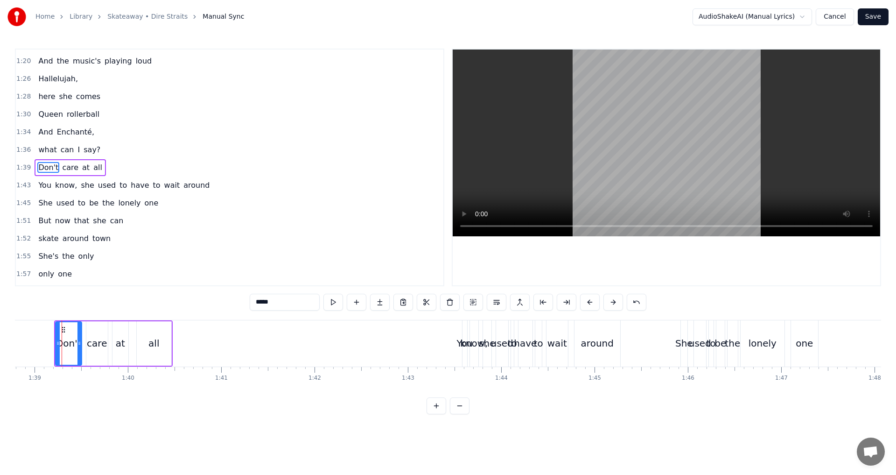
click at [436, 414] on button at bounding box center [437, 405] width 20 height 17
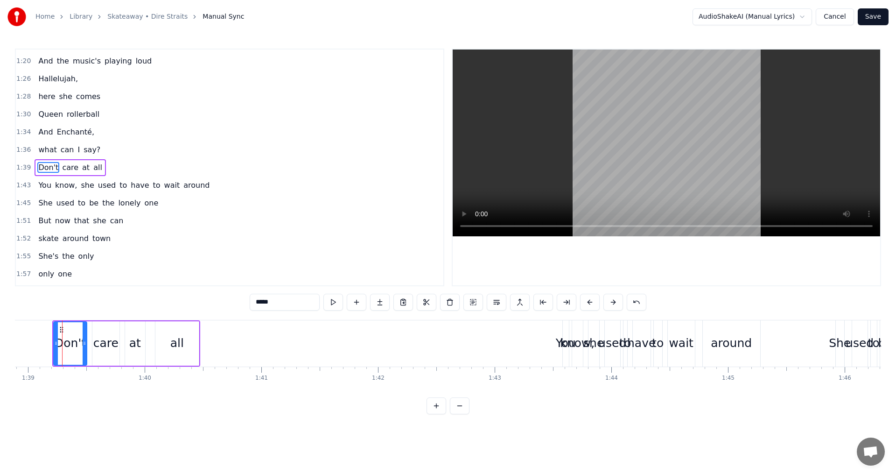
scroll to position [0, 11509]
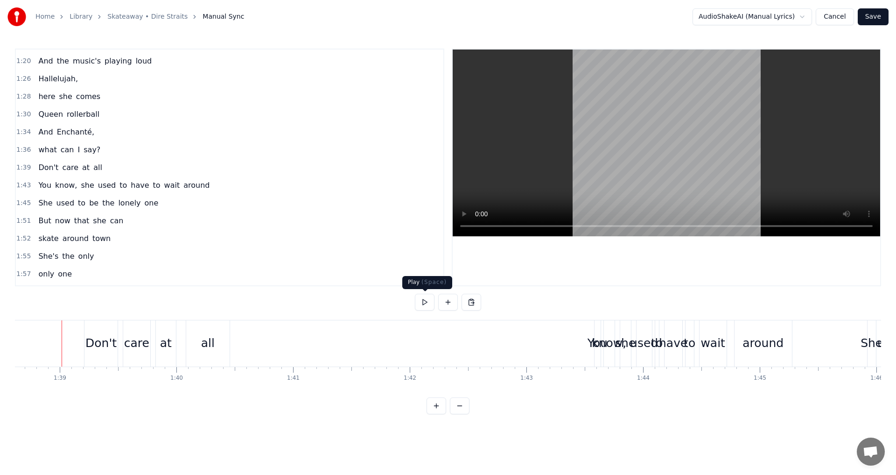
click at [429, 299] on button at bounding box center [425, 302] width 20 height 17
click at [426, 306] on button at bounding box center [425, 302] width 20 height 17
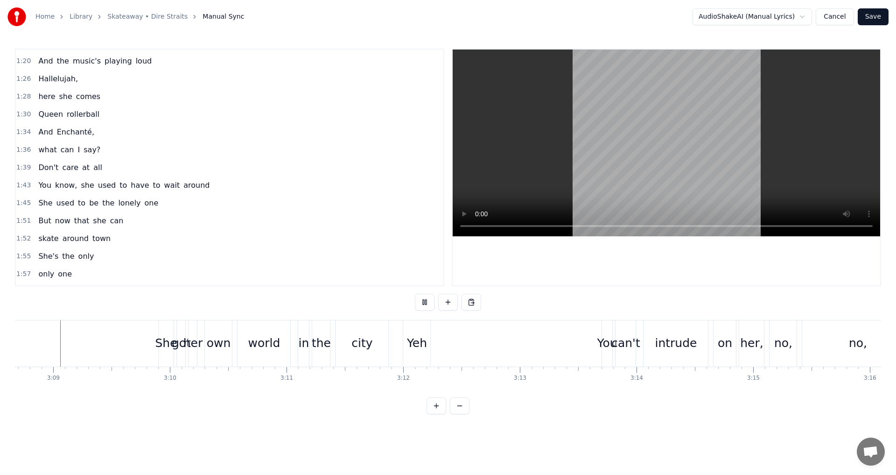
scroll to position [0, 22002]
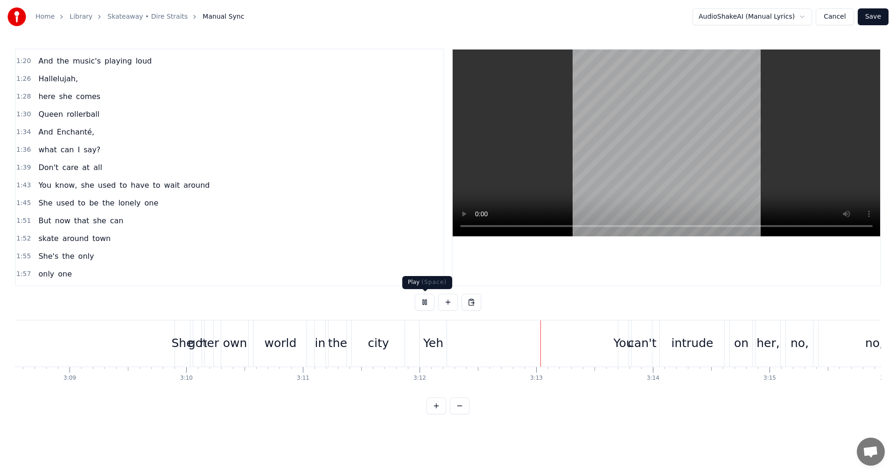
click at [426, 303] on button at bounding box center [425, 302] width 20 height 17
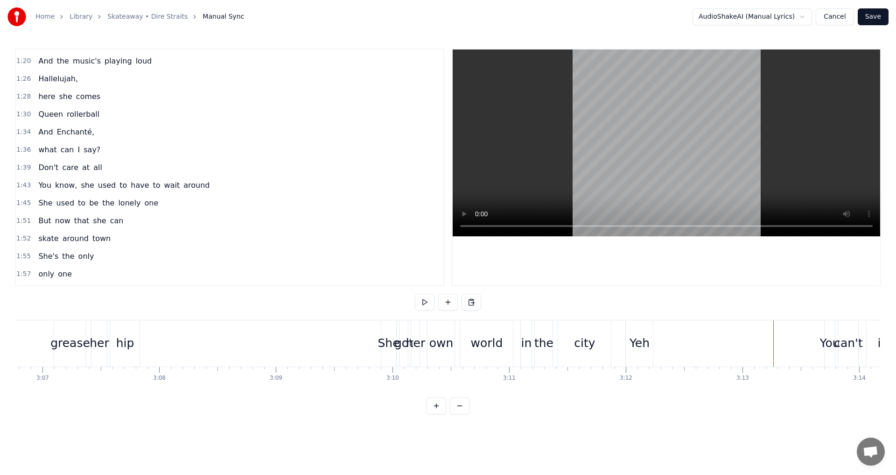
scroll to position [0, 21567]
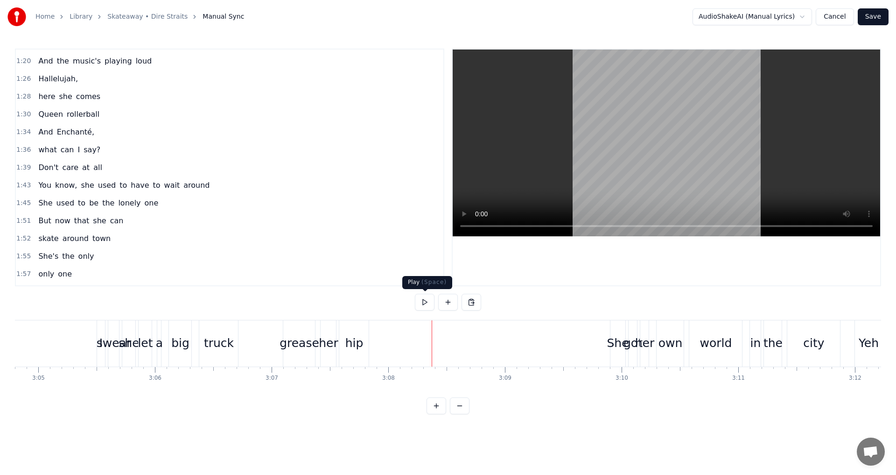
click at [427, 307] on button at bounding box center [425, 302] width 20 height 17
click at [423, 306] on button at bounding box center [425, 302] width 20 height 17
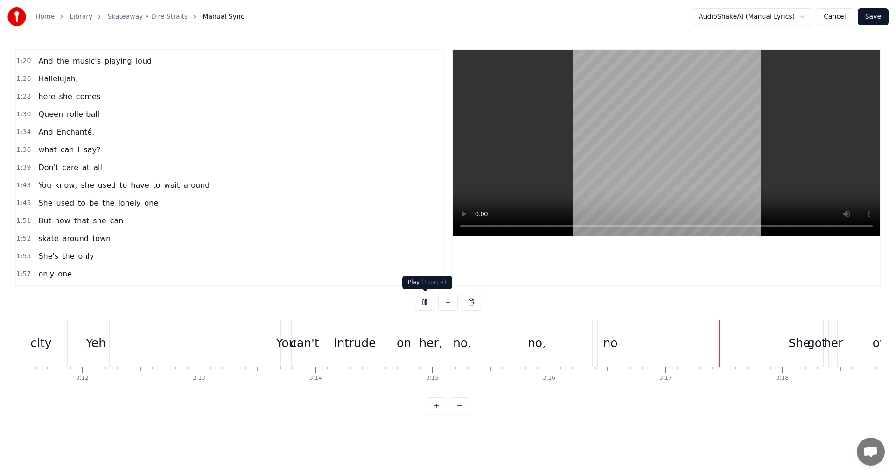
click at [423, 303] on button at bounding box center [425, 302] width 20 height 17
click at [485, 345] on div "no," at bounding box center [536, 343] width 111 height 46
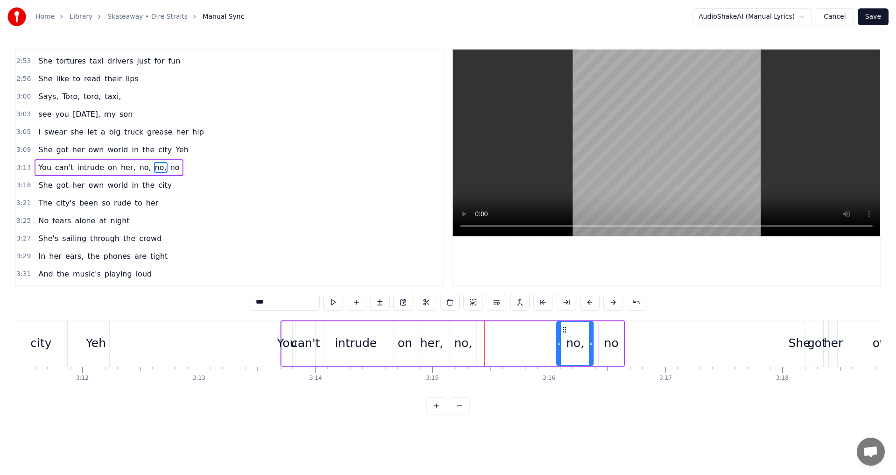
drag, startPoint x: 484, startPoint y: 342, endPoint x: 558, endPoint y: 342, distance: 74.7
click at [558, 342] on icon at bounding box center [559, 342] width 4 height 7
click at [278, 349] on div "You" at bounding box center [287, 343] width 20 height 18
type input "***"
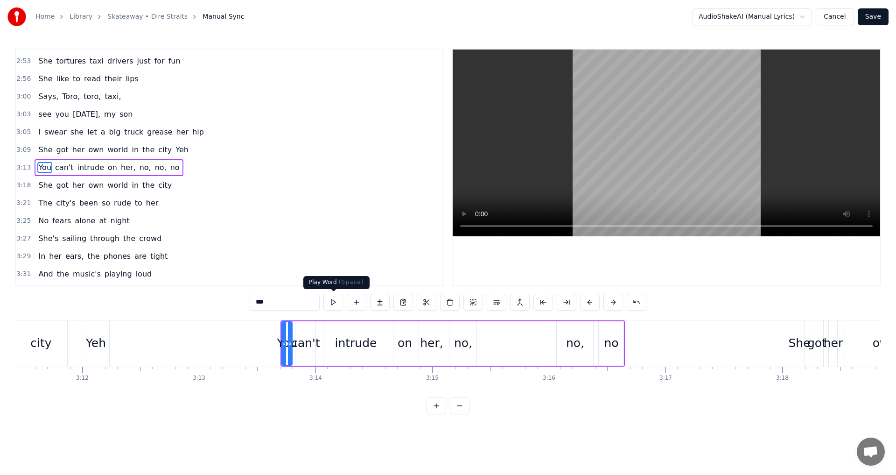
click at [335, 302] on button at bounding box center [333, 302] width 20 height 17
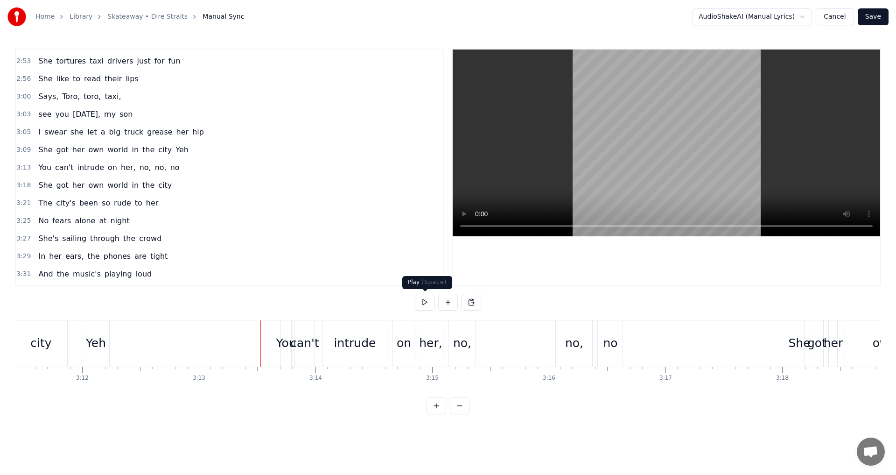
click at [427, 302] on button at bounding box center [425, 302] width 20 height 17
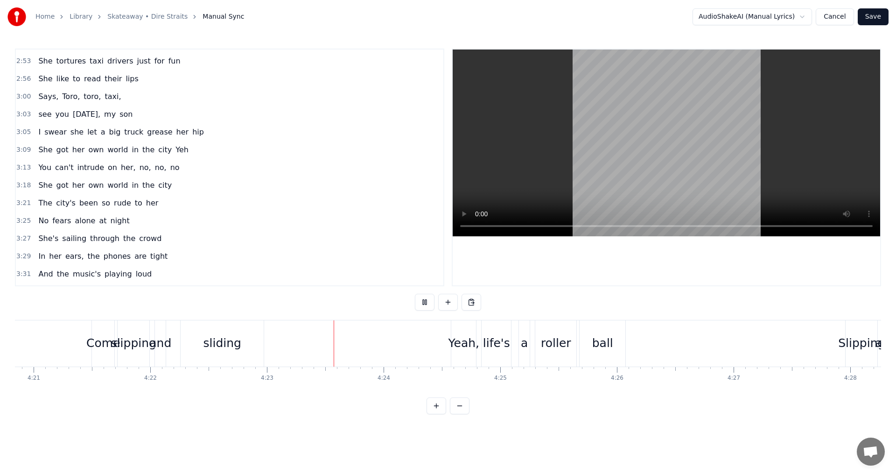
scroll to position [0, 30478]
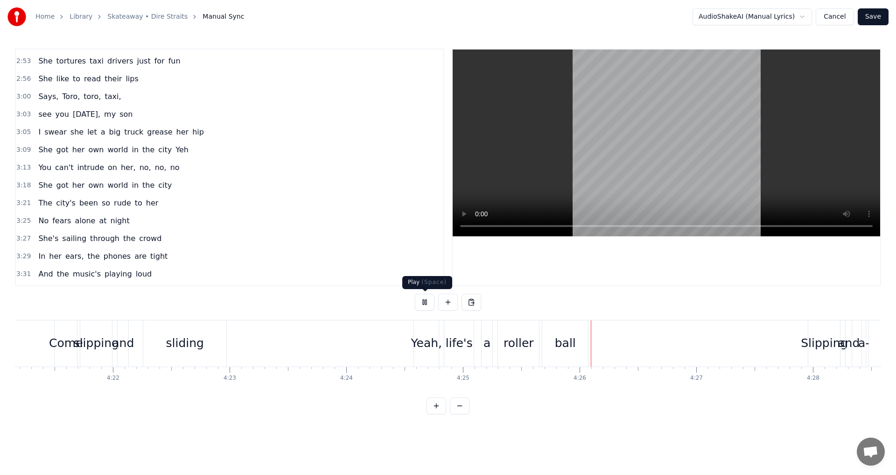
click at [425, 301] on button at bounding box center [425, 302] width 20 height 17
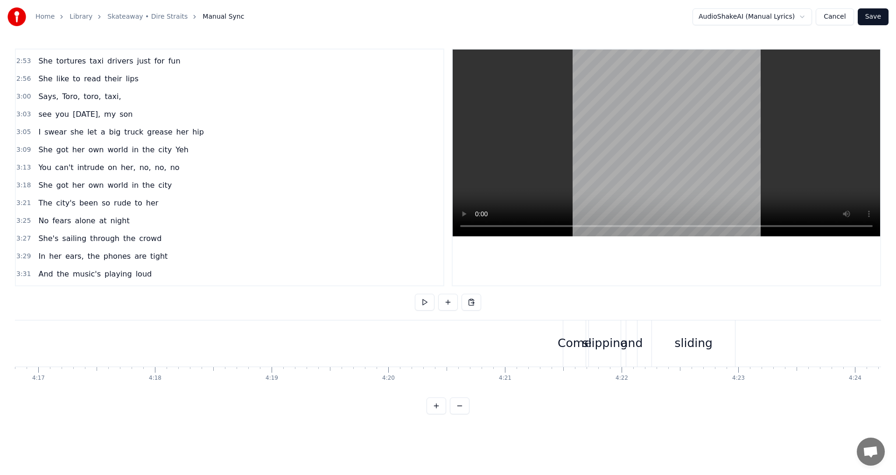
scroll to position [0, 30071]
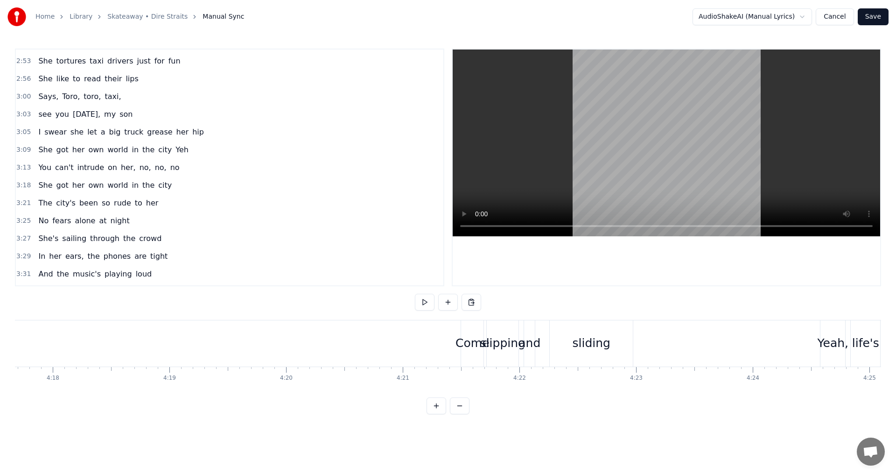
click at [546, 350] on div "Come slipping and sliding" at bounding box center [548, 343] width 175 height 46
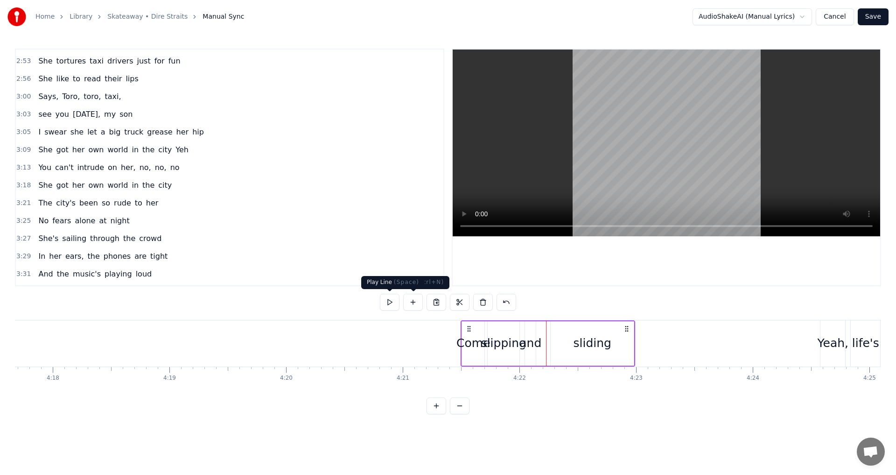
click at [394, 302] on button at bounding box center [390, 302] width 20 height 17
click at [395, 303] on button at bounding box center [390, 302] width 20 height 17
click at [550, 348] on div "Come slipping and sliding" at bounding box center [548, 343] width 175 height 46
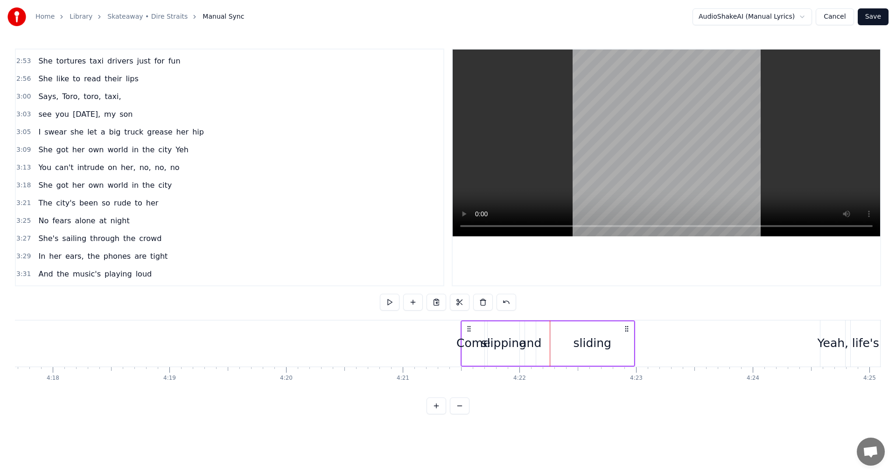
click at [439, 412] on button at bounding box center [437, 405] width 20 height 17
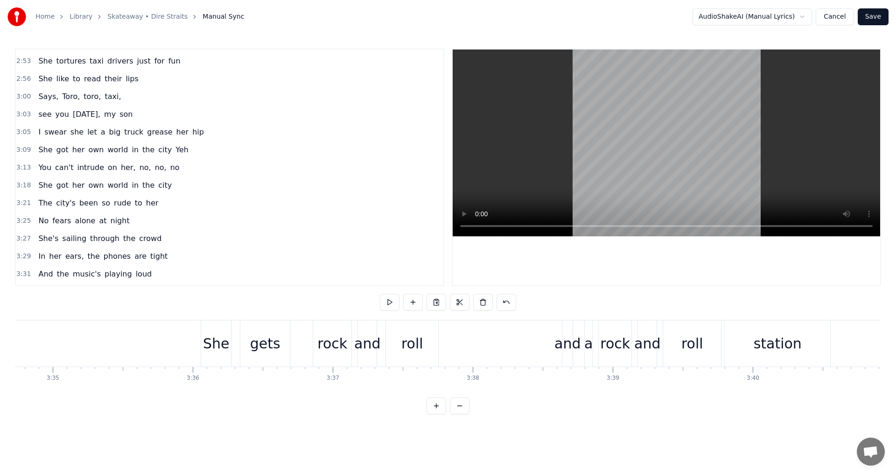
click at [439, 412] on button at bounding box center [437, 405] width 20 height 17
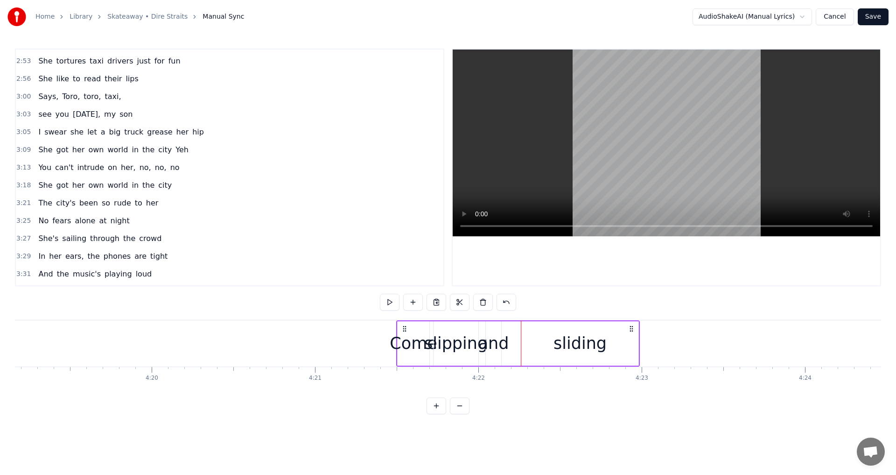
scroll to position [0, 42378]
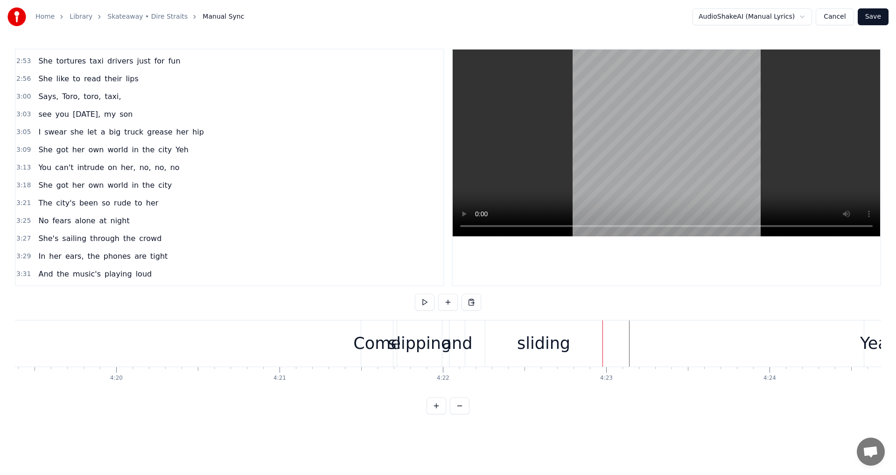
click at [426, 302] on button at bounding box center [425, 302] width 20 height 17
click at [486, 348] on div "sliding" at bounding box center [543, 343] width 117 height 46
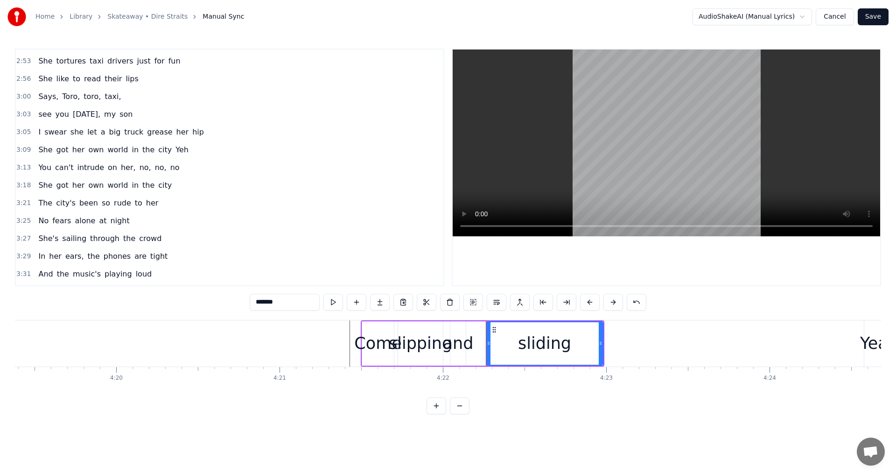
scroll to position [1097, 0]
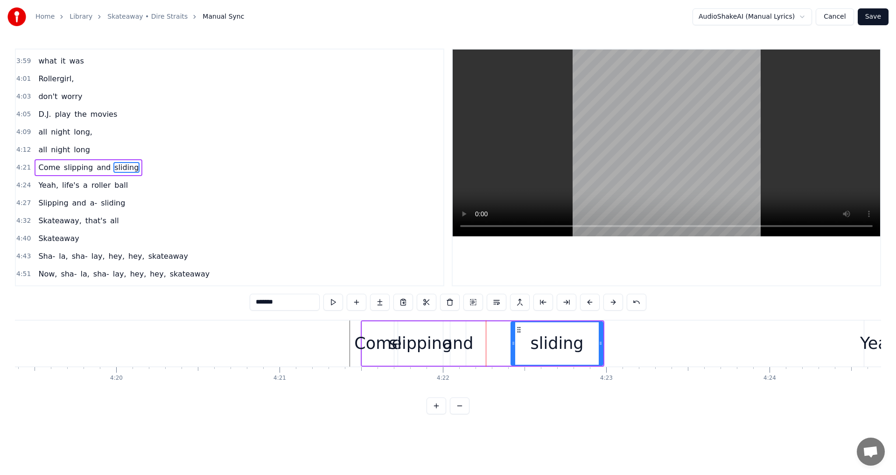
drag, startPoint x: 489, startPoint y: 345, endPoint x: 513, endPoint y: 345, distance: 24.7
click at [513, 345] on icon at bounding box center [514, 342] width 4 height 7
click at [485, 345] on div "Come slipping and sliding" at bounding box center [483, 343] width 244 height 46
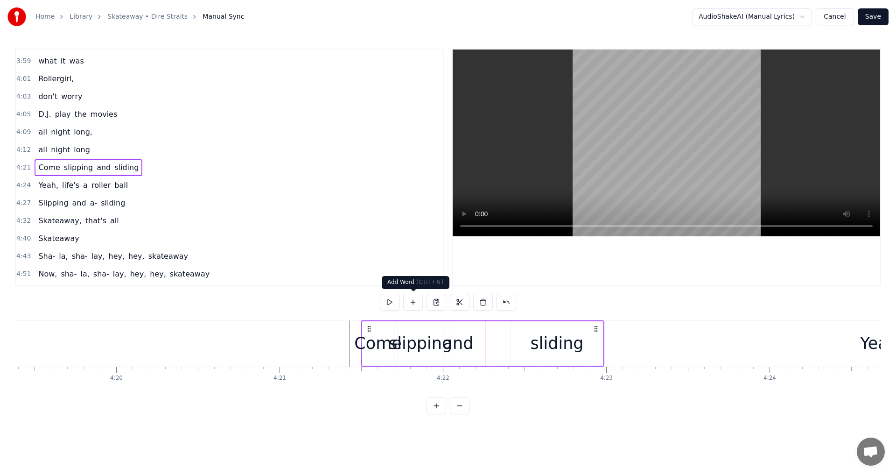
click at [414, 302] on button at bounding box center [413, 302] width 20 height 17
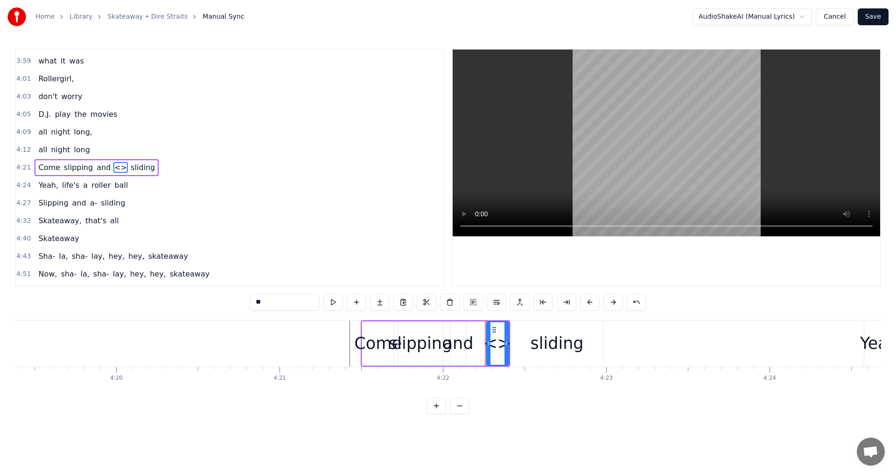
drag, startPoint x: 267, startPoint y: 301, endPoint x: 222, endPoint y: 297, distance: 45.5
click at [228, 298] on div "0:40 I seen a girl on a one- way corridor 0:43 Steeling down a wrong- way stree…" at bounding box center [448, 232] width 866 height 366
type input "*"
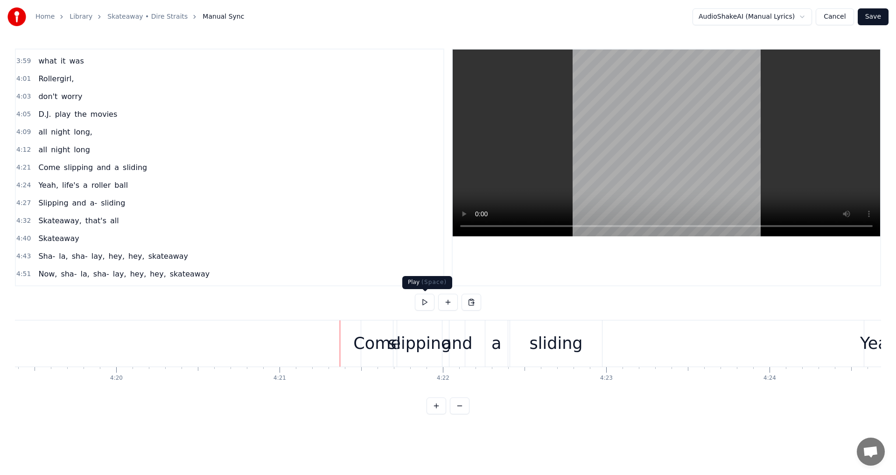
click at [428, 301] on button at bounding box center [425, 302] width 20 height 17
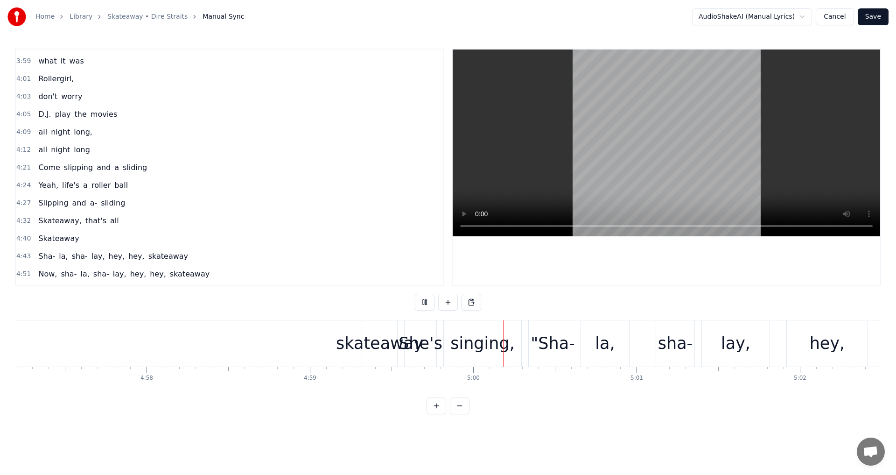
scroll to position [0, 48594]
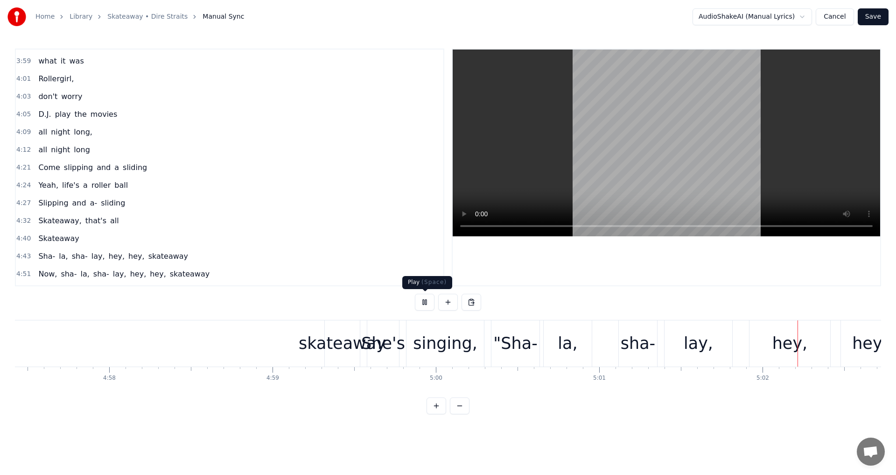
click at [420, 300] on button at bounding box center [425, 302] width 20 height 17
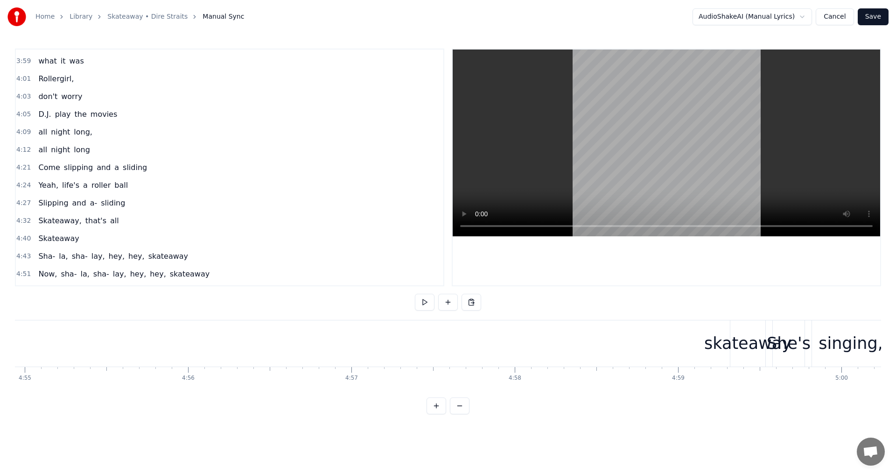
scroll to position [0, 48224]
click at [702, 348] on div "skateaway" at bounding box center [712, 343] width 87 height 25
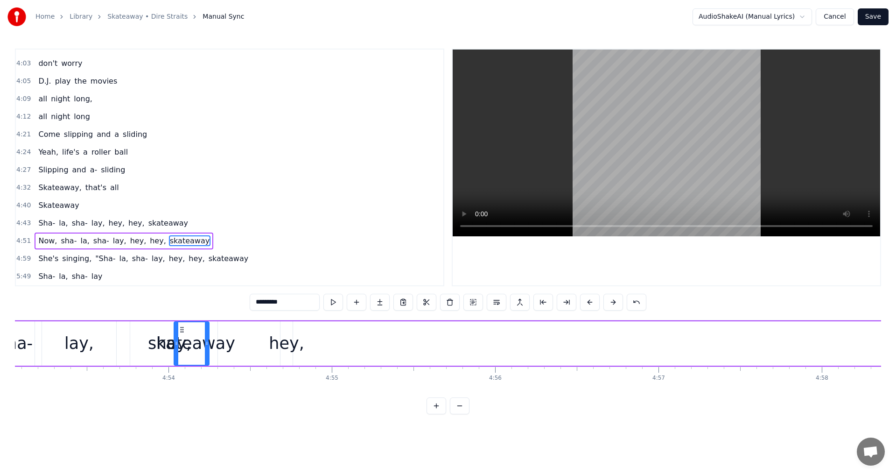
scroll to position [0, 47881]
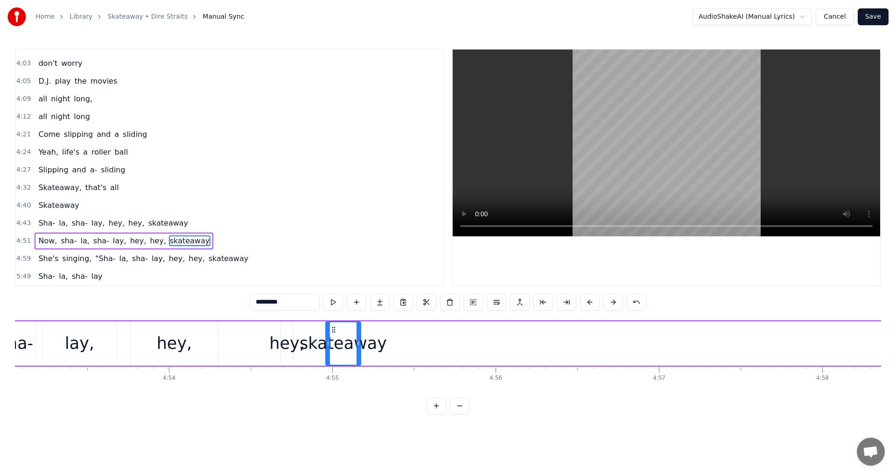
drag, startPoint x: 703, startPoint y: 331, endPoint x: 332, endPoint y: 351, distance: 370.7
click at [332, 351] on div "skateaway" at bounding box center [343, 343] width 34 height 42
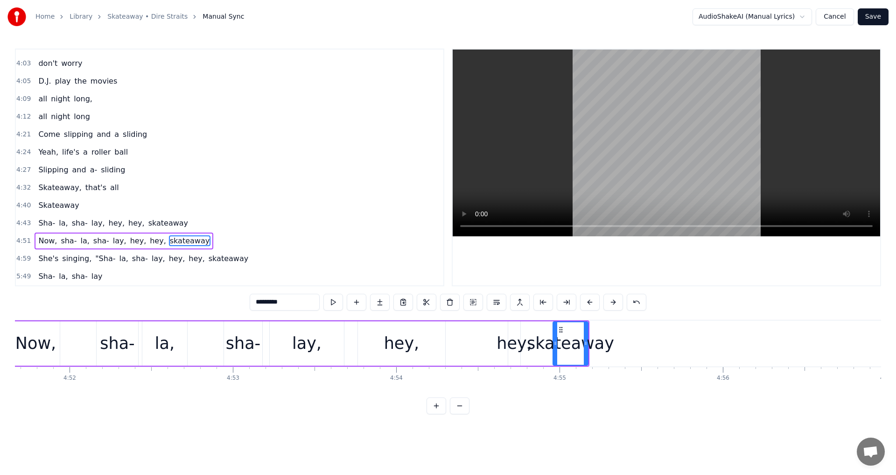
scroll to position [0, 47546]
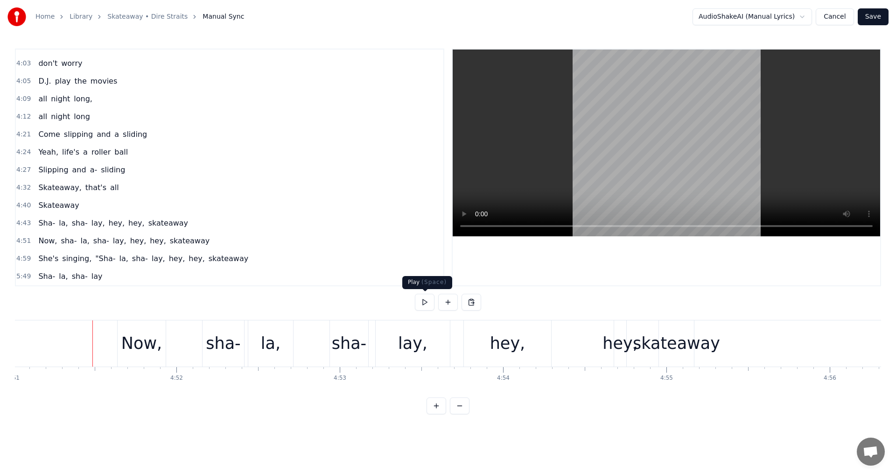
click at [426, 306] on button at bounding box center [425, 302] width 20 height 17
click at [425, 305] on button at bounding box center [425, 302] width 20 height 17
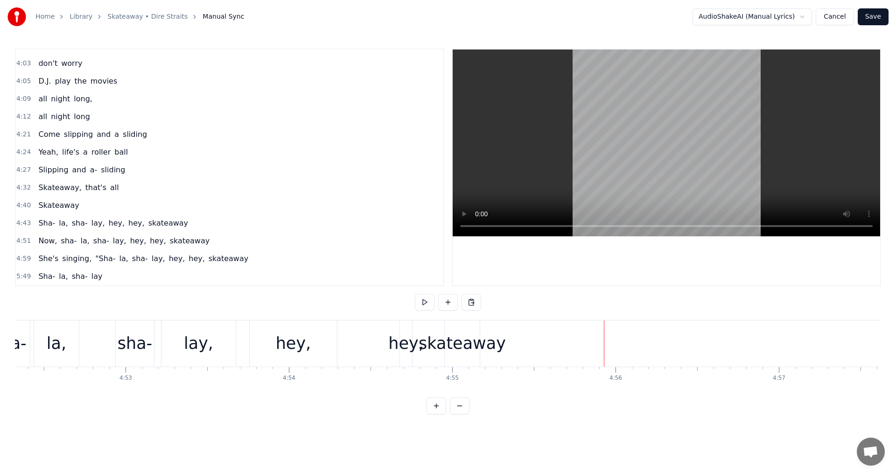
scroll to position [0, 47725]
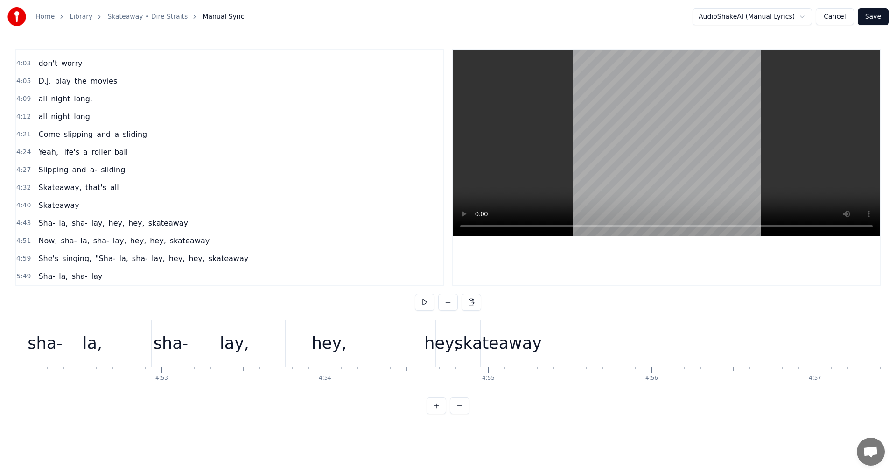
click at [492, 344] on div "skateaway" at bounding box center [498, 343] width 87 height 25
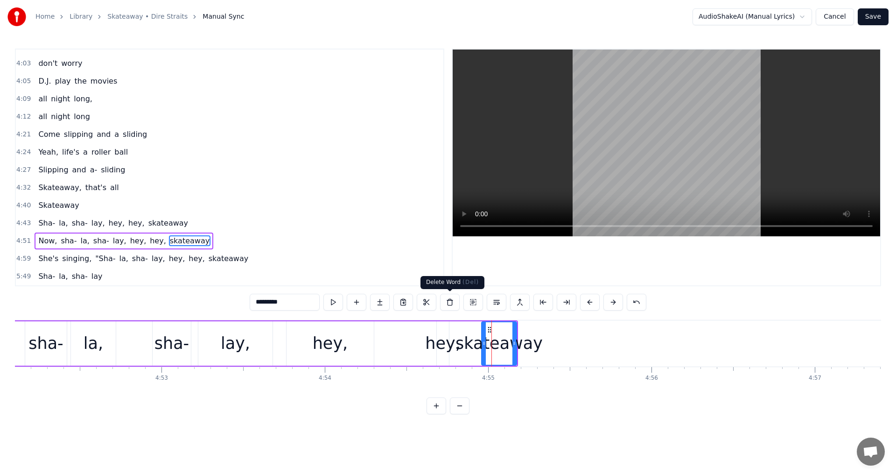
click at [449, 302] on button at bounding box center [450, 302] width 20 height 17
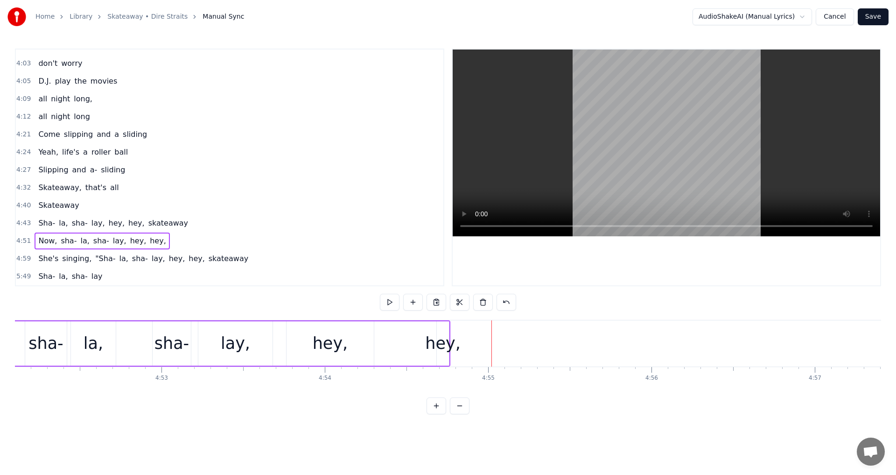
click at [274, 353] on div "Now, sha- la, [PERSON_NAME], hey, hey," at bounding box center [195, 343] width 512 height 46
click at [390, 304] on button at bounding box center [390, 302] width 20 height 17
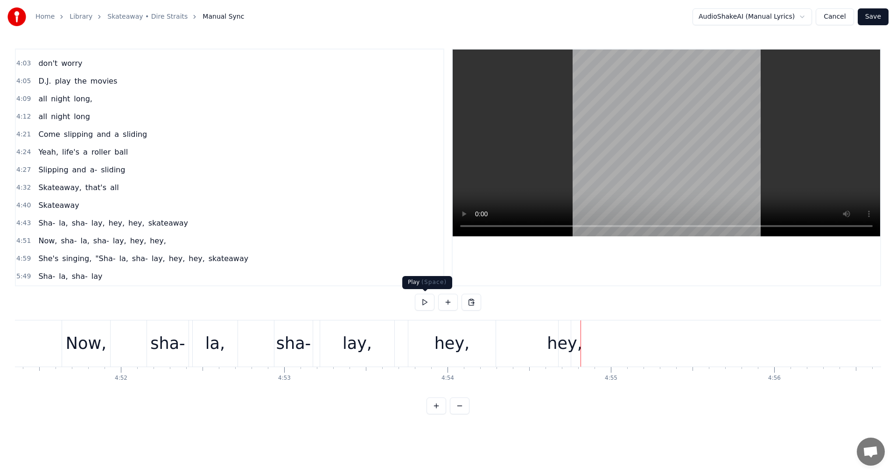
click at [428, 308] on button at bounding box center [425, 302] width 20 height 17
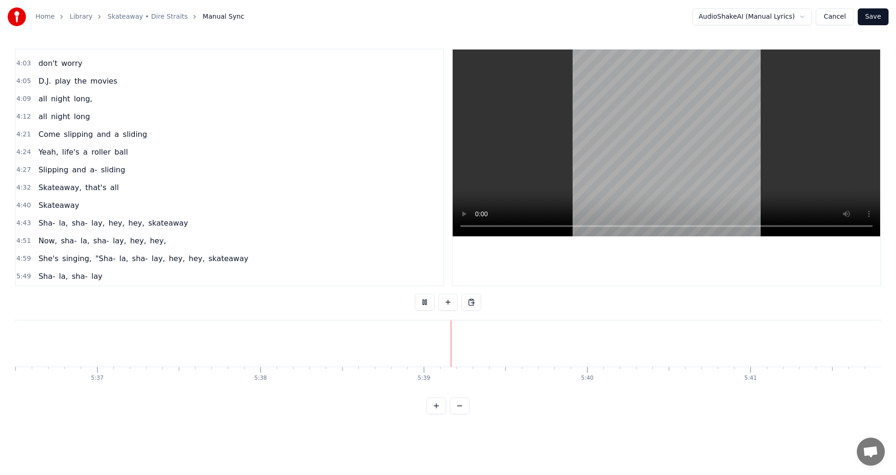
scroll to position [0, 54997]
click at [453, 414] on button at bounding box center [460, 405] width 20 height 17
click at [459, 414] on button at bounding box center [460, 405] width 20 height 17
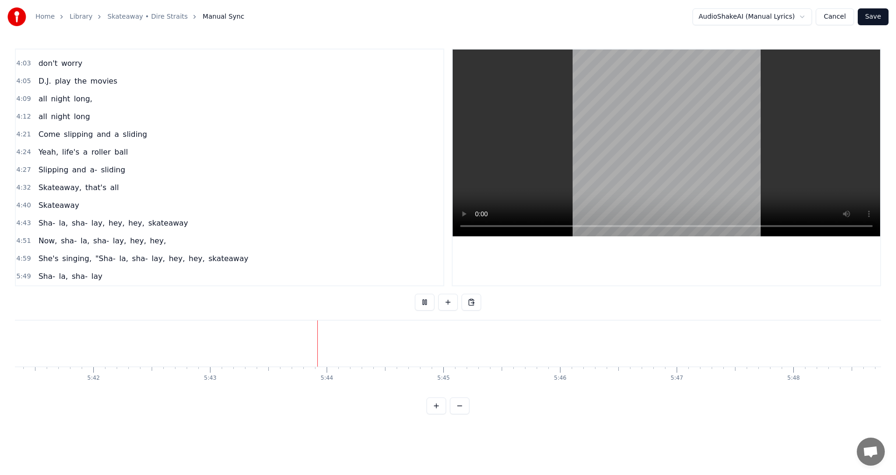
click at [462, 414] on button at bounding box center [460, 405] width 20 height 17
click at [427, 302] on button at bounding box center [425, 302] width 20 height 17
click at [229, 353] on div "Sha-" at bounding box center [237, 343] width 27 height 46
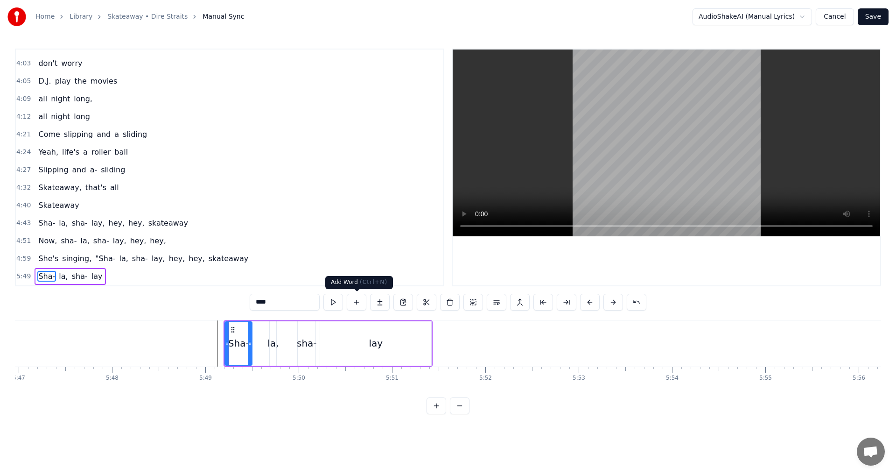
click at [354, 304] on button at bounding box center [357, 302] width 20 height 17
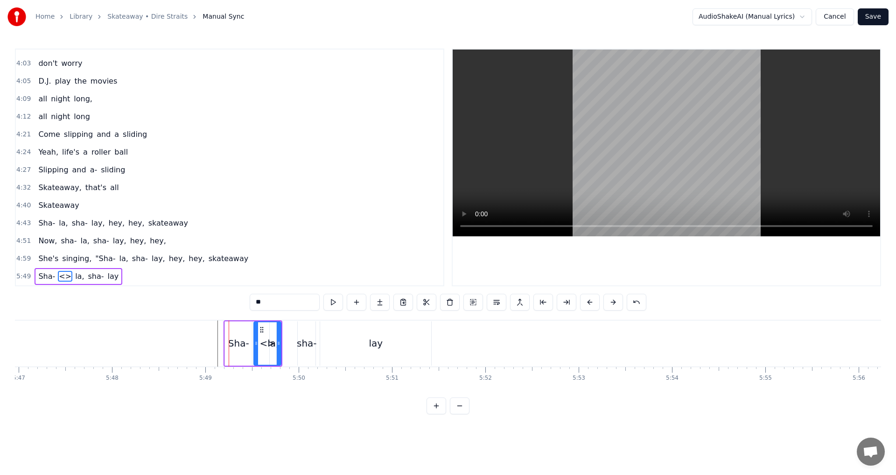
drag, startPoint x: 56, startPoint y: 275, endPoint x: 37, endPoint y: 299, distance: 30.3
click at [37, 299] on div "0:40 I seen a girl on a one- way corridor 0:43 Steeling down a wrong- way stree…" at bounding box center [448, 232] width 866 height 366
drag, startPoint x: 263, startPoint y: 330, endPoint x: 214, endPoint y: 326, distance: 49.2
click at [214, 326] on icon at bounding box center [212, 329] width 7 height 7
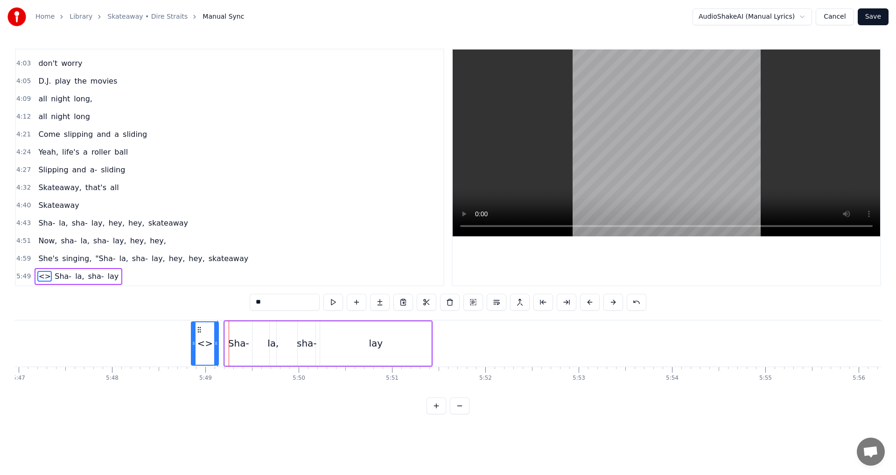
drag, startPoint x: 212, startPoint y: 329, endPoint x: 198, endPoint y: 327, distance: 13.7
click at [198, 327] on icon at bounding box center [199, 329] width 7 height 7
drag, startPoint x: 270, startPoint y: 303, endPoint x: 222, endPoint y: 300, distance: 48.7
click at [222, 300] on div "0:40 I seen a girl on a one- way corridor 0:43 Steeling down a wrong- way stree…" at bounding box center [448, 232] width 866 height 366
type input "**"
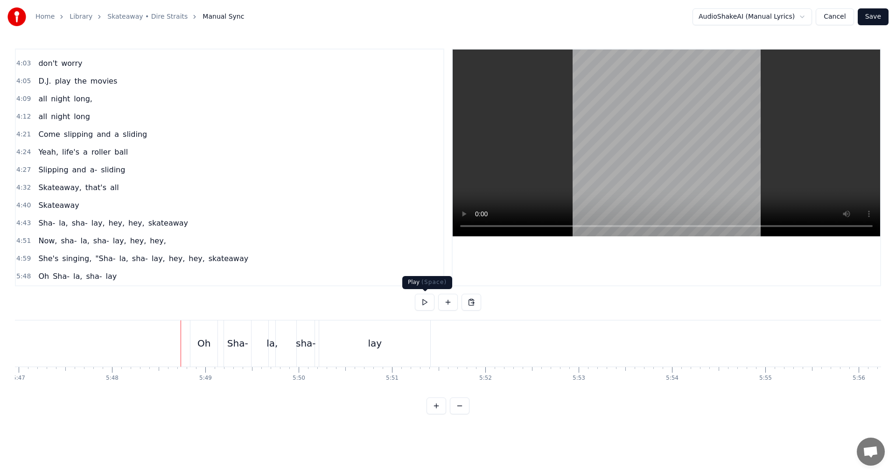
click at [428, 304] on button at bounding box center [425, 302] width 20 height 17
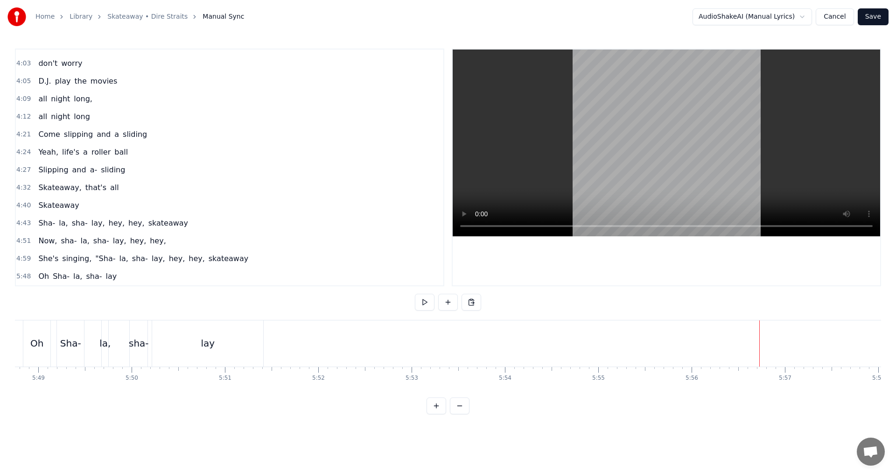
scroll to position [0, 32581]
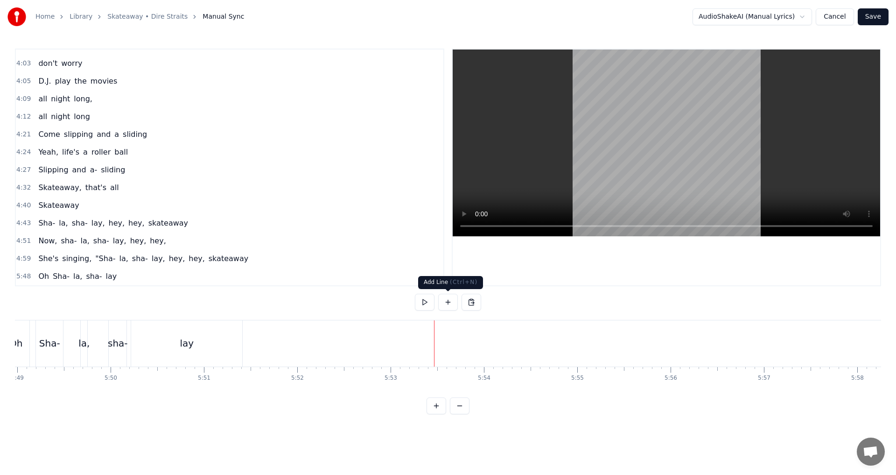
click at [451, 302] on button at bounding box center [448, 302] width 20 height 17
click at [460, 338] on div "<>" at bounding box center [482, 343] width 92 height 44
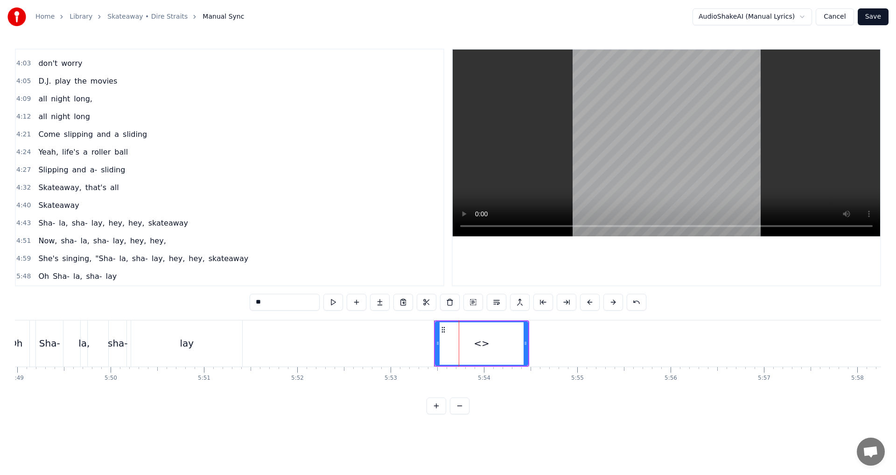
scroll to position [1148, 0]
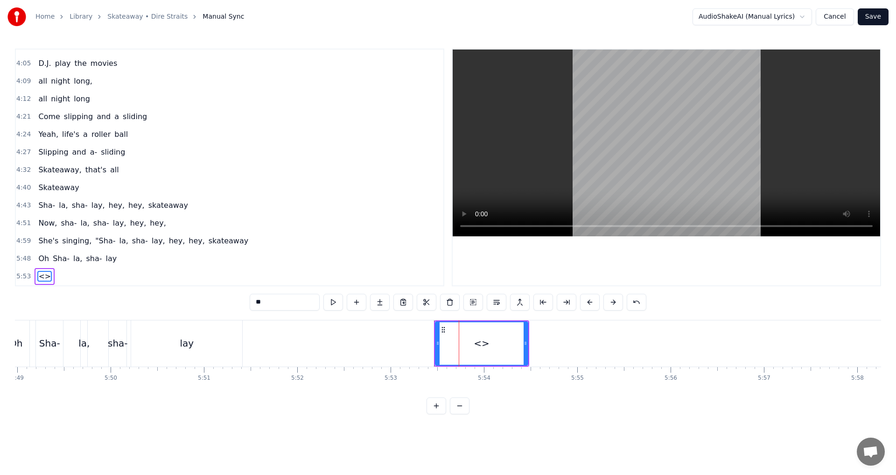
drag, startPoint x: 277, startPoint y: 301, endPoint x: 200, endPoint y: 300, distance: 76.6
click at [201, 300] on div "0:40 I seen a girl on a one- way corridor 0:43 Steeling down a wrong- way stree…" at bounding box center [448, 232] width 866 height 366
type input "*******"
click at [462, 412] on button at bounding box center [460, 405] width 20 height 17
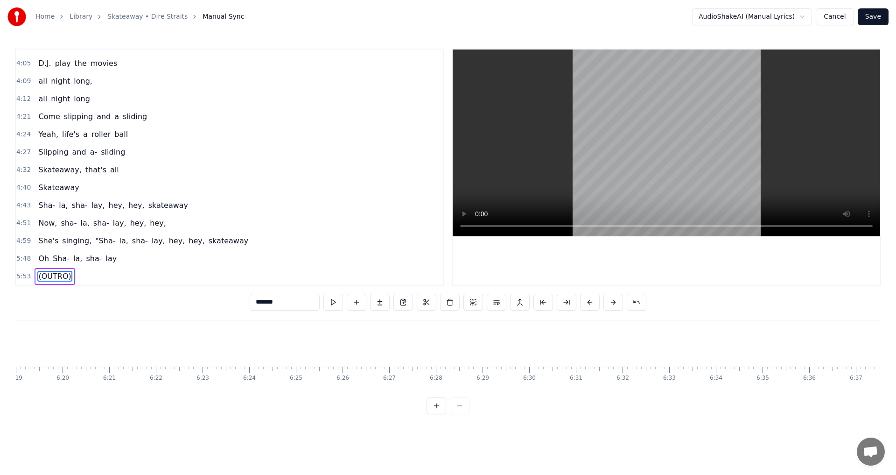
scroll to position [0, 16466]
click at [462, 412] on div at bounding box center [448, 405] width 43 height 17
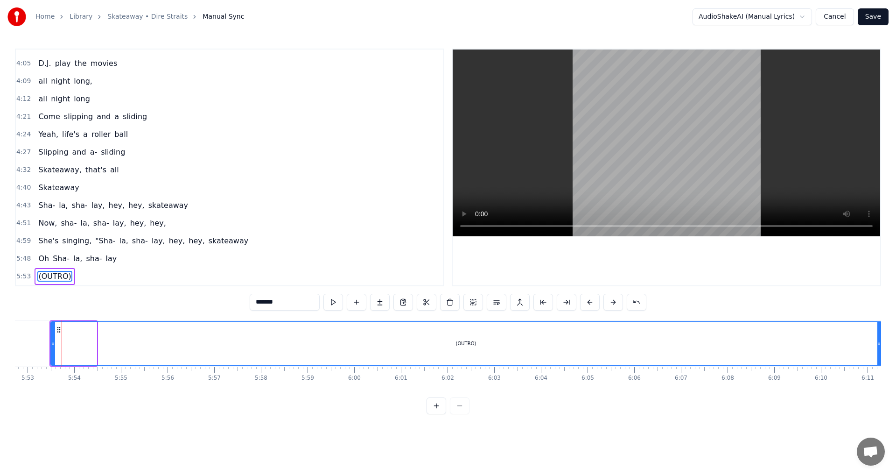
drag, startPoint x: 94, startPoint y: 342, endPoint x: 879, endPoint y: 351, distance: 785.2
click at [879, 351] on div at bounding box center [880, 343] width 4 height 42
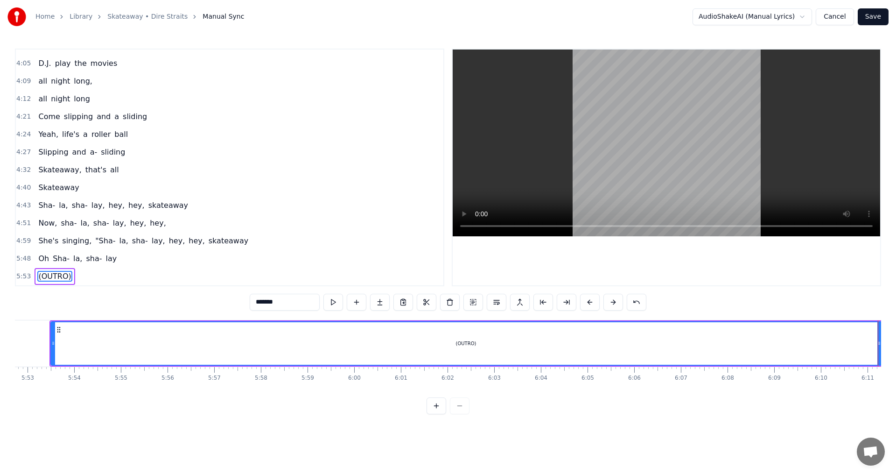
scroll to position [0, 17282]
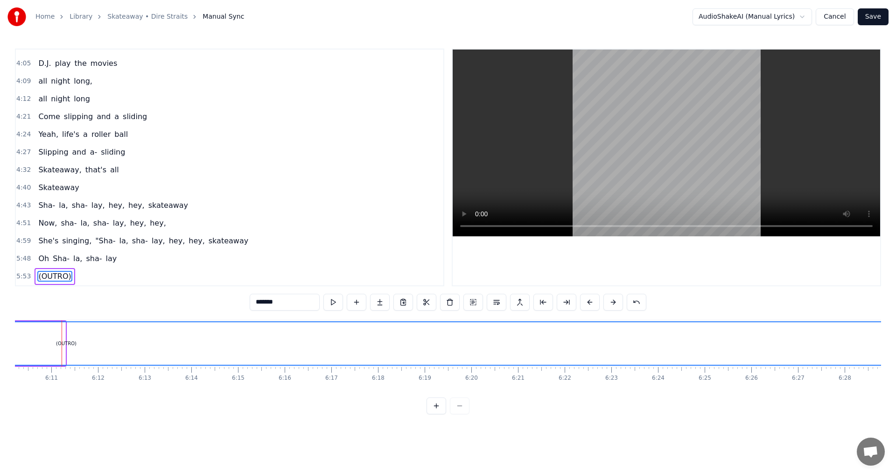
drag, startPoint x: 63, startPoint y: 342, endPoint x: 896, endPoint y: 355, distance: 833.4
click at [896, 355] on div "Home Library Skateaway • Dire Straits Manual Sync AudioShakeAI (Manual Lyrics) …" at bounding box center [448, 207] width 896 height 414
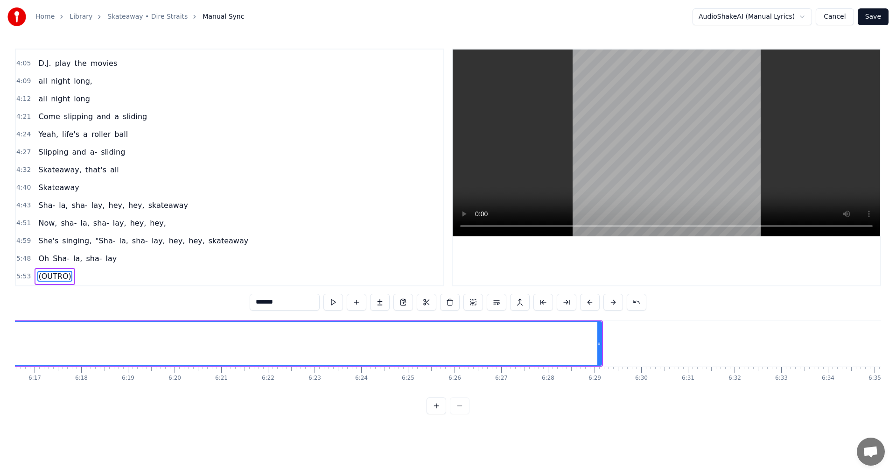
scroll to position [0, 17691]
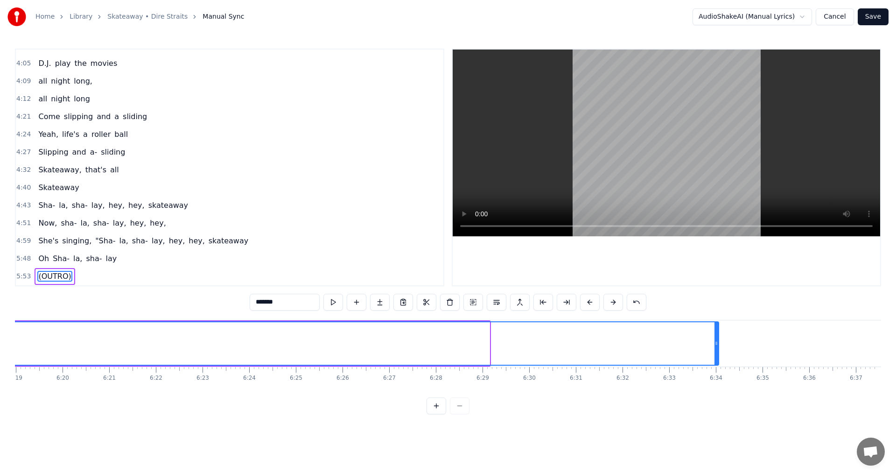
drag, startPoint x: 487, startPoint y: 343, endPoint x: 717, endPoint y: 339, distance: 229.2
click at [717, 339] on icon at bounding box center [717, 342] width 4 height 7
click at [718, 339] on icon at bounding box center [717, 342] width 4 height 7
click at [871, 19] on button "Save" at bounding box center [873, 16] width 31 height 17
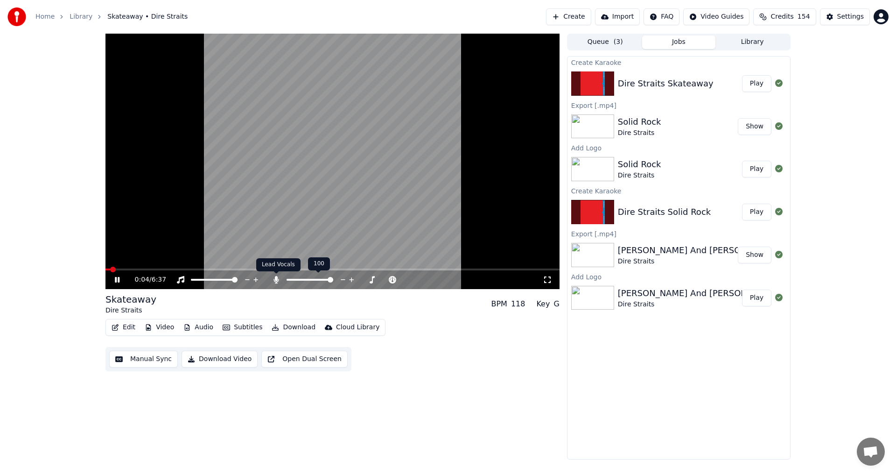
click at [276, 281] on icon at bounding box center [276, 279] width 9 height 7
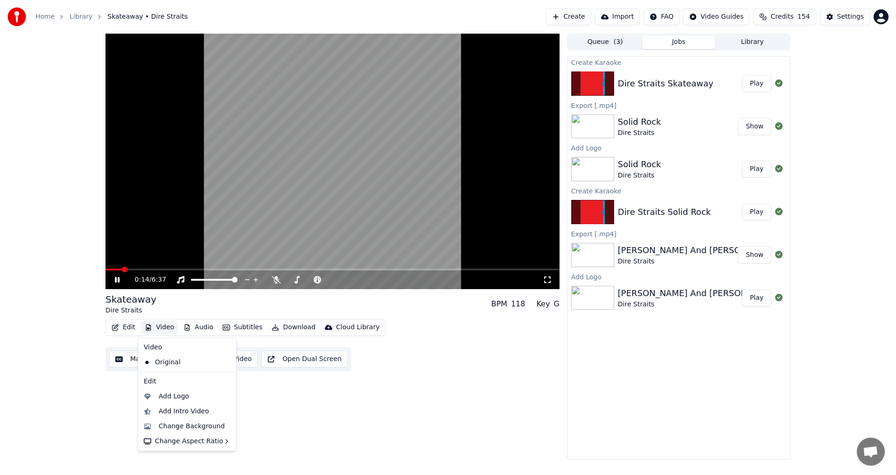
click at [155, 327] on button "Video" at bounding box center [159, 327] width 37 height 13
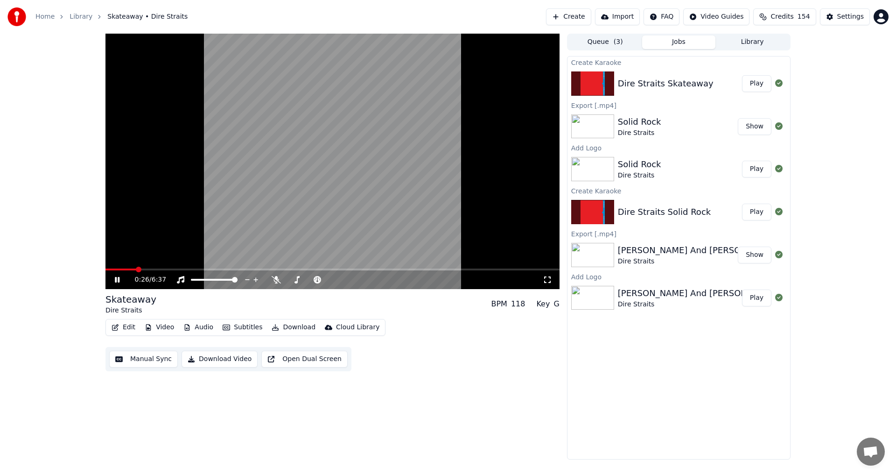
click at [117, 278] on icon at bounding box center [117, 280] width 5 height 6
click at [162, 326] on button "Video" at bounding box center [159, 327] width 37 height 13
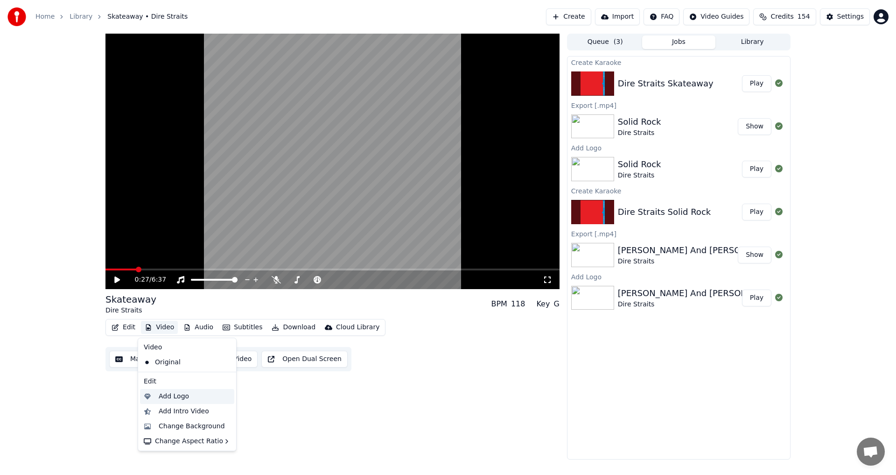
click at [177, 397] on div "Add Logo" at bounding box center [174, 396] width 30 height 9
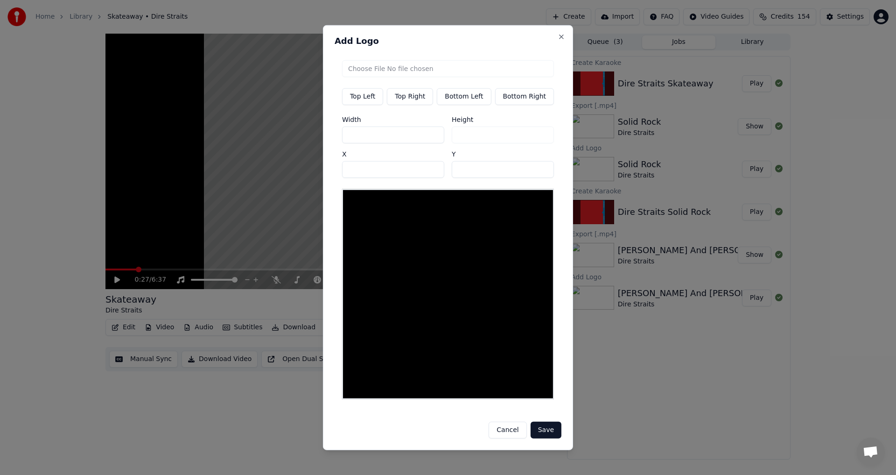
click at [414, 103] on button "Top Right" at bounding box center [410, 96] width 46 height 17
type input "***"
click at [417, 76] on input "file" at bounding box center [448, 68] width 212 height 17
type input "**********"
type input "***"
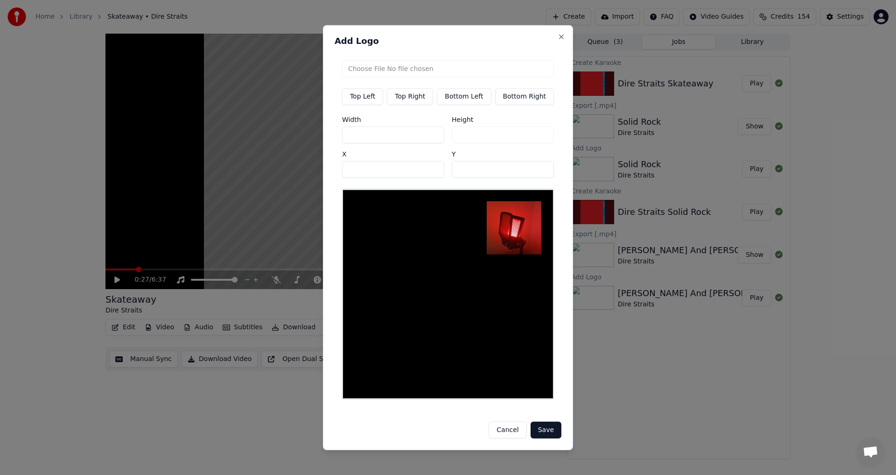
drag, startPoint x: 368, startPoint y: 139, endPoint x: 356, endPoint y: 136, distance: 12.0
click at [356, 136] on input "***" at bounding box center [393, 134] width 102 height 17
type input "**"
type input "***"
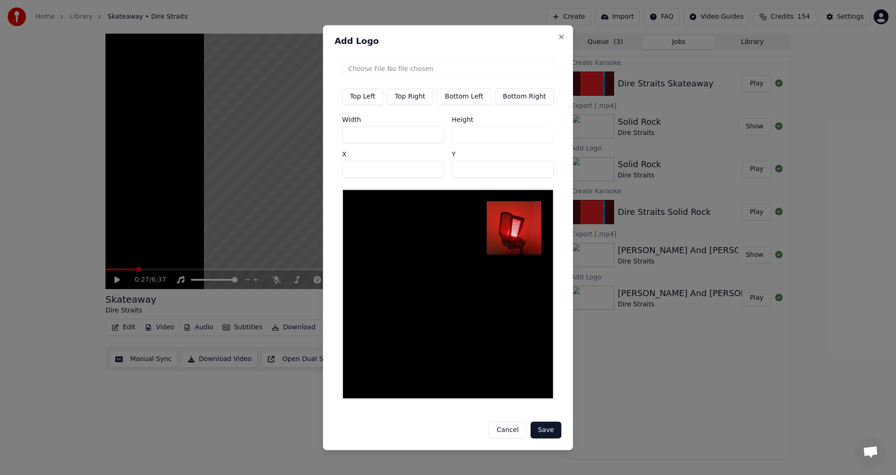
type input "***"
drag, startPoint x: 472, startPoint y: 172, endPoint x: 431, endPoint y: 171, distance: 41.1
click at [433, 171] on div "Width *** Height *** X *** Y **" at bounding box center [448, 147] width 212 height 62
type input "**"
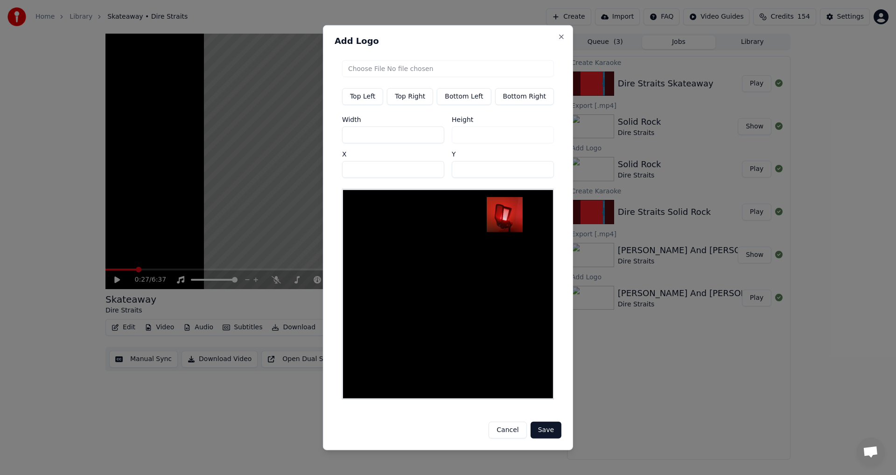
drag, startPoint x: 351, startPoint y: 175, endPoint x: 283, endPoint y: 175, distance: 68.2
click at [283, 175] on body "Home Library Skateaway • Dire Straits Create Import FAQ Video Guides Credits 15…" at bounding box center [448, 237] width 896 height 475
type input "***"
click at [537, 426] on button "Save" at bounding box center [546, 430] width 31 height 17
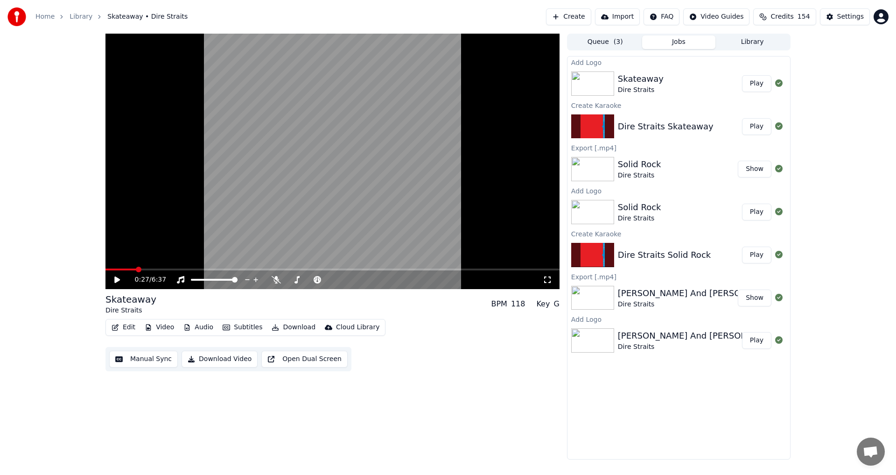
click at [760, 87] on button "Play" at bounding box center [756, 83] width 29 height 17
click at [117, 281] on icon at bounding box center [124, 279] width 22 height 7
click at [278, 281] on icon at bounding box center [276, 279] width 9 height 7
click at [277, 277] on icon at bounding box center [276, 279] width 5 height 7
click at [299, 328] on button "Download" at bounding box center [293, 327] width 51 height 13
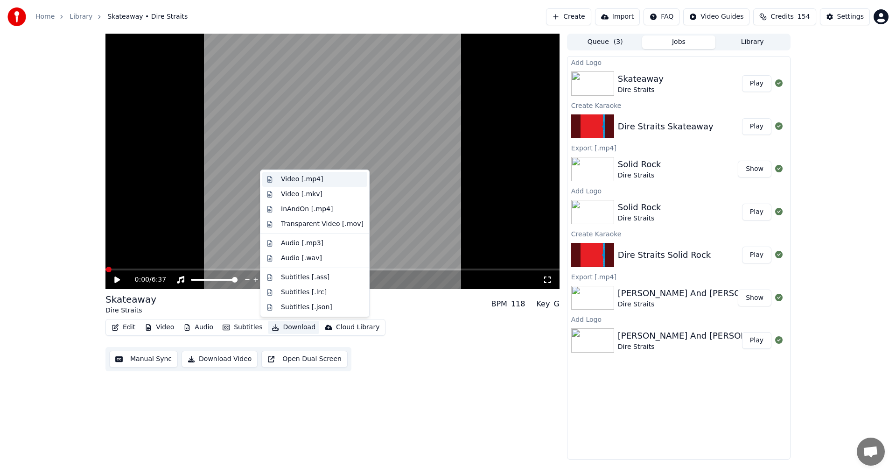
click at [304, 179] on div "Video [.mp4]" at bounding box center [302, 179] width 42 height 9
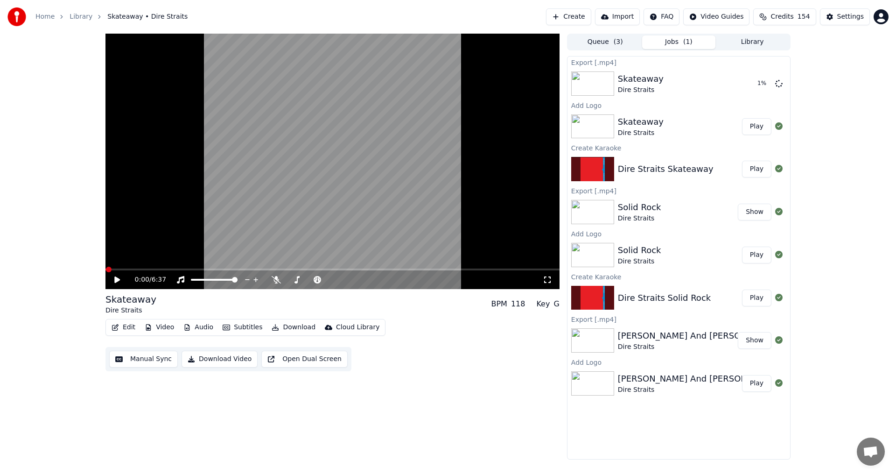
click at [763, 215] on button "Show" at bounding box center [755, 212] width 34 height 17
click at [389, 424] on div "0:00 / 6:37 Skateaway Dire Straits BPM 118 Key G Edit Video Audio Subtitles Dow…" at bounding box center [332, 247] width 454 height 426
click at [380, 397] on div "0:00 / 6:37 Skateaway Dire Straits BPM 118 Key G Edit Video Audio Subtitles Dow…" at bounding box center [332, 247] width 454 height 426
